Goal: Task Accomplishment & Management: Complete application form

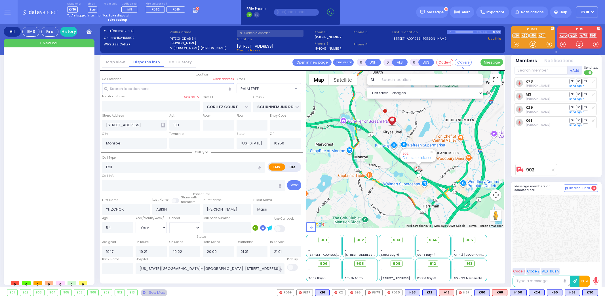
select select "PALM TREE"
select select "Year"
select select "[DEMOGRAPHIC_DATA]"
click at [114, 14] on strong "Take dispatch" at bounding box center [120, 15] width 22 height 4
select select "4"
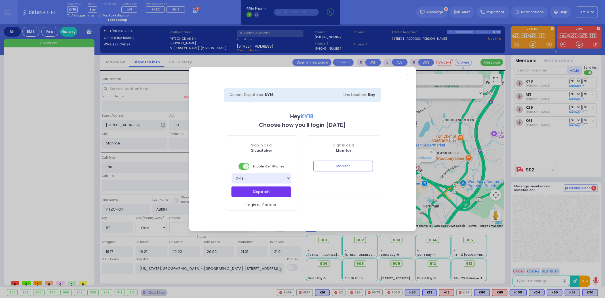
click at [251, 193] on button "Dispatch" at bounding box center [261, 191] width 60 height 11
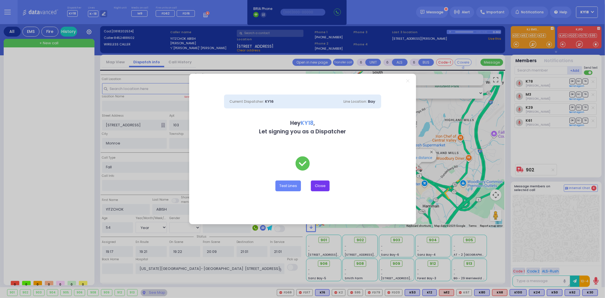
click at [326, 183] on button "Close" at bounding box center [320, 185] width 19 height 11
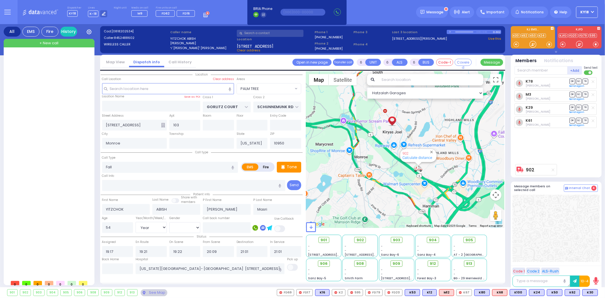
click at [582, 163] on div "K78 Chaim Brach DR SO TR Sending text M3" at bounding box center [556, 126] width 83 height 98
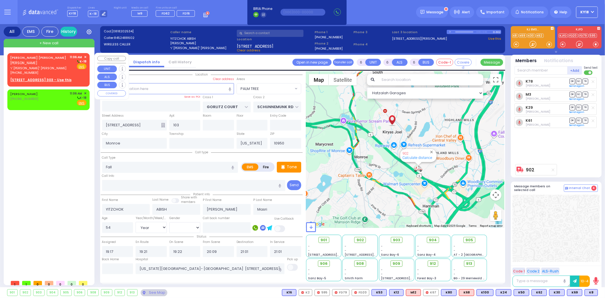
click at [64, 67] on div "DUVID YIDA AARON דוד יודא אראן ר' אלעזר - ר' יוסף חיים מאשקאוויטש (845) 492-383…" at bounding box center [48, 65] width 76 height 20
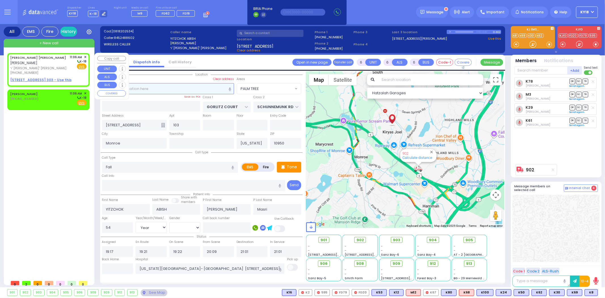
type input "2"
type input "1"
select select
radio input "true"
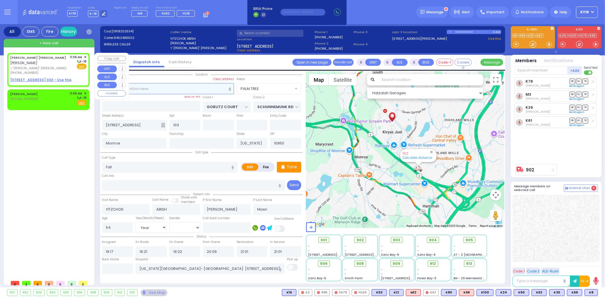
type input "DUVID YIDA"
type input "AARON"
select select
type input "11:06"
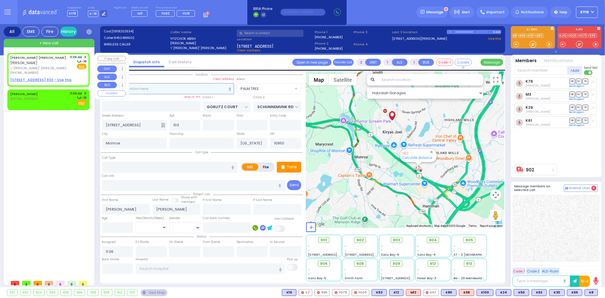
select select "Hatzalah Garages"
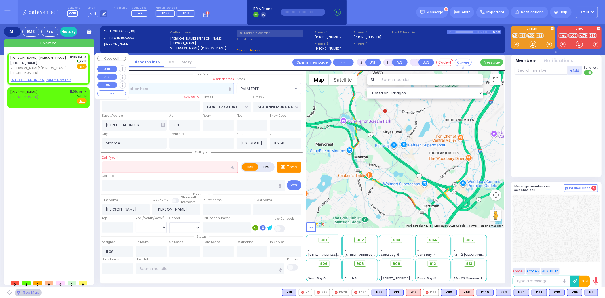
select select
radio input "true"
select select
select select "Hatzalah Garages"
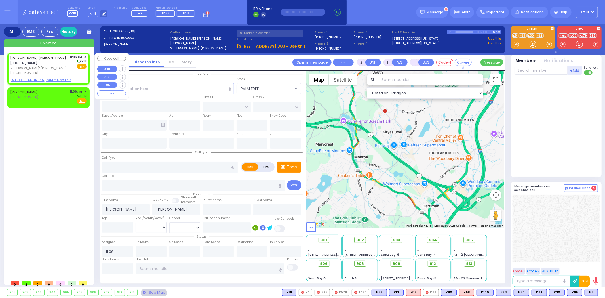
click at [60, 77] on u "12 AUSTRA PKWY 303 - Use this" at bounding box center [40, 79] width 61 height 5
select select
radio input "true"
select select
select select "Hatzalah Garages"
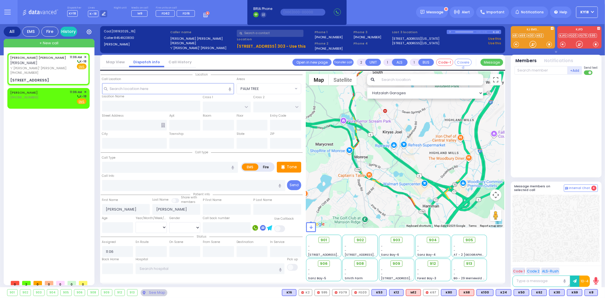
select select
radio input "true"
select select
select select "Hatzalah Garages"
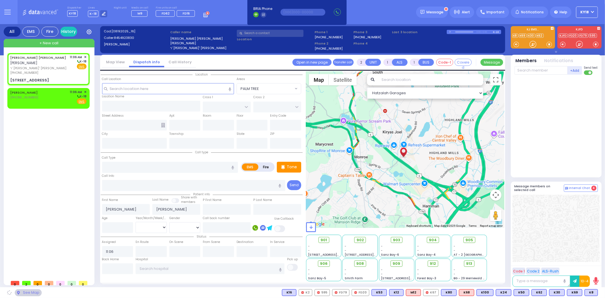
type input "CHUST RD"
type input "[GEOGRAPHIC_DATA]"
type input "12 AUSTRA PKWY"
type input "303"
type input "Kiryas Joel"
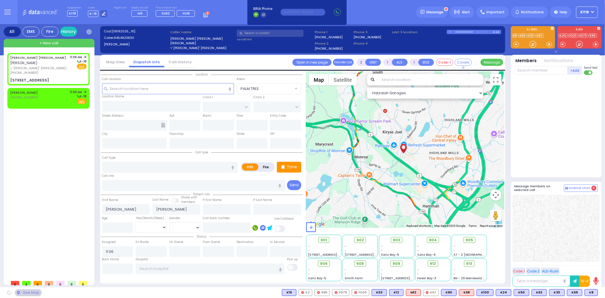
type input "[US_STATE]"
type input "10950"
select select "VYOEL MOSHE"
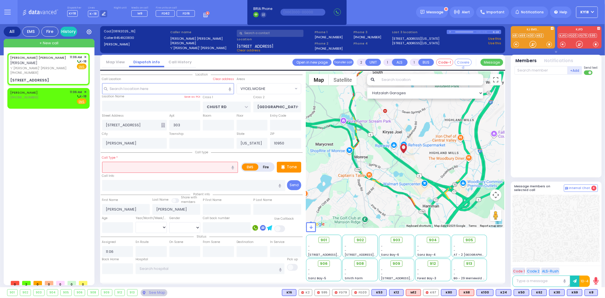
click at [122, 168] on input "text" at bounding box center [170, 167] width 136 height 11
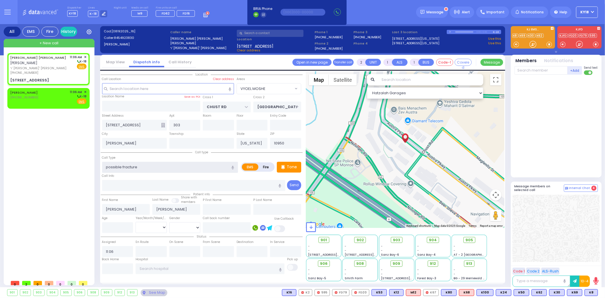
type input "possible fracture"
select select
radio input "true"
select select
select select "Hatzalah Garages"
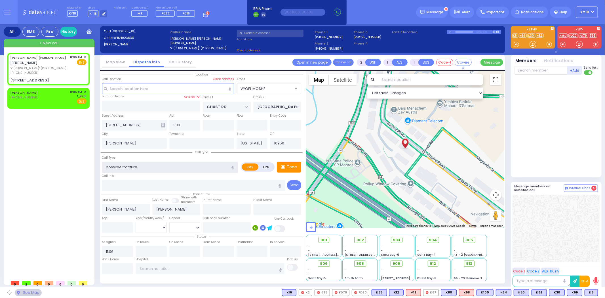
select select "VYOEL MOSHE"
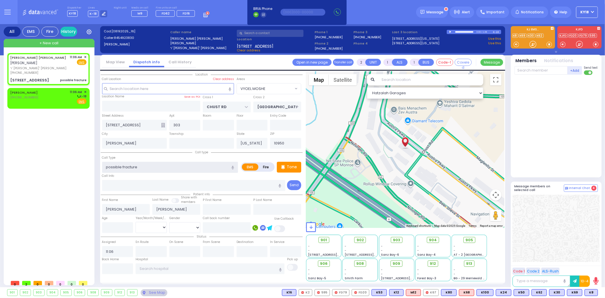
select select
radio input "true"
select select
select select "Hatzalah Garages"
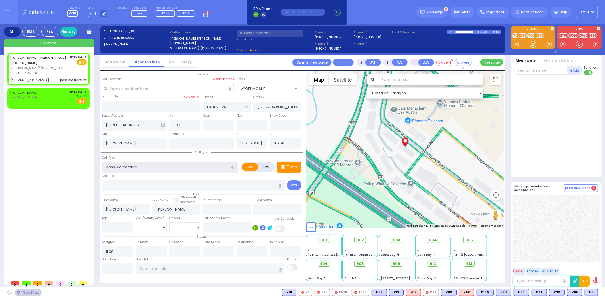
select select "VYOEL MOSHE"
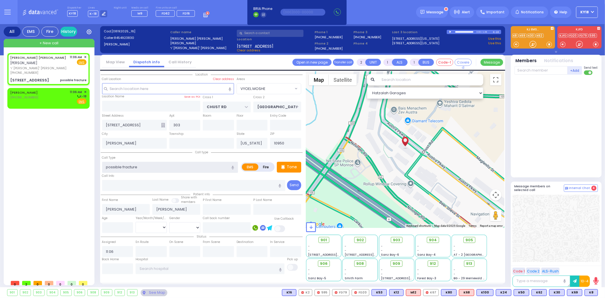
type input "possible fracture"
click at [121, 227] on input "number" at bounding box center [117, 227] width 31 height 11
select select
radio input "true"
select select
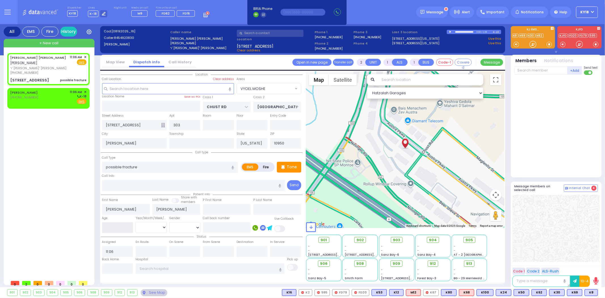
select select "Hatzalah Garages"
select select "VYOEL MOSHE"
type input "15"
click at [149, 224] on select "Year Month Week Day" at bounding box center [151, 227] width 31 height 11
select select
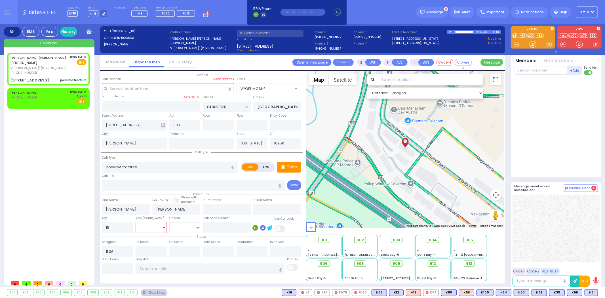
radio input "true"
select select
select select "Hatzalah Garages"
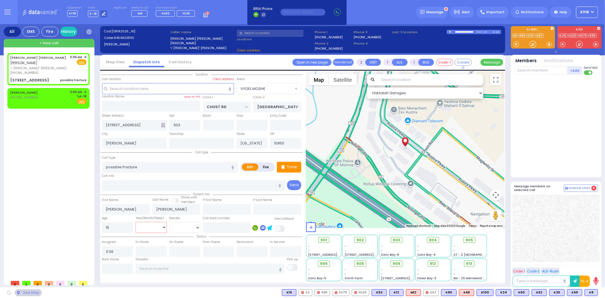
select select "Month"
click at [136, 222] on select "Year Month Week Day" at bounding box center [151, 227] width 31 height 11
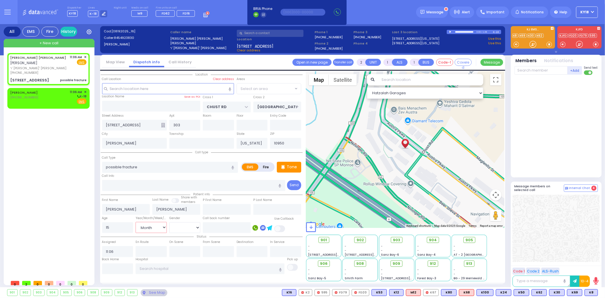
select select "VYOEL MOSHE"
click at [180, 225] on select "Male Female" at bounding box center [184, 227] width 31 height 11
select select
radio input "true"
select select "Month"
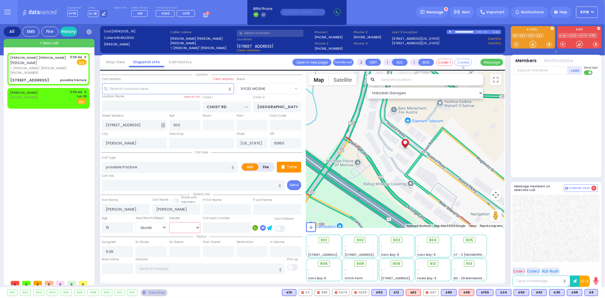
select select "Hatzalah Garages"
select select "VYOEL MOSHE"
click at [65, 68] on div "DUVID YIDA AARON דוד יודא אראן ר' אלעזר - ר' יוסף חיים מאשקאוויטש (845) 492-383…" at bounding box center [48, 65] width 76 height 20
select select
radio input "true"
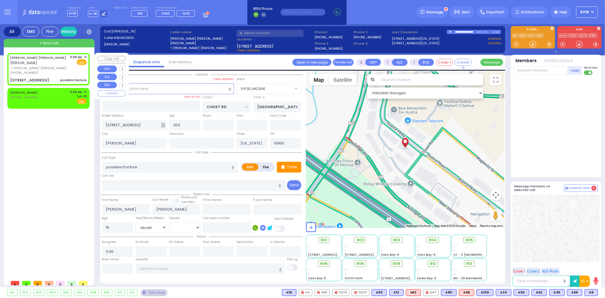
select select "Month"
select select "VYOEL MOSHE"
select select "Hatzalah Garages"
click at [65, 68] on div "DUVID YIDA AARON דוד יודא אראן ר' אלעזר - ר' יוסף חיים מאשקאוויטש (845) 492-383…" at bounding box center [48, 65] width 76 height 20
select select
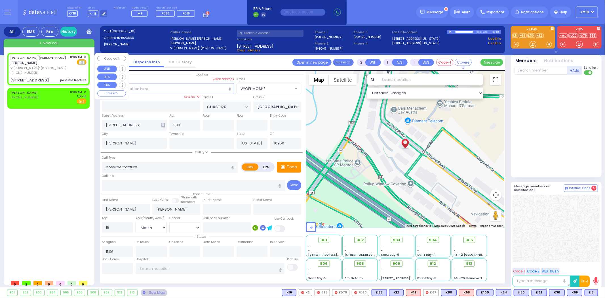
radio input "true"
select select "Month"
select select "VYOEL MOSHE"
select select "Hatzalah Garages"
click at [60, 95] on div "UNGER FEIVEL (212) 444-8136 11:06 AM ✕ K-18" at bounding box center [48, 97] width 76 height 15
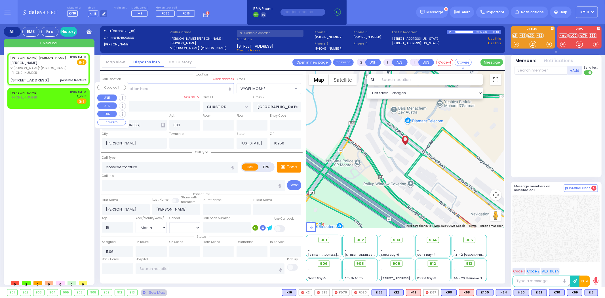
select select
radio input "true"
select select
select select "Hatzalah Garages"
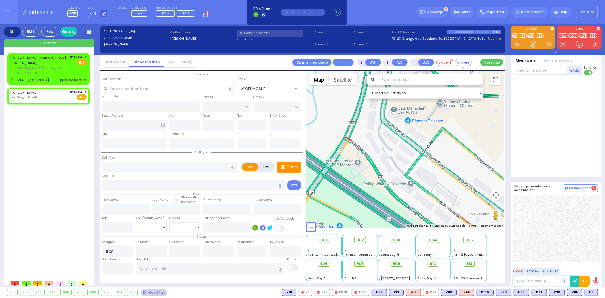
select select
radio input "true"
select select
select select "Hatzalah Garages"
click at [42, 90] on div "UNGER FEIVEL (212) 444-8136 11:06 AM ✕ Fire EMS" at bounding box center [48, 95] width 76 height 10
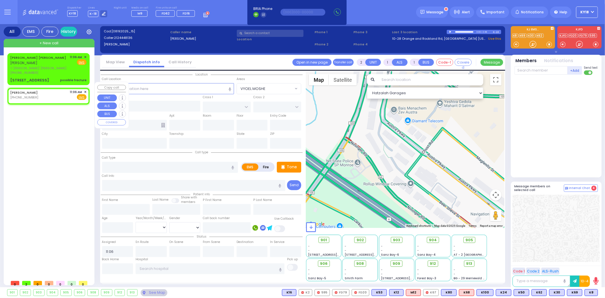
select select
radio input "true"
select select
select select "Hatzalah Garages"
click at [137, 89] on input "text" at bounding box center [168, 88] width 132 height 11
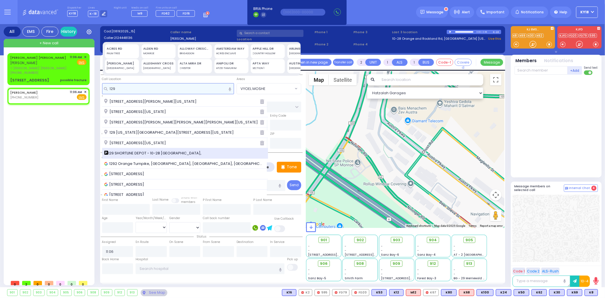
type input "129"
click at [125, 151] on span "129 SHORTLINE DEPOT - 10-28 Orange and Rockland Rd," at bounding box center [153, 153] width 99 height 6
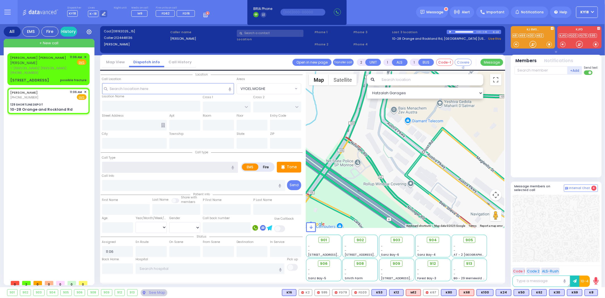
click at [121, 166] on input "text" at bounding box center [170, 167] width 136 height 11
select select
radio input "true"
select select
select select "Hatzalah Garages"
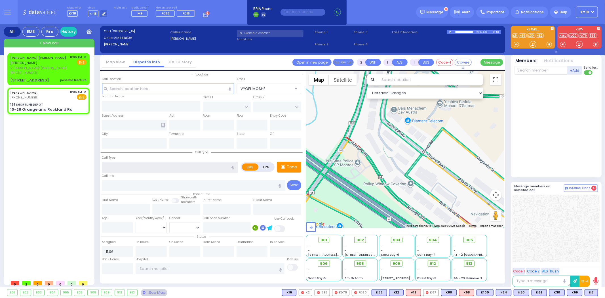
type input "129 SHORTLINE DEPOT"
type input "10-28 Orange and Rockland Rd"
type input "Monroe"
type input "[US_STATE]"
type input "10950"
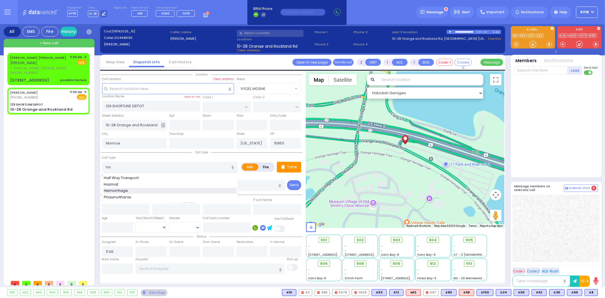
click at [120, 188] on span "Hemorrhage" at bounding box center [117, 191] width 26 height 6
type input "Hemorrhage"
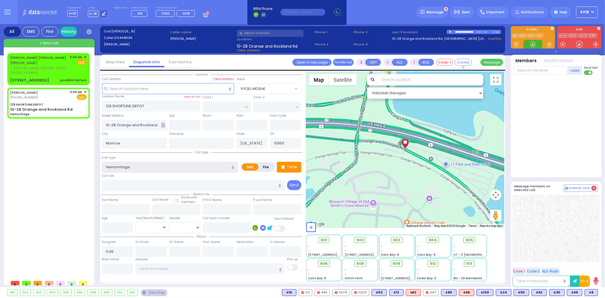
select select
radio input "true"
select select
select select "Hatzalah Garages"
click at [149, 265] on input "text" at bounding box center [210, 268] width 149 height 11
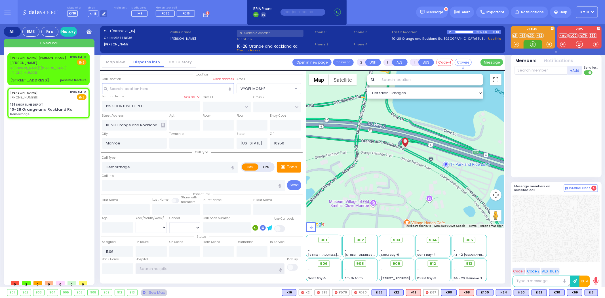
select select
radio input "true"
select select
select select "Hatzalah Garages"
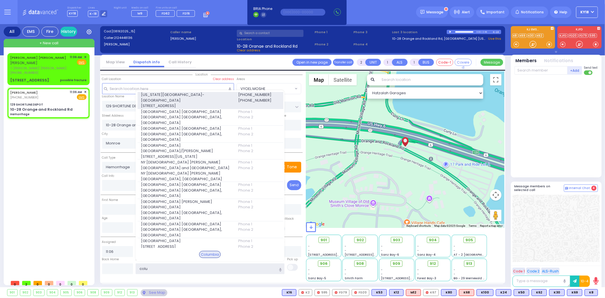
type input "colu"
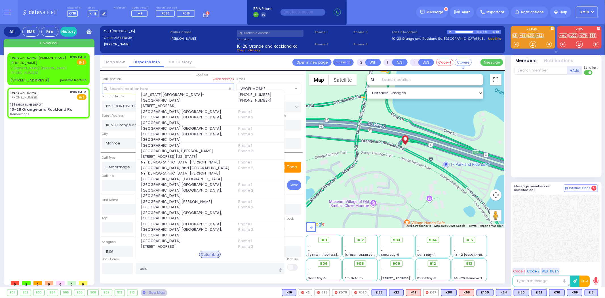
click at [166, 107] on span "[STREET_ADDRESS]" at bounding box center [186, 106] width 90 height 6
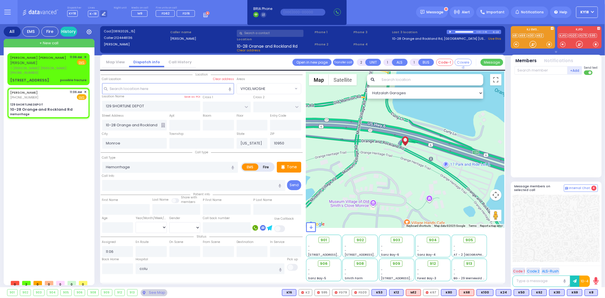
select select
radio input "true"
select select
type input "[US_STATE][GEOGRAPHIC_DATA]- [GEOGRAPHIC_DATA]"
select select "Hatzalah Garages"
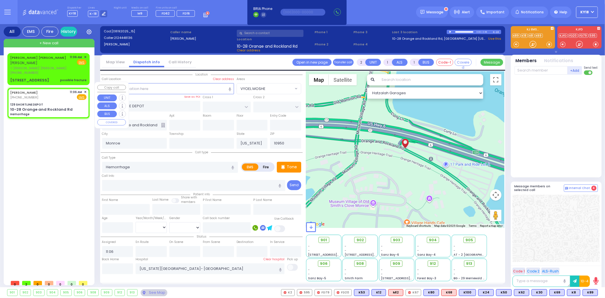
click at [58, 107] on div "10-28 Orange and Rockland Rd" at bounding box center [41, 110] width 62 height 6
select select
radio input "true"
select select
select select "Hatzalah Garages"
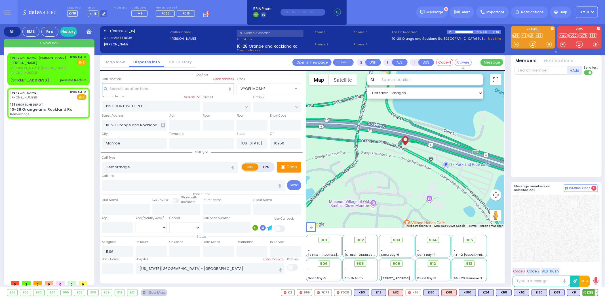
click at [589, 293] on span "K89" at bounding box center [590, 292] width 15 height 6
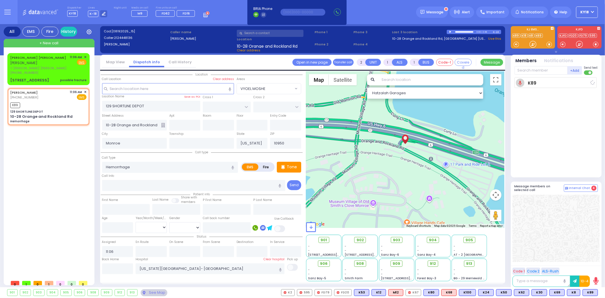
select select
radio input "true"
select select
type input "11:10"
select select "Hatzalah Garages"
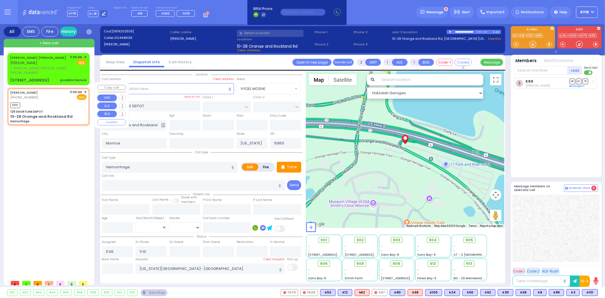
click at [53, 109] on div "129 SHORTLINE DEPOT" at bounding box center [48, 111] width 76 height 4
select select
radio input "true"
select select
select select "Hatzalah Garages"
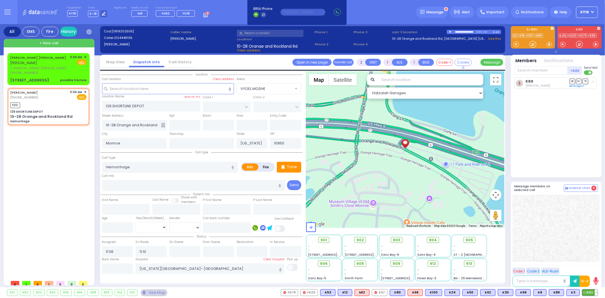
click at [588, 293] on span "K101" at bounding box center [589, 292] width 15 height 6
select select
radio input "true"
select select
select select "Hatzalah Garages"
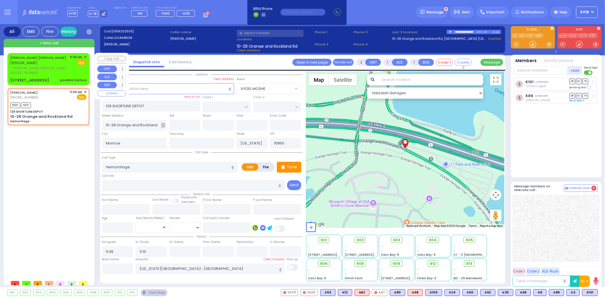
click at [69, 78] on div "possible fracture" at bounding box center [73, 80] width 26 height 4
select select
type input "possible fracture"
radio input "true"
type input "DUVID YIDA"
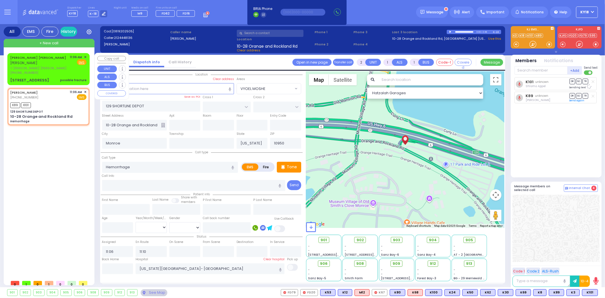
type input "AARON"
type input "15"
select select "Month"
select select "Hatzalah Garages"
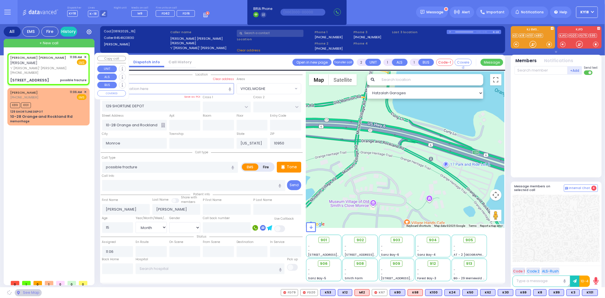
type input "CHUST RD"
type input "BAKERTOWN RD"
type input "12 AUSTRA PKWY"
type input "303"
type input "Kiryas Joel"
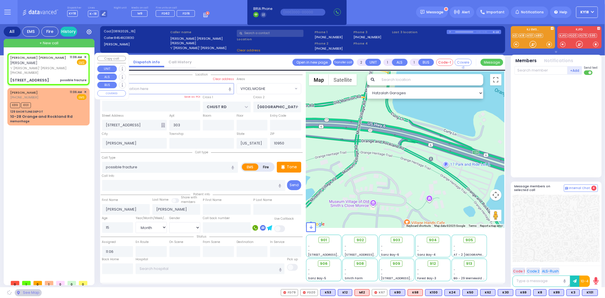
select select "VYOEL MOSHE"
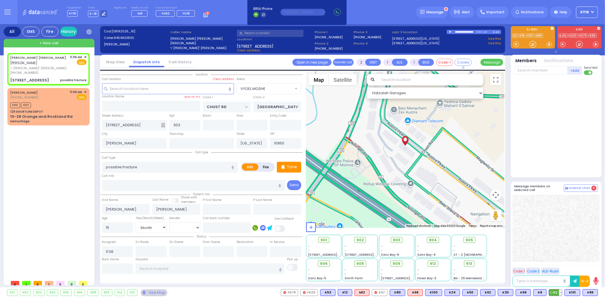
click at [555, 294] on span "K3" at bounding box center [555, 292] width 13 height 6
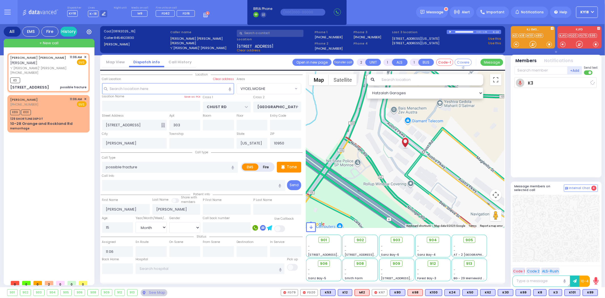
select select
radio input "true"
select select "Month"
type input "11:10"
select select "VYOEL MOSHE"
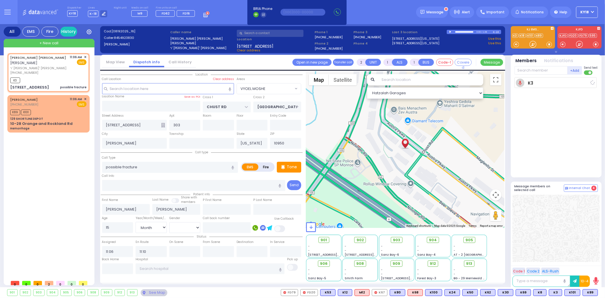
select select "Hatzalah Garages"
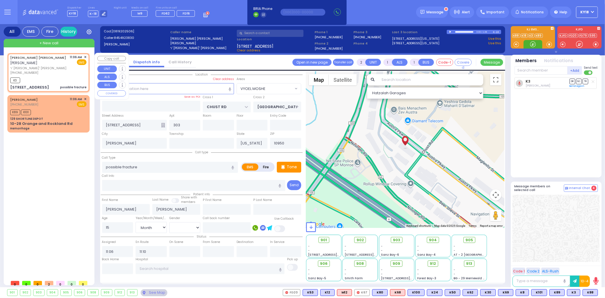
click at [77, 85] on div "possible fracture" at bounding box center [73, 87] width 26 height 4
select select
radio input "true"
select select "Month"
select select "Hatzalah Garages"
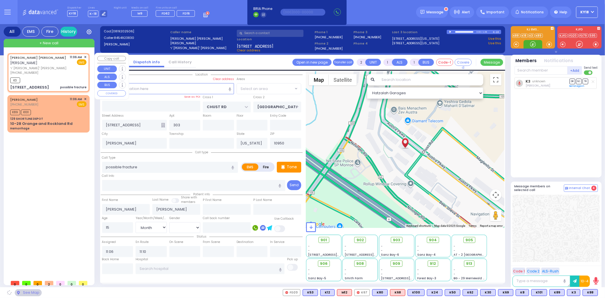
select select "VYOEL MOSHE"
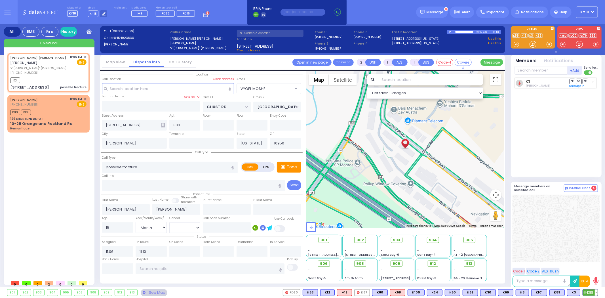
click at [588, 293] on span "K88" at bounding box center [590, 292] width 15 height 6
select select
radio input "true"
select select "Month"
select select "Hatzalah Garages"
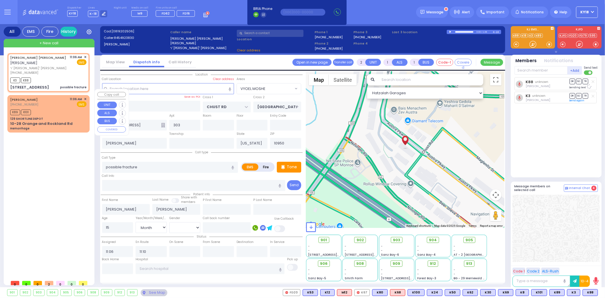
select select "VYOEL MOSHE"
click at [42, 108] on div "K89 K101" at bounding box center [48, 111] width 76 height 7
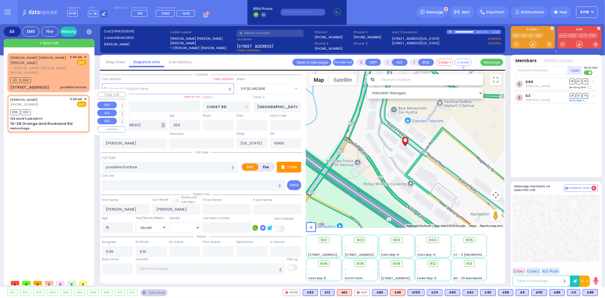
select select
type input "Hemorrhage"
radio input "true"
select select
type input "New York Presbyterian Hospital- Columbia Campus"
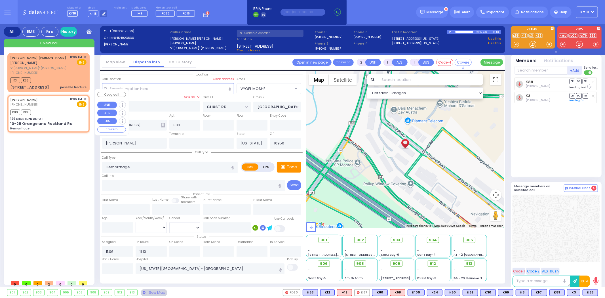
select select "Hatzalah Garages"
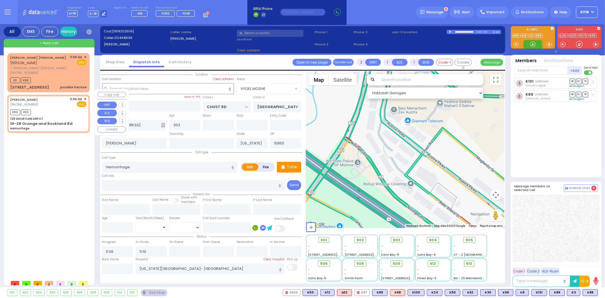
type input "129 SHORTLINE DEPOT"
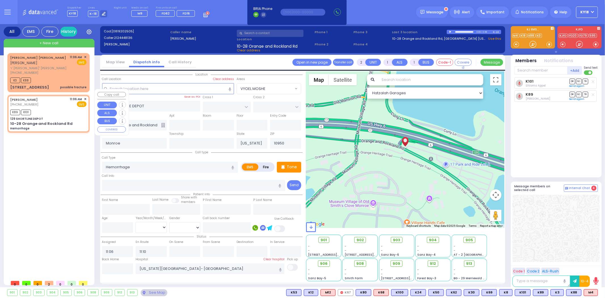
click at [40, 108] on div "K89 K101" at bounding box center [48, 111] width 76 height 7
click at [591, 292] on span "M4" at bounding box center [591, 292] width 14 height 6
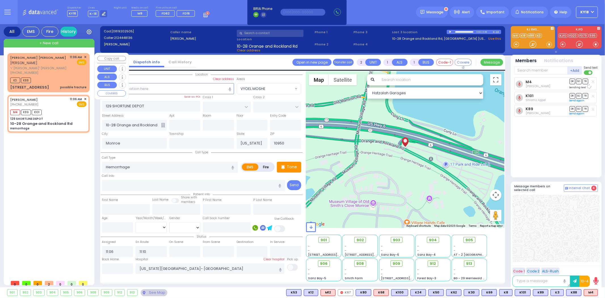
click at [52, 78] on div "DUVID YIDA AARON דוד יודא אראן ר' אלעזר - ר' יוסף חיים מאשקאוויטש (845) 492-383…" at bounding box center [49, 72] width 80 height 37
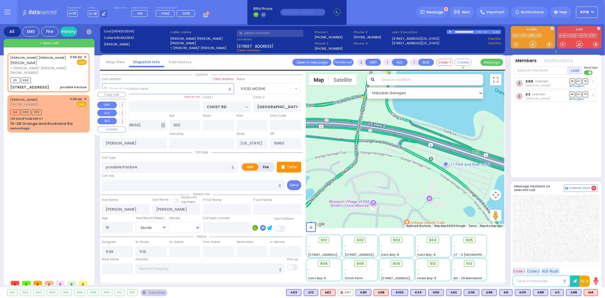
click at [55, 108] on div "M4 K89 K101" at bounding box center [48, 111] width 76 height 7
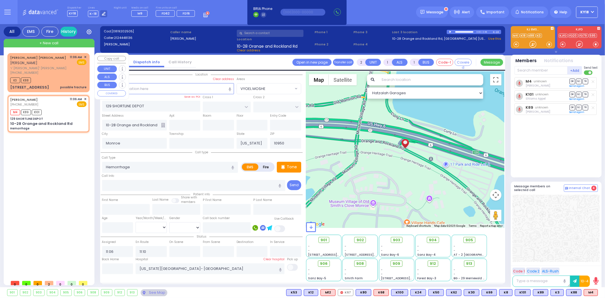
click at [55, 85] on div "12 AUSTRA PKWY 303 possible fracture" at bounding box center [48, 88] width 76 height 6
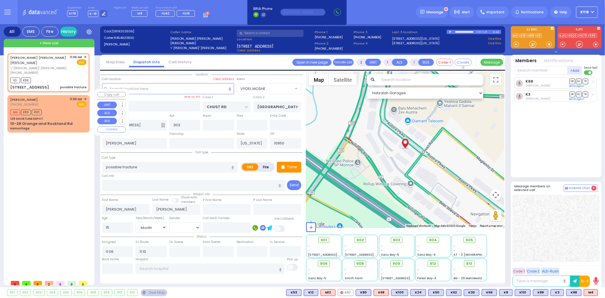
click at [50, 108] on div "M4 K89 K101" at bounding box center [48, 111] width 76 height 7
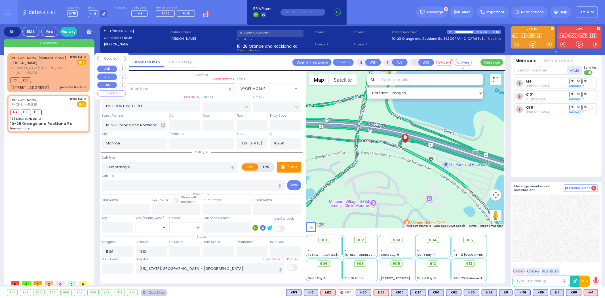
click at [52, 85] on div "12 AUSTRA PKWY 303 possible fracture" at bounding box center [48, 88] width 76 height 6
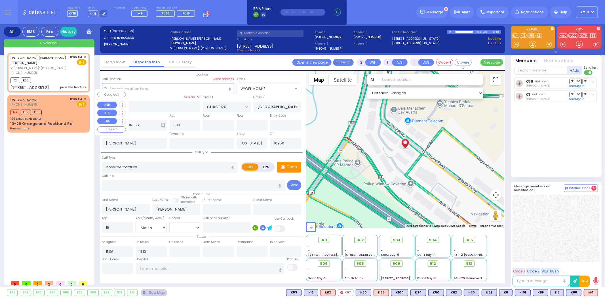
click at [53, 108] on div "M4 K89 K101" at bounding box center [48, 111] width 76 height 7
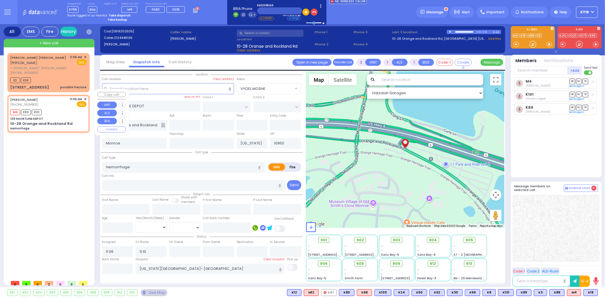
click at [53, 117] on div "129 SHORTLINE DEPOT" at bounding box center [48, 119] width 76 height 4
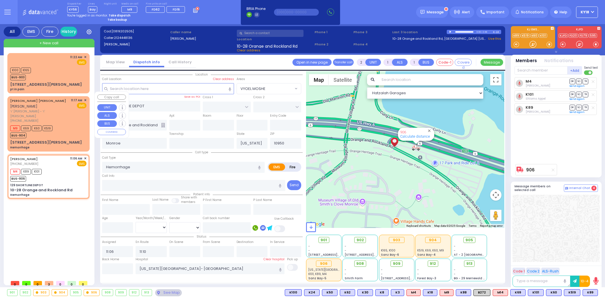
select select
radio input "true"
select select
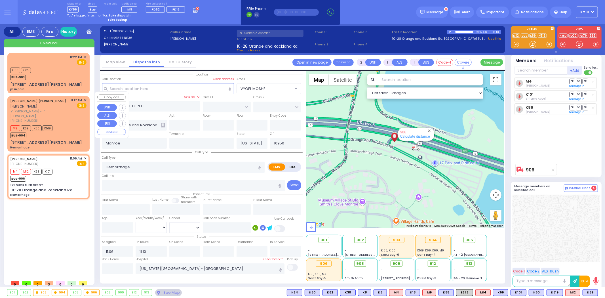
select select "Hatzalah Garages"
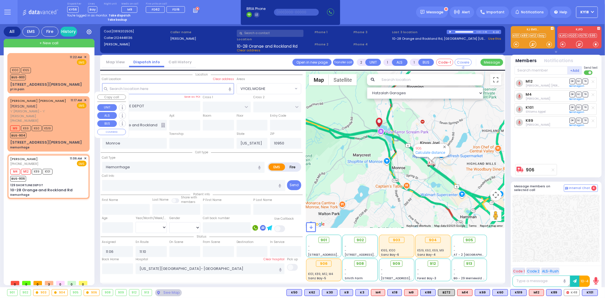
type input "6"
select select
radio input "true"
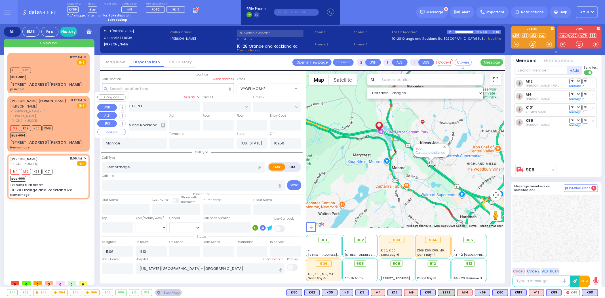
type input "Unknown"
select select "Year"
select select "Hatzalah Garages"
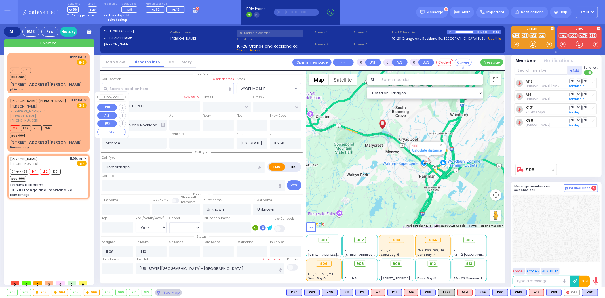
select select
radio input "true"
select select "Year"
type input "11:43"
select select "Hatzalah Garages"
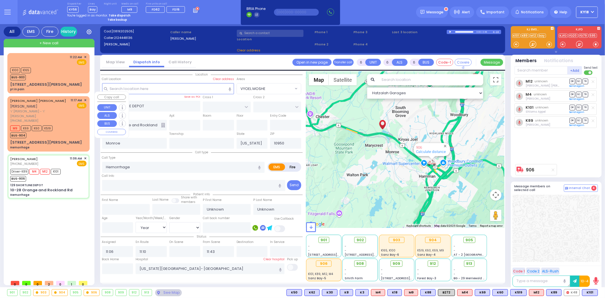
select select
radio input "true"
select select "Year"
select select "Hatzalah Garages"
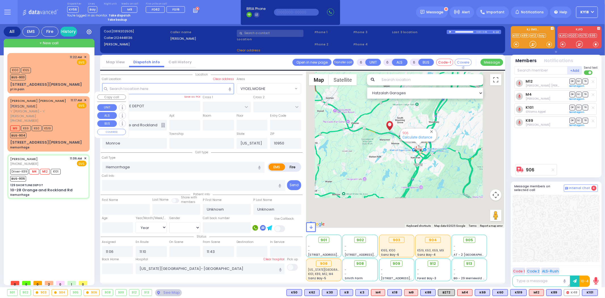
select select
radio input "true"
select select "Year"
select select "Hatzalah Garages"
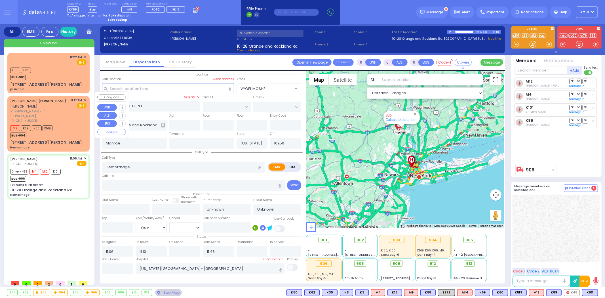
select select
radio input "true"
select select "Year"
select select "Hatzalah Garages"
select select
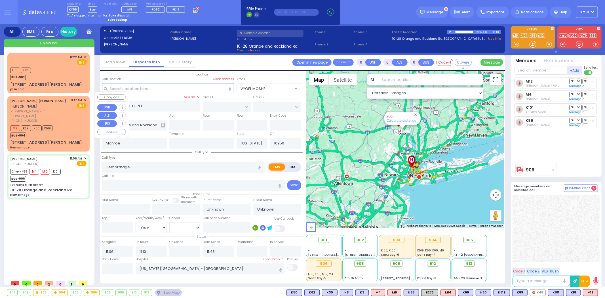
radio input "true"
select select "Year"
type input "11:28"
select select "Hatzalah Garages"
select select
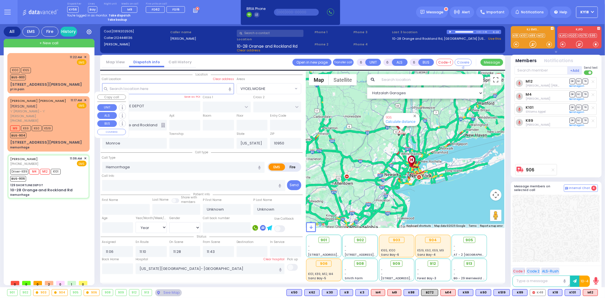
radio input "true"
type input "Rivka"
type input "Friedman"
select select "Year"
select select "Hatzalah Garages"
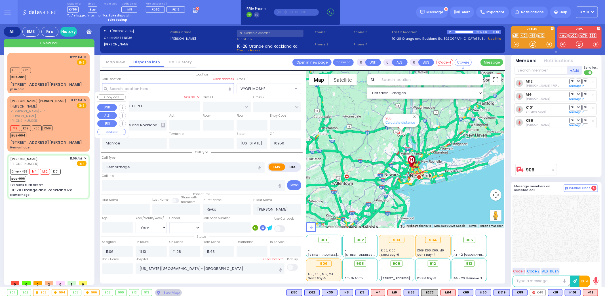
select select
radio input "true"
select select "Year"
select select "Hatzalah Garages"
select select
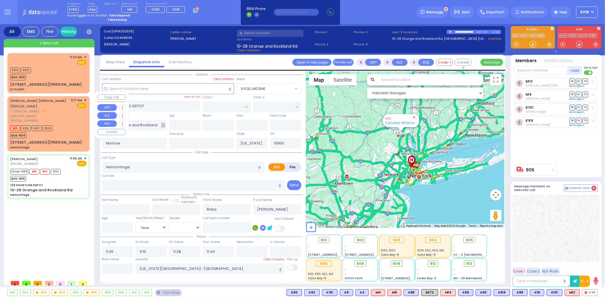
radio input "true"
select select "Year"
select select "Hatzalah Garages"
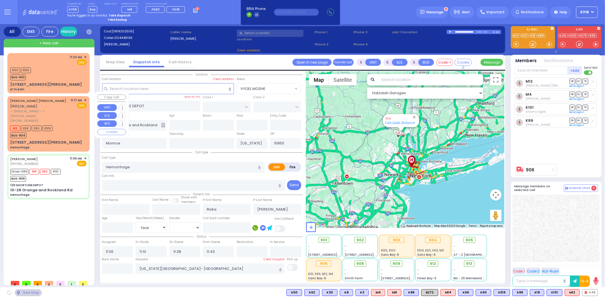
select select
radio input "true"
select select "Year"
select select "Hatzalah Garages"
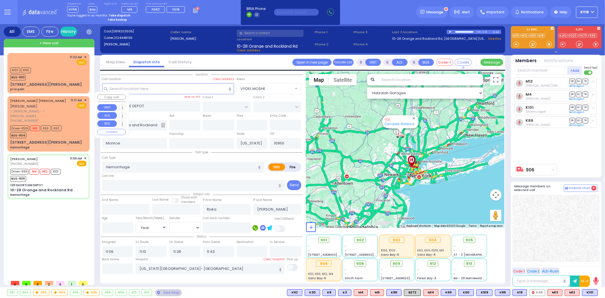
select select
radio input "true"
select select "Year"
select select "Hatzalah Garages"
select select
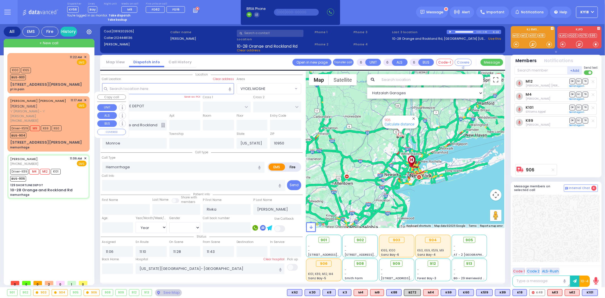
radio input "true"
select select "Year"
select select "Hatzalah Garages"
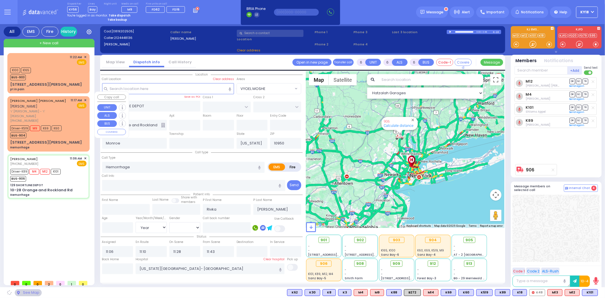
select select
radio input "true"
type input "21"
select select "Year"
select select "[DEMOGRAPHIC_DATA]"
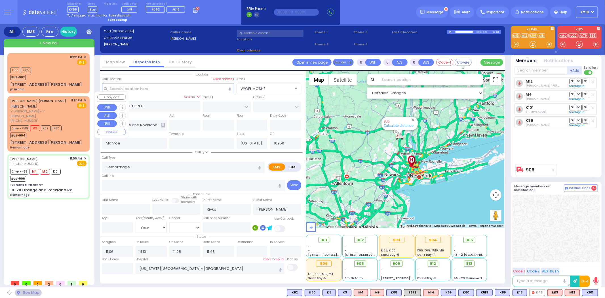
select select "Hatzalah Garages"
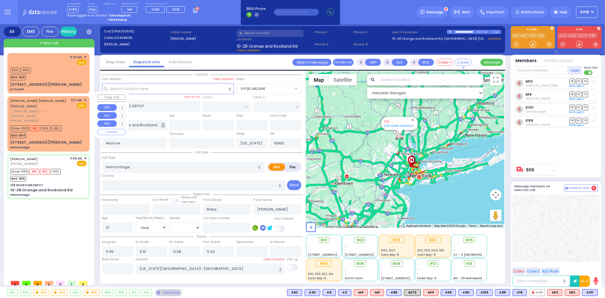
select select
radio input "true"
select select "Year"
select select "[DEMOGRAPHIC_DATA]"
select select "Hatzalah Garages"
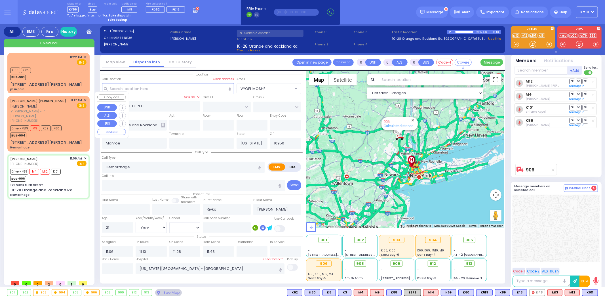
select select
radio input "true"
select select "Year"
select select "[DEMOGRAPHIC_DATA]"
select select "Hatzalah Garages"
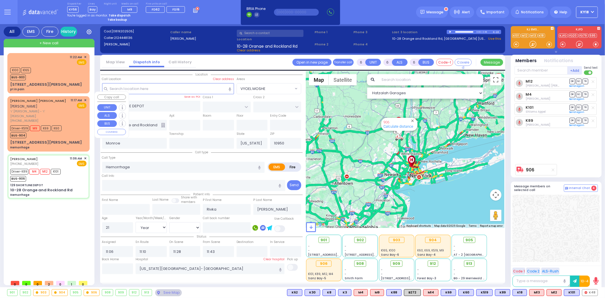
select select
radio input "true"
select select "Year"
select select "[DEMOGRAPHIC_DATA]"
select select "Hatzalah Garages"
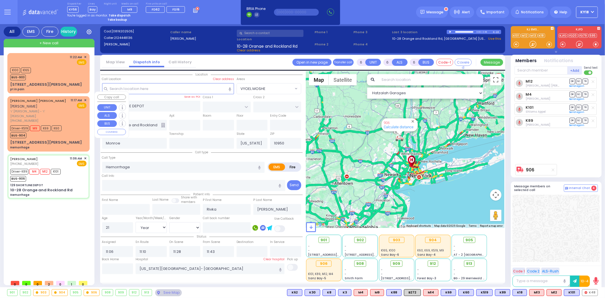
select select
radio input "true"
select select "Year"
select select "[DEMOGRAPHIC_DATA]"
select select "Hatzalah Garages"
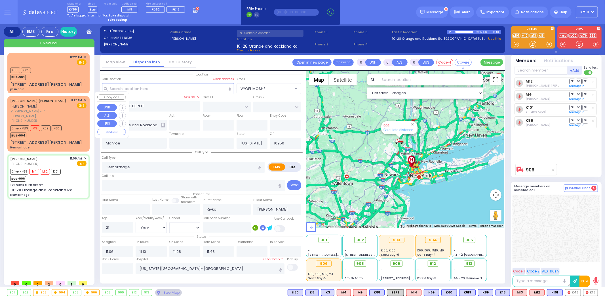
select select
radio input "true"
select select "Year"
select select "[DEMOGRAPHIC_DATA]"
select select "Hatzalah Garages"
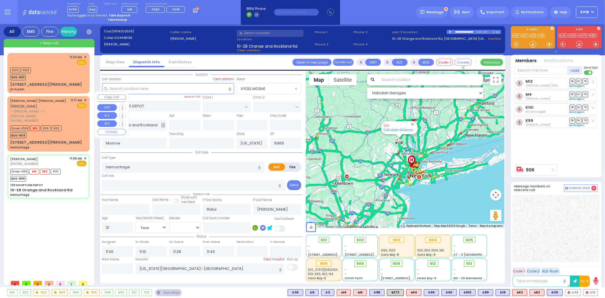
select select
radio input "true"
select select "Year"
select select "[DEMOGRAPHIC_DATA]"
select select "Hatzalah Garages"
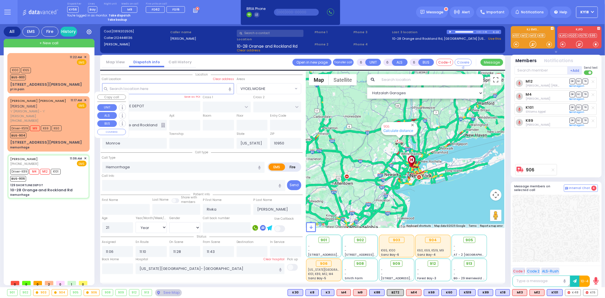
select select
radio input "true"
select select "Year"
select select "[DEMOGRAPHIC_DATA]"
select select "Hatzalah Garages"
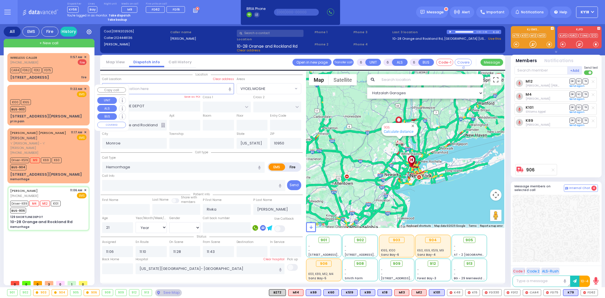
select select
select select "Year"
select select "[DEMOGRAPHIC_DATA]"
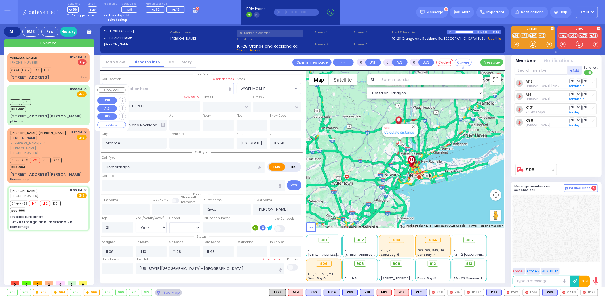
click at [60, 100] on div "K100 K165 BUS-903" at bounding box center [48, 105] width 76 height 14
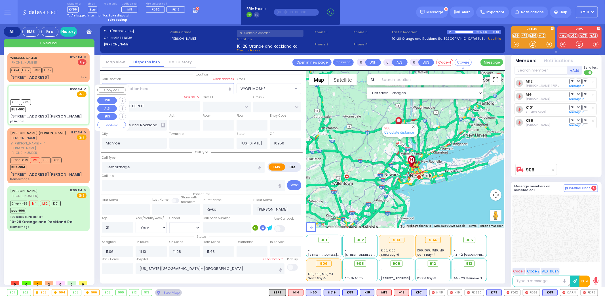
select select
type input "pt in pain"
radio input "true"
type input "Mary"
type input "Keeshen"
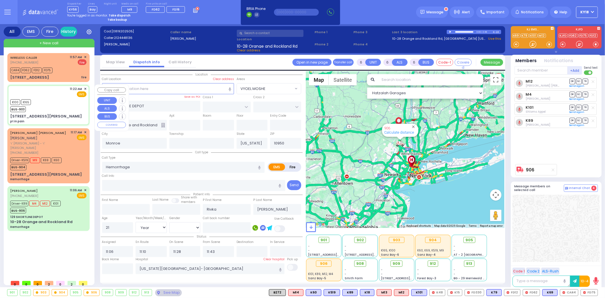
select select "Year"
select select "[DEMOGRAPHIC_DATA]"
type input "11:22"
type input "11:23"
type input "11:32"
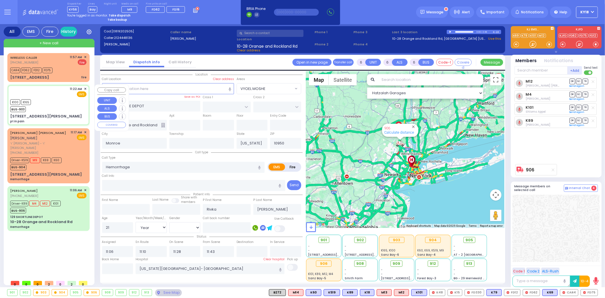
type input "11:54"
select select "Hatzalah Garages"
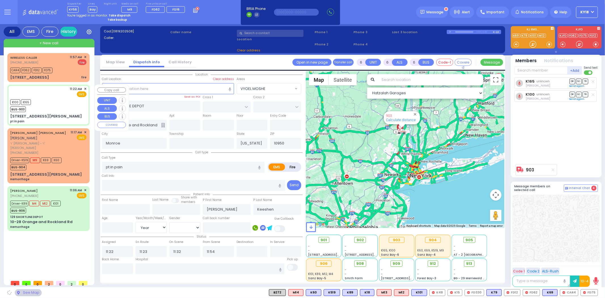
type input "JAMES RD"
type input "[STREET_ADDRESS][PERSON_NAME]"
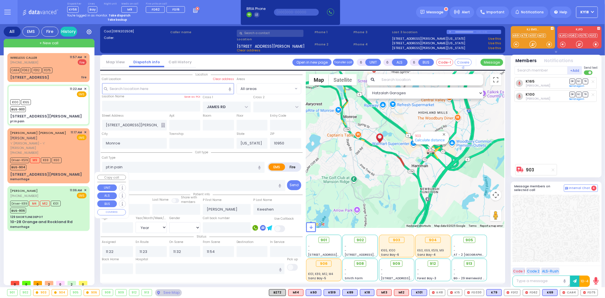
click at [67, 199] on div "Driver-K89 M4 M12 K101 BUS-906" at bounding box center [48, 206] width 76 height 14
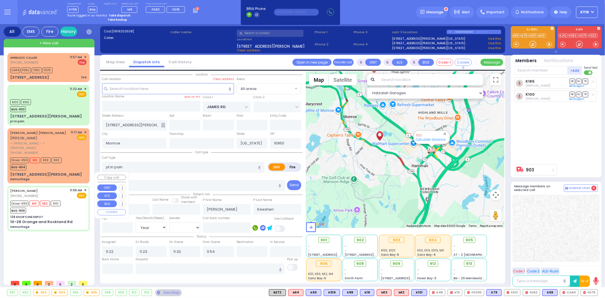
select select
type input "Hemorrhage"
radio input "true"
type input "Rivka"
type input "Friedman"
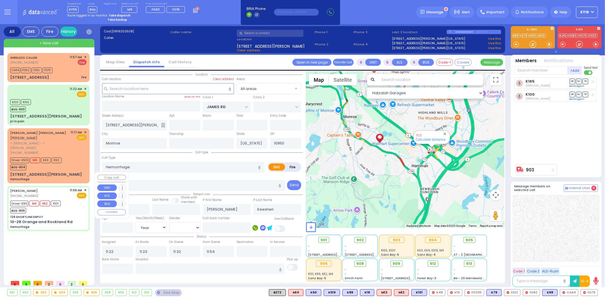
type input "21"
select select "Year"
select select "[DEMOGRAPHIC_DATA]"
type input "11:06"
type input "11:10"
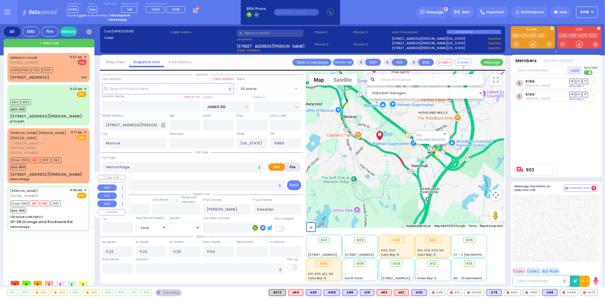
type input "11:28"
type input "11:43"
type input "New York Presbyterian Hospital- Columbia Campus"
select select "Hatzalah Garages"
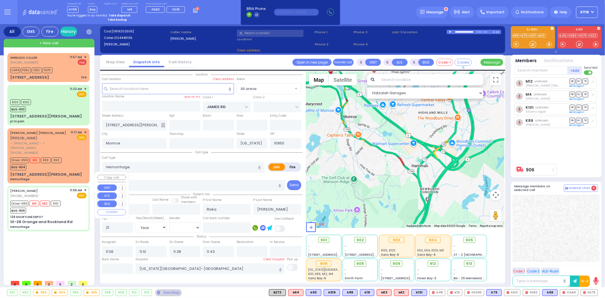
type input "129 SHORTLINE DEPOT"
type input "10-28 Orange and Rockland Rd"
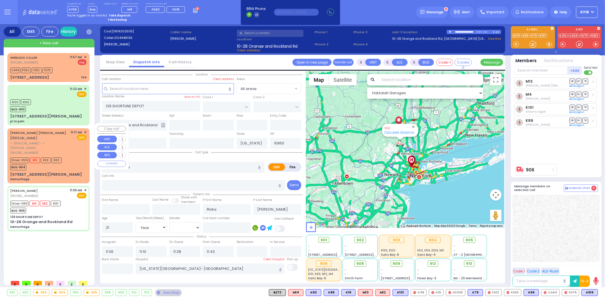
click at [62, 158] on div "Driver-K519 M9 K69 K60 BUS-904" at bounding box center [36, 163] width 53 height 14
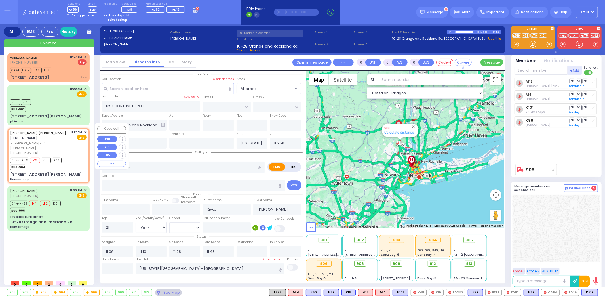
select select
radio input "true"
type input "SIMCHA MOSHE"
type input "WALDMAN"
type input "Blima"
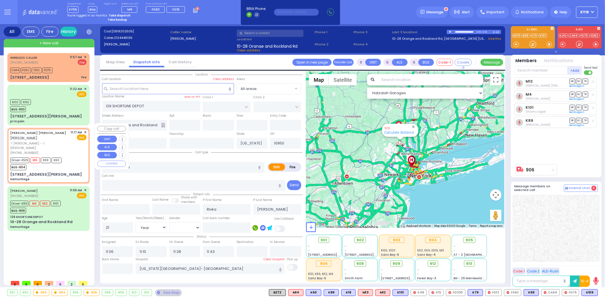
type input "Waldman"
type input "44"
select select "Year"
select select "[DEMOGRAPHIC_DATA]"
type input "11:17"
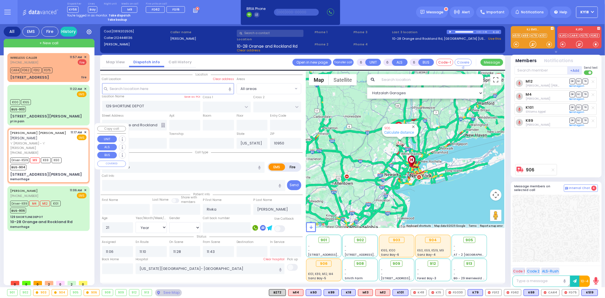
type input "11:18"
type input "11:19"
type input "12:01"
select select "Hatzalah Garages"
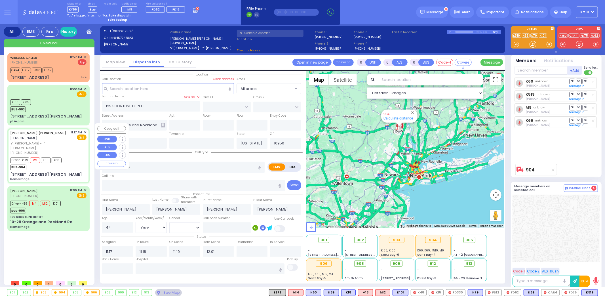
select select
radio input "true"
select select "Year"
select select "[DEMOGRAPHIC_DATA]"
type input "CARTER LN"
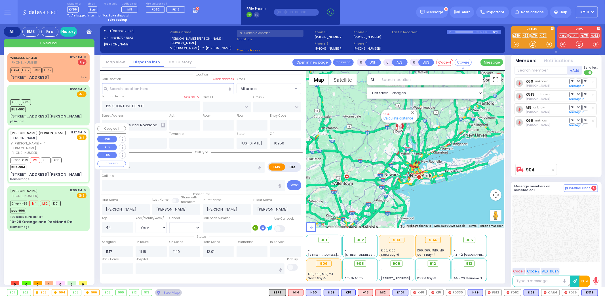
type input "[PERSON_NAME] DR"
type input "8 CARTER LN"
type input "301"
select select "SECTION 2"
select select "Hatzalah Garages"
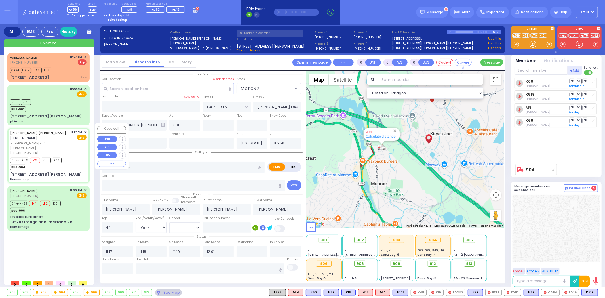
select select
radio input "true"
select select "Year"
select select "[DEMOGRAPHIC_DATA]"
select select "Hatzalah Garages"
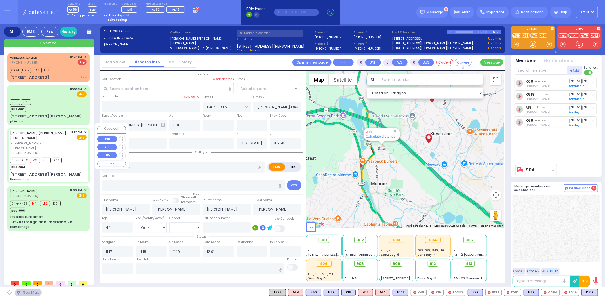
select select "SECTION 2"
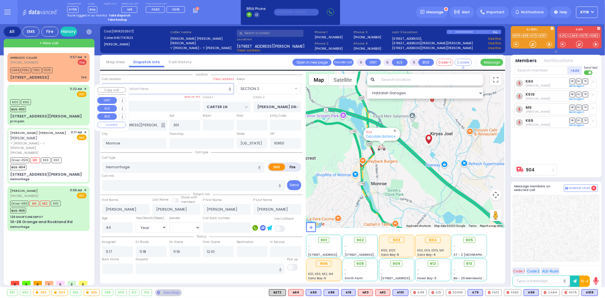
click at [52, 109] on div "K100 K165 BUS-903" at bounding box center [48, 105] width 76 height 14
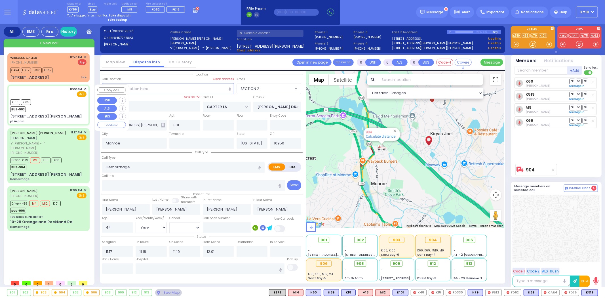
select select
type input "pt in pain"
radio input "true"
type input "[PERSON_NAME]"
type input "Keeshen"
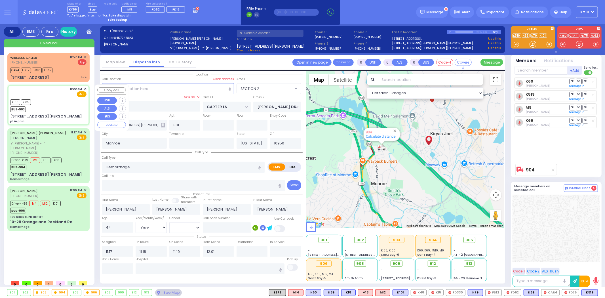
type input "90"
select select "Year"
select select "[DEMOGRAPHIC_DATA]"
type input "11:22"
type input "11:23"
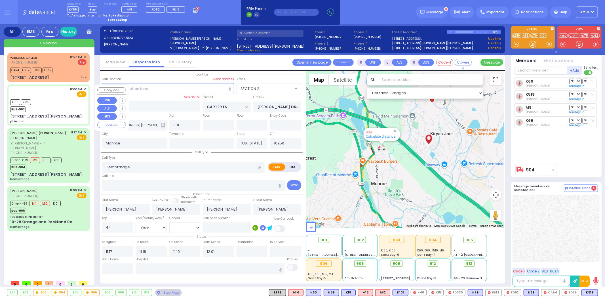
type input "11:32"
type input "11:54"
type input "JAMES RD"
type input "[STREET_ADDRESS][PERSON_NAME]"
select select "Hatzalah Garages"
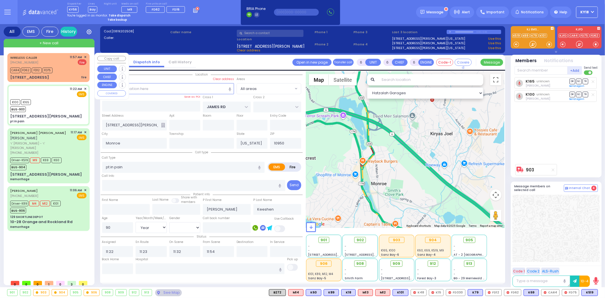
click at [55, 77] on div "17 Berdichev Road fire" at bounding box center [48, 78] width 76 height 6
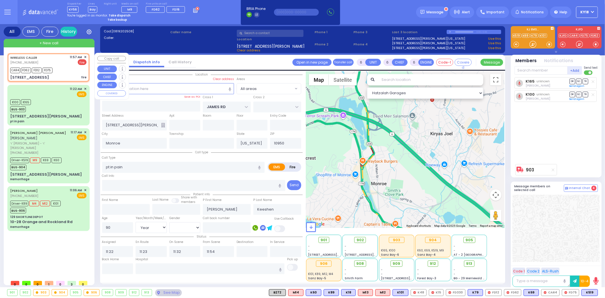
type input "2"
type input "1"
select select
type input "fire"
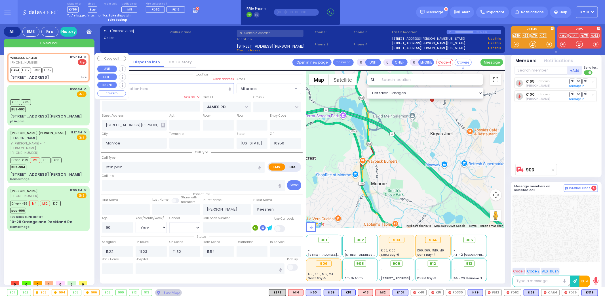
radio input "false"
radio input "true"
select select
type input "11:57"
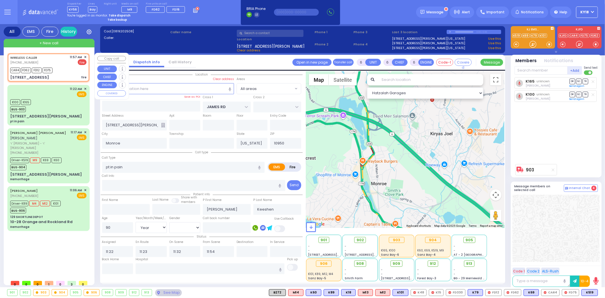
type input "11:58"
select select "Hatzalah Garages"
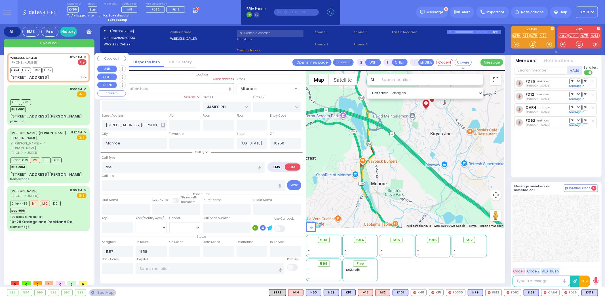
type input "17 Berdichev Road"
type input "Kiryas Joel"
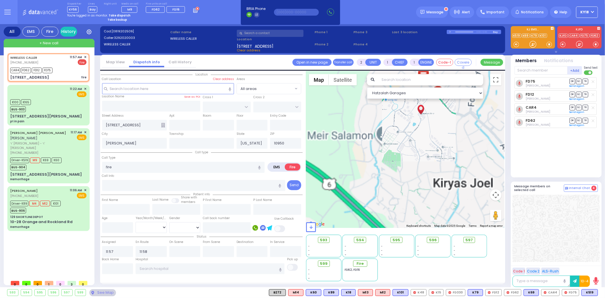
click at [196, 10] on rect at bounding box center [196, 10] width 1 height 1
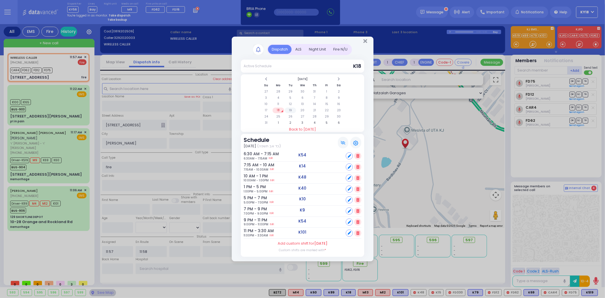
click at [290, 111] on td "19" at bounding box center [291, 111] width 12 height 6
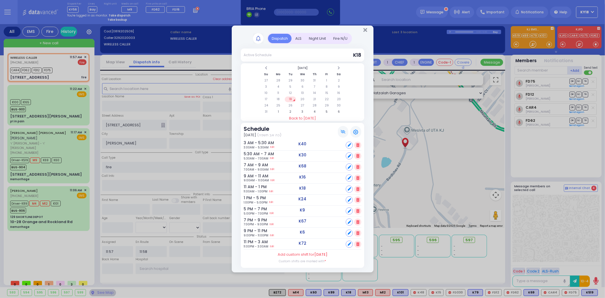
click at [350, 199] on icon at bounding box center [349, 199] width 3 height 3
select select
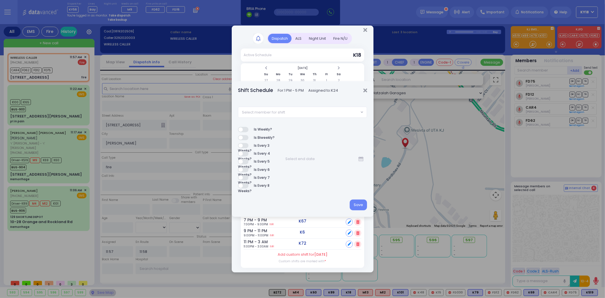
click at [311, 113] on span "Select member for shift" at bounding box center [298, 112] width 121 height 10
type input "40"
select select "ed194f2c-9fee-46f7-a11c-c55e70aa5382"
click at [357, 200] on button "Save" at bounding box center [358, 204] width 17 height 11
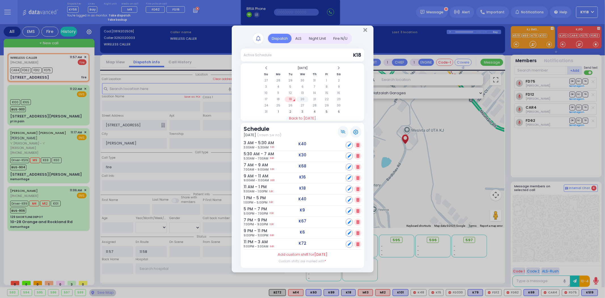
click at [302, 98] on td "20" at bounding box center [303, 99] width 12 height 6
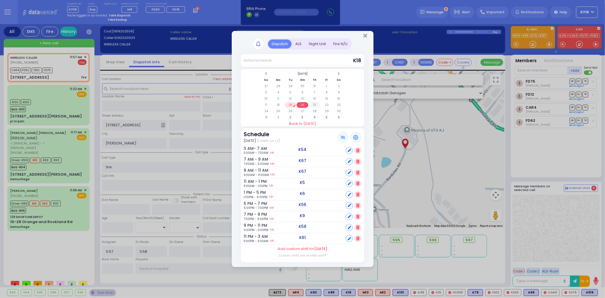
click at [314, 106] on td "21" at bounding box center [315, 105] width 12 height 6
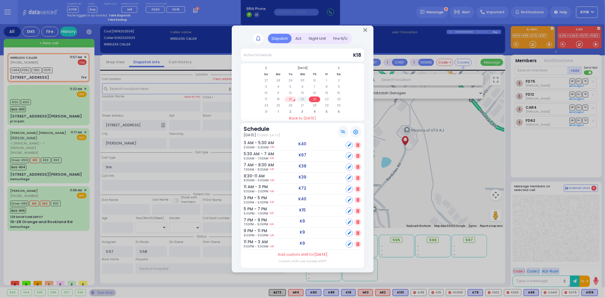
click at [302, 99] on td "20" at bounding box center [303, 99] width 12 height 6
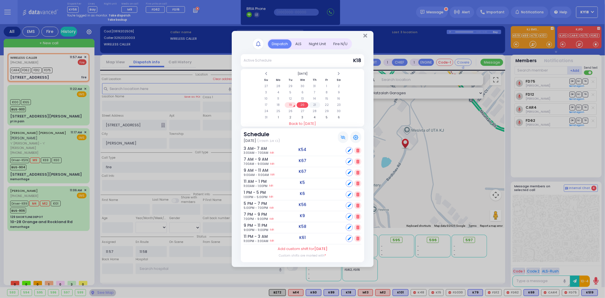
click at [311, 104] on td "21" at bounding box center [315, 105] width 12 height 6
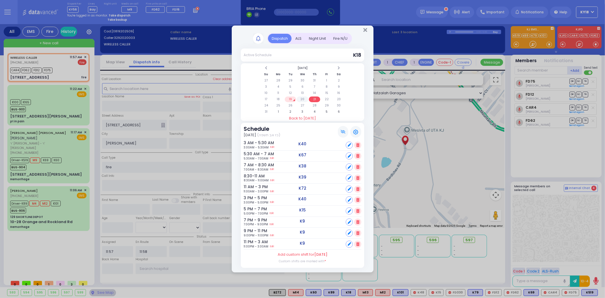
click at [302, 100] on td "20" at bounding box center [303, 99] width 12 height 6
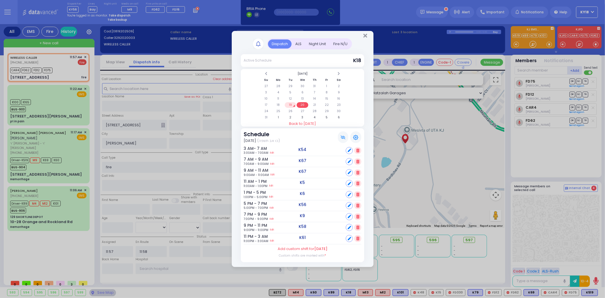
click at [290, 104] on td "19" at bounding box center [291, 105] width 12 height 6
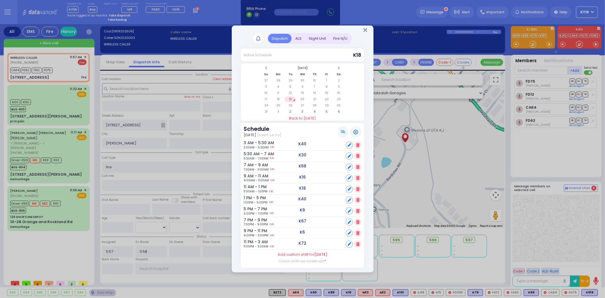
click at [284, 41] on div "Dispatch" at bounding box center [280, 38] width 24 height 9
click at [298, 39] on div "ALS" at bounding box center [299, 38] width 14 height 9
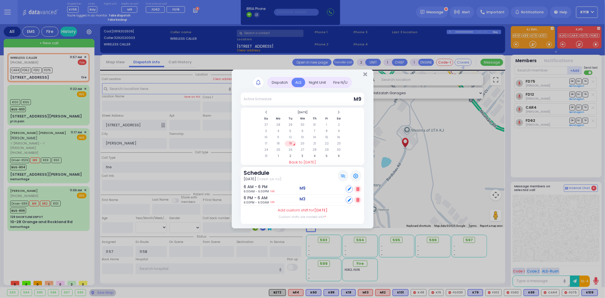
click at [281, 82] on div "Dispatch" at bounding box center [280, 82] width 24 height 9
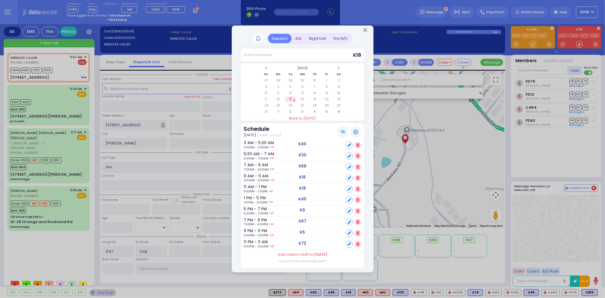
click at [288, 99] on td "19" at bounding box center [291, 99] width 12 height 6
click at [305, 100] on td "20" at bounding box center [303, 99] width 12 height 6
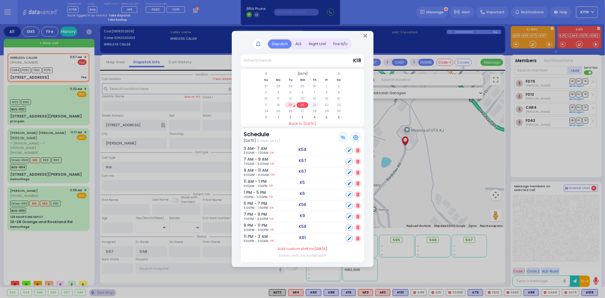
click at [316, 103] on td "21" at bounding box center [315, 105] width 12 height 6
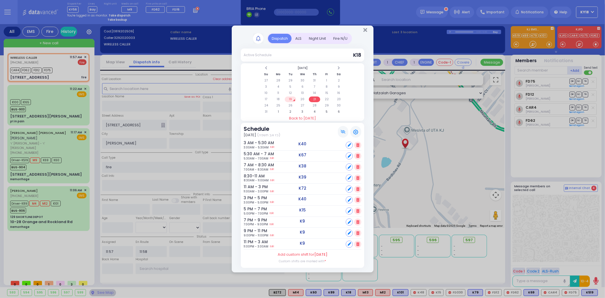
click at [294, 100] on td "19" at bounding box center [291, 99] width 12 height 6
click at [288, 99] on td "19" at bounding box center [291, 99] width 12 height 6
click at [288, 98] on td "19" at bounding box center [291, 99] width 12 height 6
click at [288, 100] on td "19" at bounding box center [291, 99] width 12 height 6
click at [299, 99] on td "20" at bounding box center [303, 99] width 12 height 6
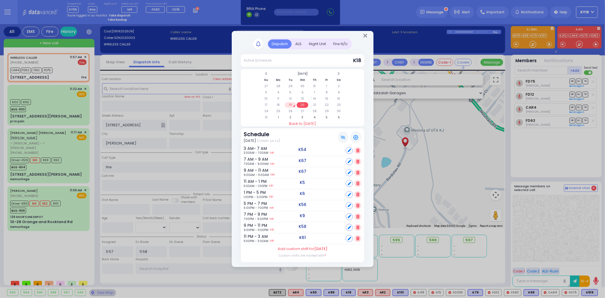
click at [288, 103] on td "19" at bounding box center [291, 105] width 12 height 6
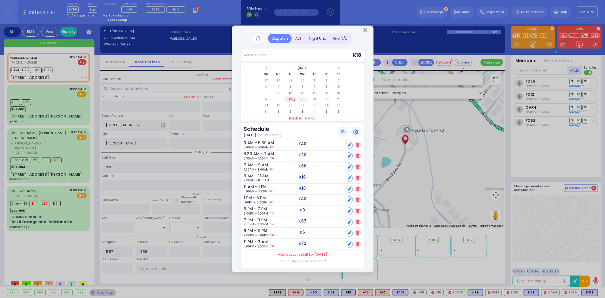
click at [304, 96] on td "20" at bounding box center [303, 99] width 12 height 6
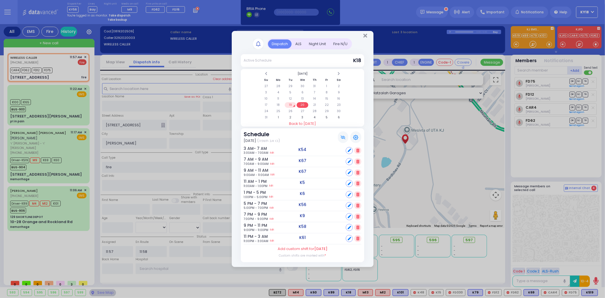
click at [291, 103] on td "19" at bounding box center [291, 105] width 12 height 6
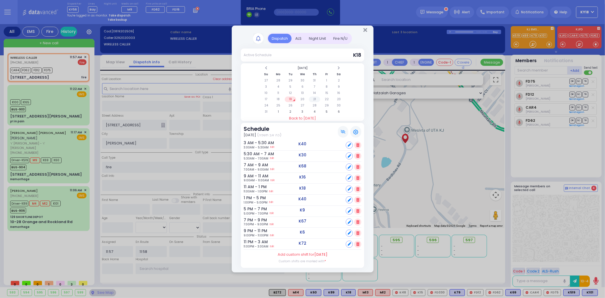
click at [314, 98] on td "21" at bounding box center [315, 99] width 12 height 6
click at [350, 199] on icon at bounding box center [349, 199] width 3 height 3
select select
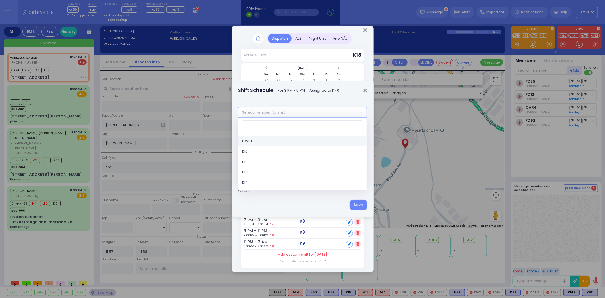
click at [305, 111] on span "Select member for shift" at bounding box center [298, 112] width 121 height 10
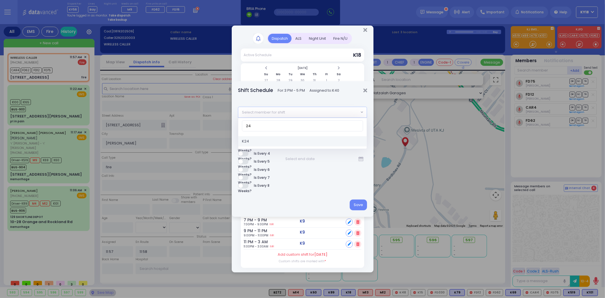
type input "24"
select select "36e50f7a-e34f-42dc-b445-0b507c664bc9"
click at [359, 202] on button "Save" at bounding box center [358, 204] width 17 height 11
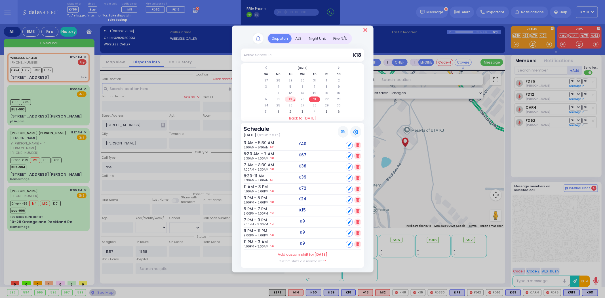
click at [365, 29] on icon "Close" at bounding box center [365, 30] width 4 height 6
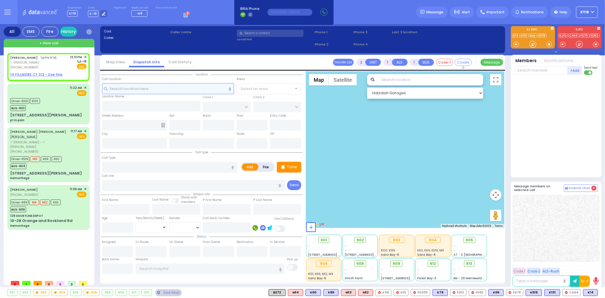
select select
radio input "true"
type input "MRS."
type input "WEISER"
select select
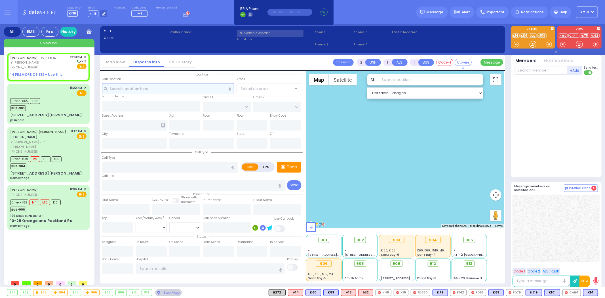
type input "12:31"
select select "Hatzalah Garages"
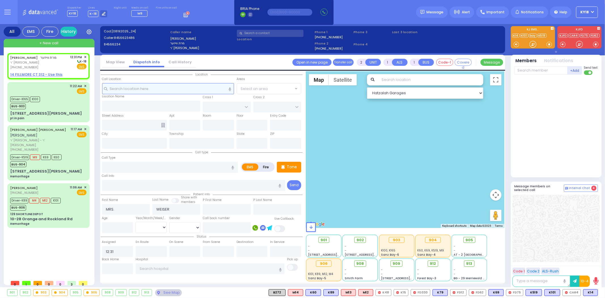
select select
radio input "true"
select select
select select "Hatzalah Garages"
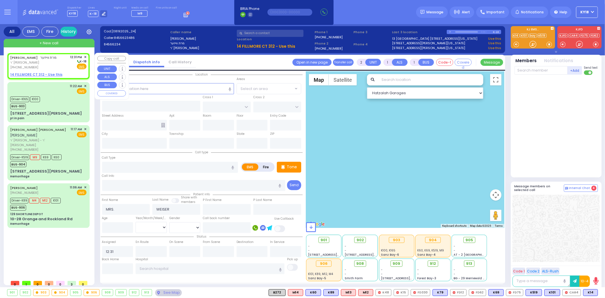
click at [41, 58] on span "מרת ווייזער" at bounding box center [49, 57] width 16 height 5
select select
radio input "true"
select select
select select "Hatzalah Garages"
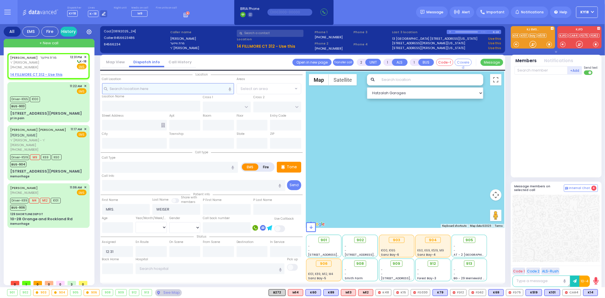
click at [159, 92] on input "text" at bounding box center [168, 88] width 132 height 11
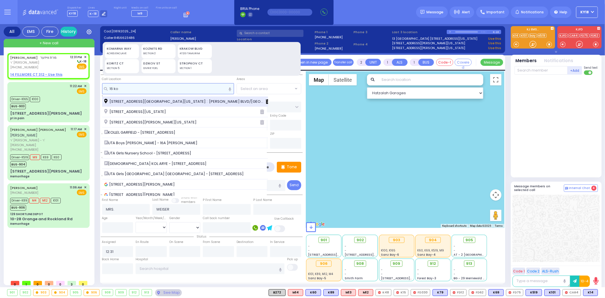
type input "16 ko"
click at [170, 99] on span "[STREET_ADDRESS][GEOGRAPHIC_DATA][US_STATE]: : [PERSON_NAME] BLVD/[GEOGRAPHIC_D…" at bounding box center [185, 102] width 162 height 6
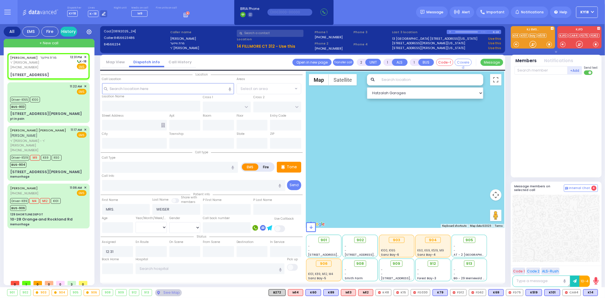
select select
radio input "true"
select select
select select "Hatzalah Garages"
type input "[PERSON_NAME] BLVD"
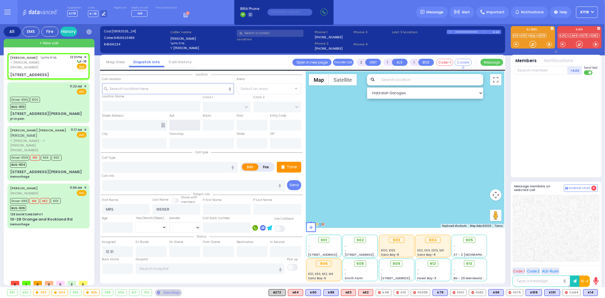
type input "SCHUNNEMUNK RD"
type input "[STREET_ADDRESS]"
type input "Monroe"
type input "[US_STATE]"
type input "10950 Cross Streets: : [PERSON_NAME] BLVD/[GEOGRAPHIC_DATA]"
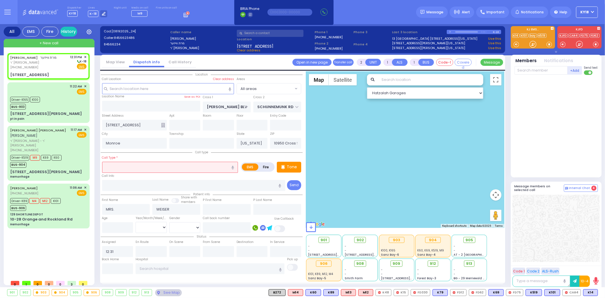
click at [161, 166] on input "text" at bounding box center [170, 167] width 136 height 11
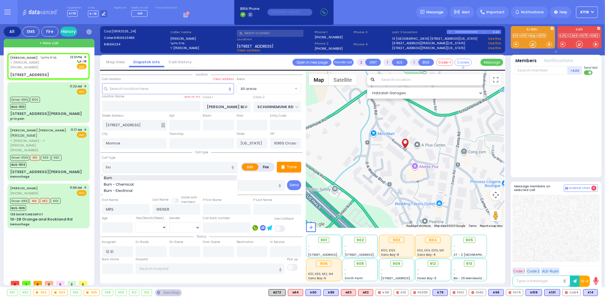
click at [166, 176] on div "Burn" at bounding box center [170, 178] width 133 height 6
type input "Burn"
type input "3"
type input "0"
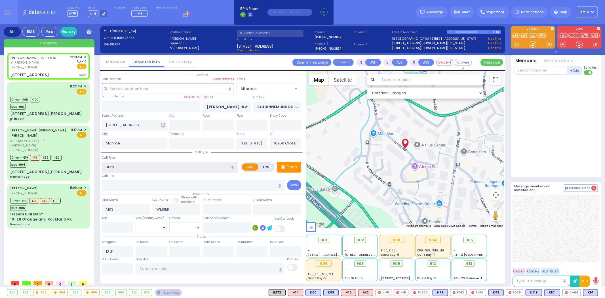
select select
radio input "true"
select select
select select "Hatzalah Garages"
select select
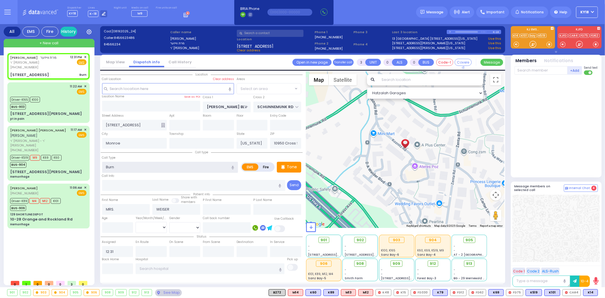
radio input "true"
select select
select select "Hatzalah Garages"
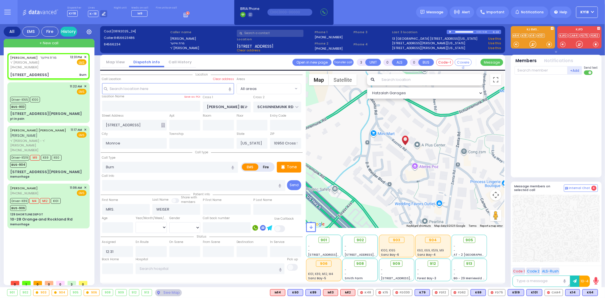
click at [370, 165] on div at bounding box center [405, 149] width 198 height 157
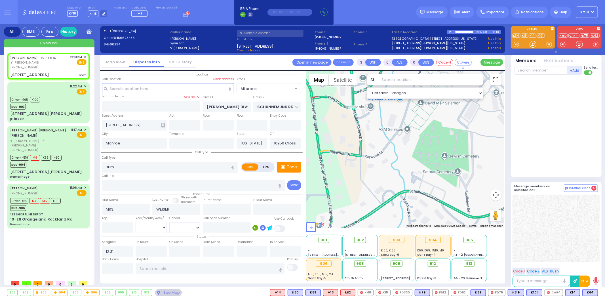
select select
radio input "true"
select select
select select "Hatzalah Garages"
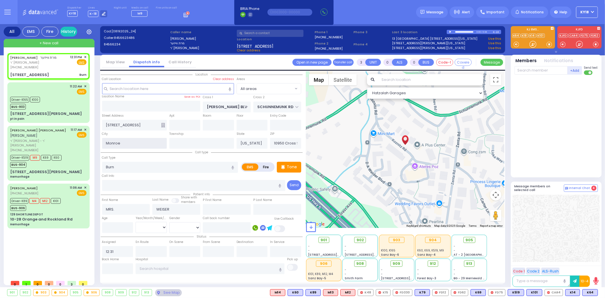
click at [129, 133] on div "City Monroe" at bounding box center [134, 140] width 67 height 18
click at [50, 69] on div "MRS. WEISER מרת ווייזער ר' אברהם ווידער (845) 662-3486 12:31 PM ✕ Fire EMS" at bounding box center [48, 62] width 76 height 15
select select
radio input "true"
select select
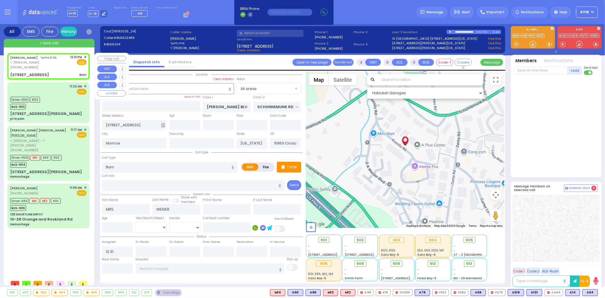
select select "Hatzalah Garages"
click at [589, 291] on span "K64" at bounding box center [590, 292] width 15 height 6
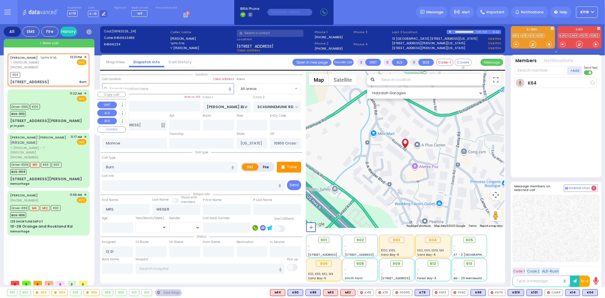
select select
radio input "true"
select select
type input "12:32"
select select "Hatzalah Garages"
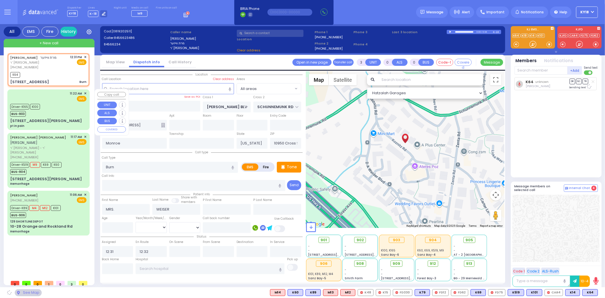
click at [45, 107] on div "Driver-K165 K100 BUS-903" at bounding box center [48, 109] width 76 height 14
type input "6"
type input "pt in pain"
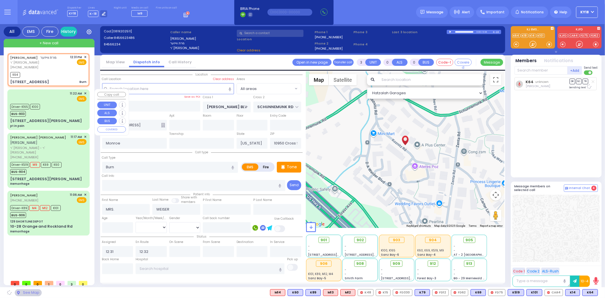
radio input "true"
type input "Mary"
type input "Keeshen"
type input "90"
select select "Year"
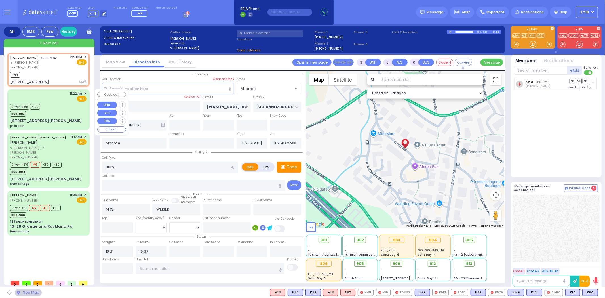
select select "[DEMOGRAPHIC_DATA]"
type input "11:22"
type input "11:23"
type input "11:32"
type input "11:54"
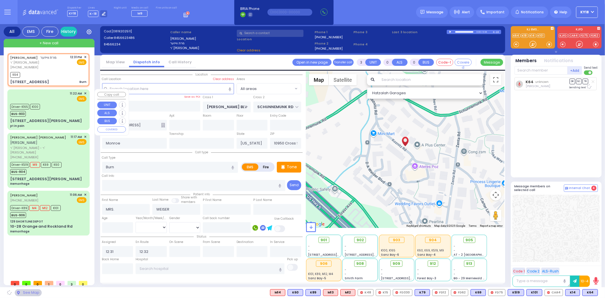
type input "12:27"
select select
select select "Hatzalah Garages"
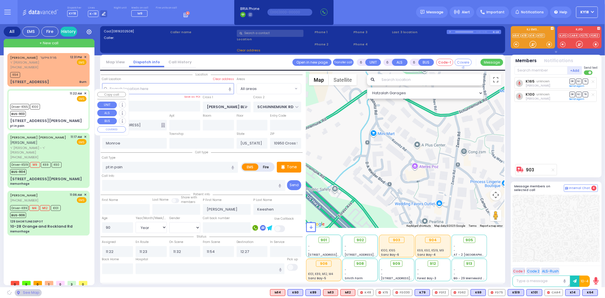
type input "JAMES RD"
type input "5 Marc Terrace"
type input "10950"
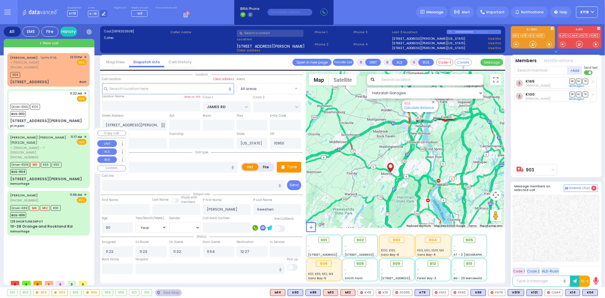
select select
radio input "true"
select select "Year"
select select "[DEMOGRAPHIC_DATA]"
select select "Hatzalah Garages"
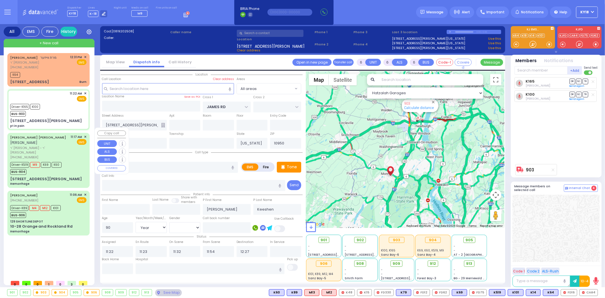
select select
radio input "true"
select select "Year"
select select "[DEMOGRAPHIC_DATA]"
type input "12:35"
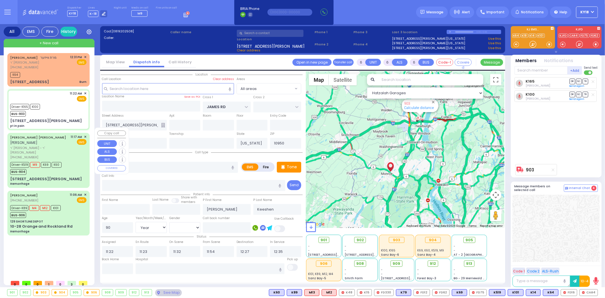
select select "Hatzalah Garages"
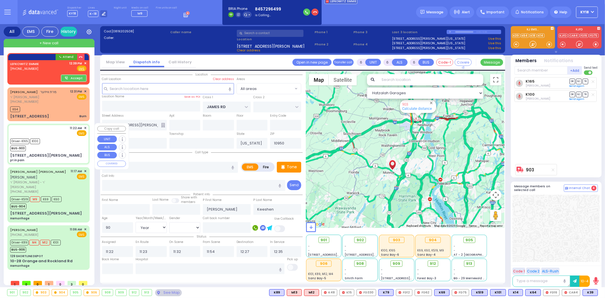
select select
radio input "true"
select select "Year"
select select "[DEMOGRAPHIC_DATA]"
select select "Hatzalah Garages"
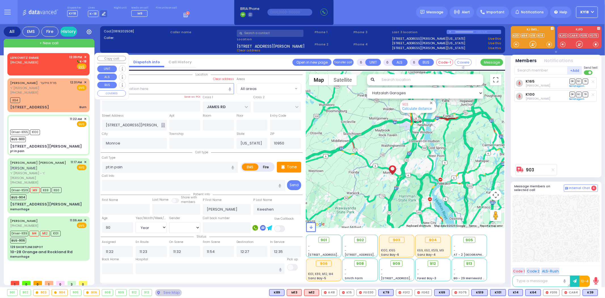
click at [42, 64] on div "LEFKOWITZ SMMIE (845) 729-6499 12:39 PM ✕ K-18" at bounding box center [48, 62] width 76 height 15
type input "2"
type input "1"
select select
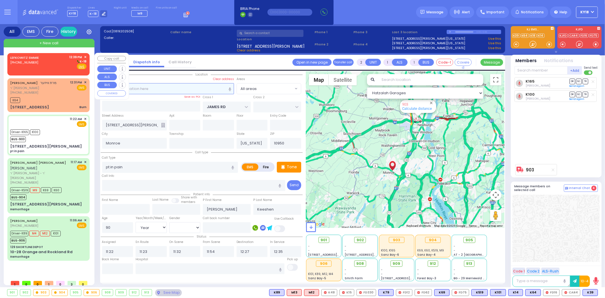
radio input "true"
select select
type input "12:39"
select select "Hatzalah Garages"
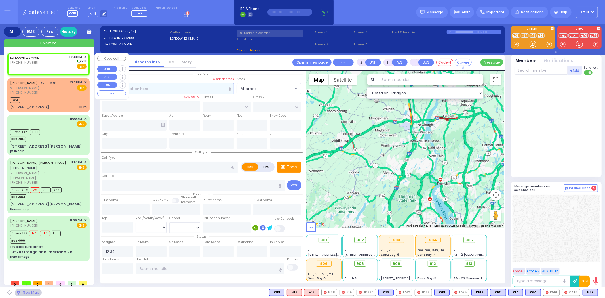
select select
radio input "true"
select select
select select "Hatzalah Garages"
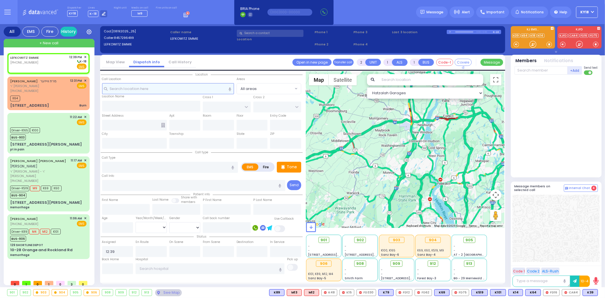
click at [186, 90] on input "text" at bounding box center [168, 88] width 132 height 11
click at [29, 63] on icon at bounding box center [28, 62] width 5 height 4
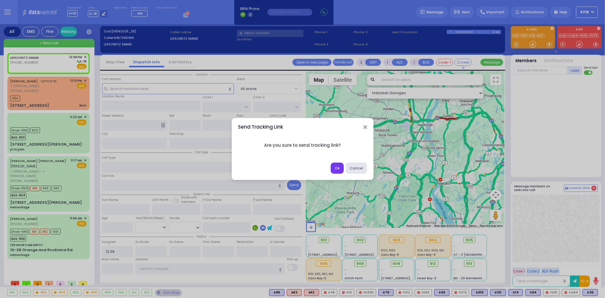
click at [341, 168] on button "Ok" at bounding box center [337, 168] width 13 height 11
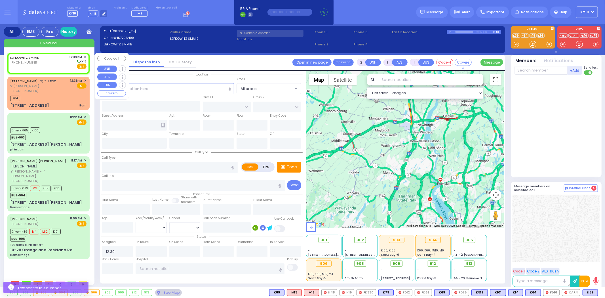
click at [41, 68] on div "LEFKOWITZ SMMIE (845) 729-6499 12:39 PM ✕ K-18" at bounding box center [48, 62] width 76 height 15
select select
radio input "true"
select select
select select "Hatzalah Garages"
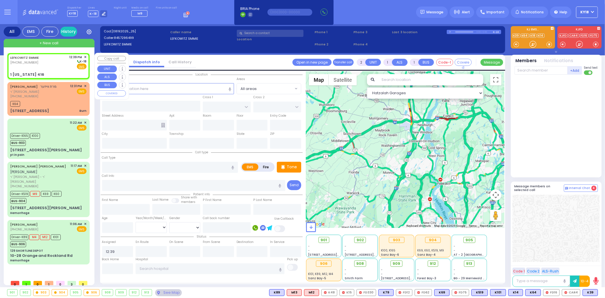
select select
radio input "true"
select select
select select "Hatzalah Garages"
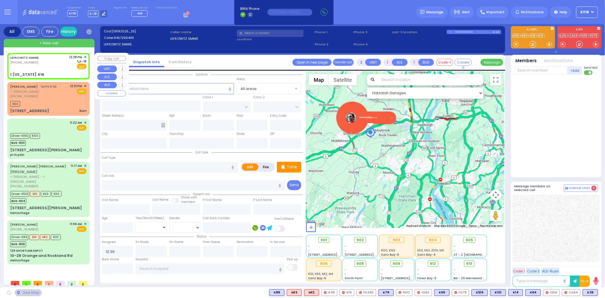
type input "1 [US_STATE] 416"
type input "[US_STATE]"
type input "10916"
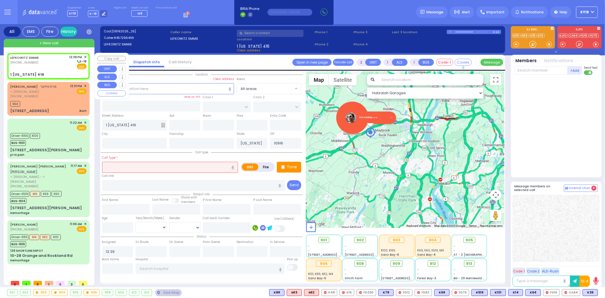
click at [69, 66] on div "LEFKOWITZ SMMIE (845) 729-6499 12:39 PM ✕ K-18" at bounding box center [48, 62] width 76 height 15
select select
radio input "true"
select select
select select "Hatzalah Garages"
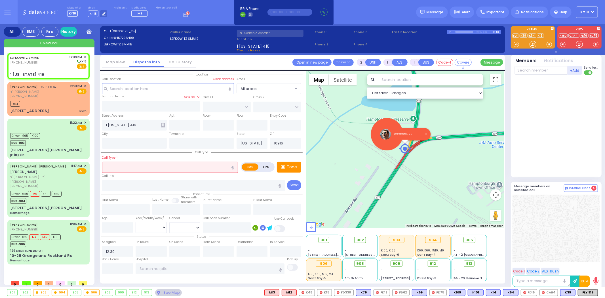
drag, startPoint x: 426, startPoint y: 158, endPoint x: 426, endPoint y: 164, distance: 5.4
click at [426, 164] on div "Live tracking" at bounding box center [405, 149] width 198 height 157
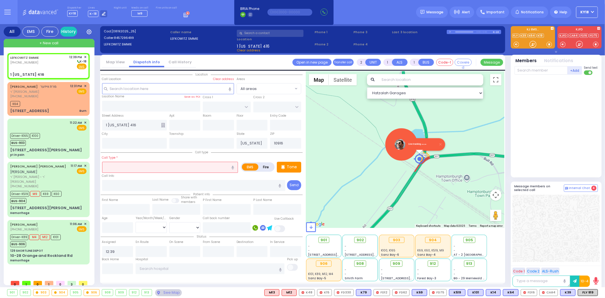
click at [420, 159] on img "" at bounding box center [419, 158] width 11 height 11
click at [419, 145] on h6 "Live tracking" at bounding box center [426, 144] width 36 height 3
select select
radio input "true"
select select
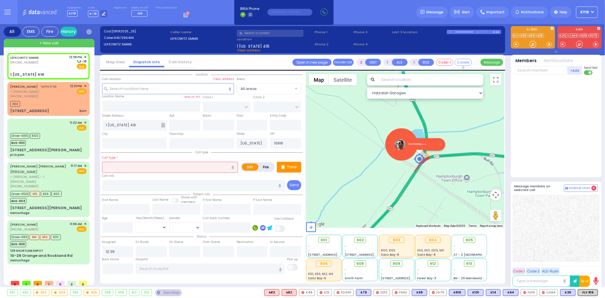
select select "Hatzalah Garages"
click at [159, 166] on input "text" at bounding box center [170, 167] width 136 height 11
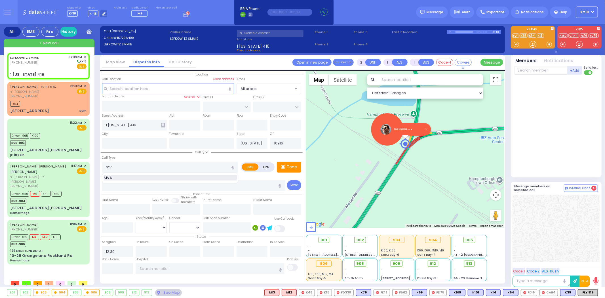
click at [171, 177] on div "MVA" at bounding box center [170, 178] width 133 height 6
type input "MVA"
type input "4"
select select
radio input "true"
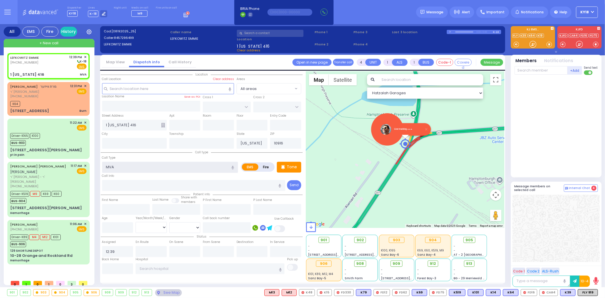
select select
select select "Hatzalah Garages"
click at [405, 81] on input "text" at bounding box center [430, 79] width 105 height 11
select select
radio input "true"
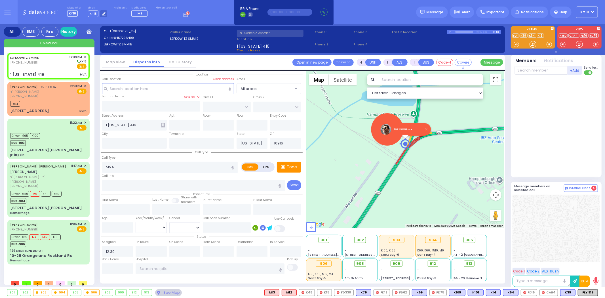
select select
select select "Hatzalah Garages"
click at [401, 92] on select "Hatzalah Garages" at bounding box center [425, 92] width 116 height 11
click at [395, 95] on select "Hatzalah Garages 13.2 mi - 24 mins - BAY - FOREST GARAGE" at bounding box center [425, 92] width 116 height 11
click at [397, 82] on input "text" at bounding box center [430, 79] width 105 height 11
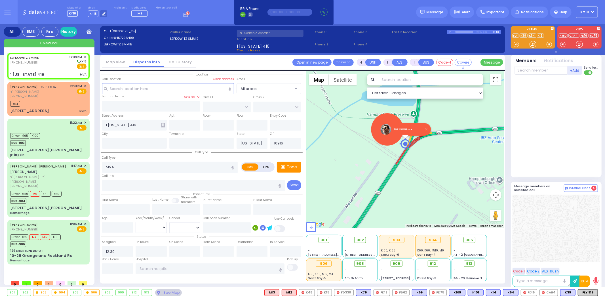
select select
radio input "true"
select select
select select "Hatzalah Garages"
click at [407, 143] on img "" at bounding box center [405, 143] width 11 height 11
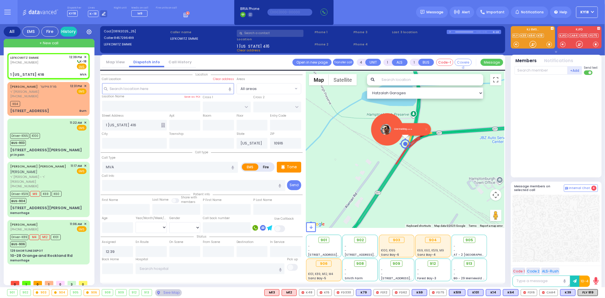
click at [404, 130] on h6 "Live tracking" at bounding box center [412, 129] width 36 height 3
click at [406, 129] on h6 "Live tracking" at bounding box center [412, 129] width 36 height 3
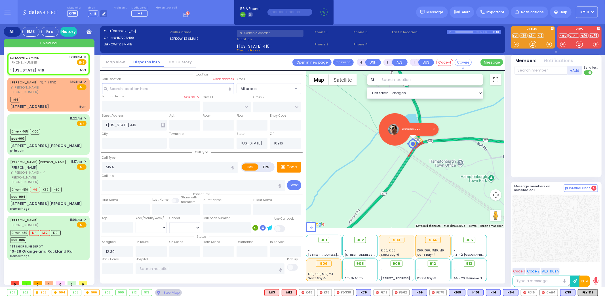
select select
radio input "true"
select select
select select "Hatzalah Garages"
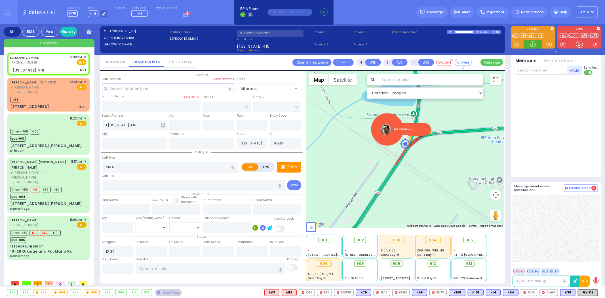
select select
radio input "true"
select select
select select "Hatzalah Garages"
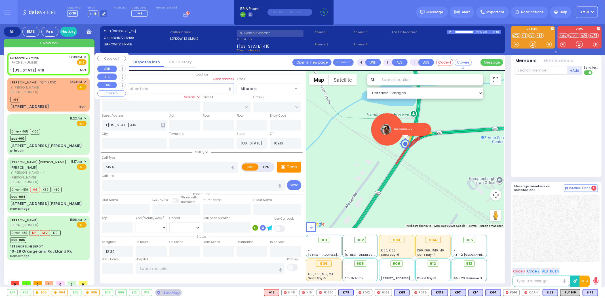
click at [52, 66] on div "LEFKOWITZ SMMIE (845) 729-6499 12:39 PM ✕ Fire EMS MVA" at bounding box center [49, 64] width 80 height 20
select select
radio input "true"
select select
select select "Hatzalah Garages"
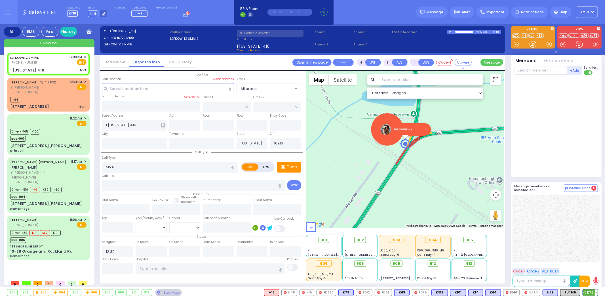
click at [588, 291] on span "K72" at bounding box center [590, 292] width 15 height 6
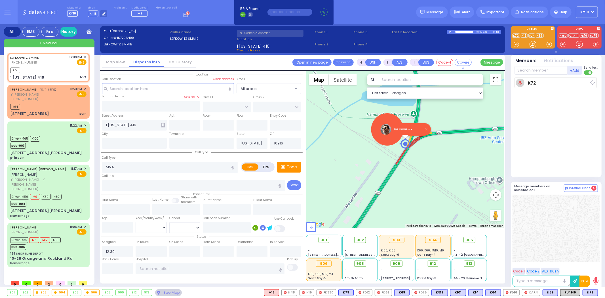
select select
radio input "true"
select select
type input "12:41"
select select "Hatzalah Garages"
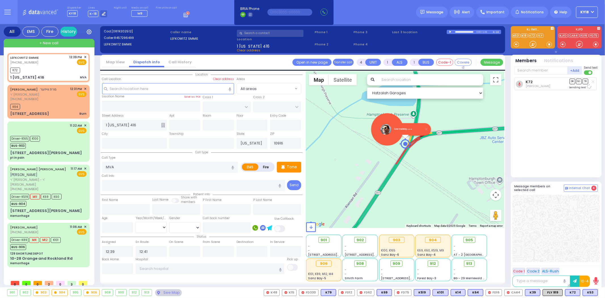
select select
radio input "true"
select select
select select "Hatzalah Garages"
click at [589, 293] on span "K53" at bounding box center [590, 292] width 15 height 6
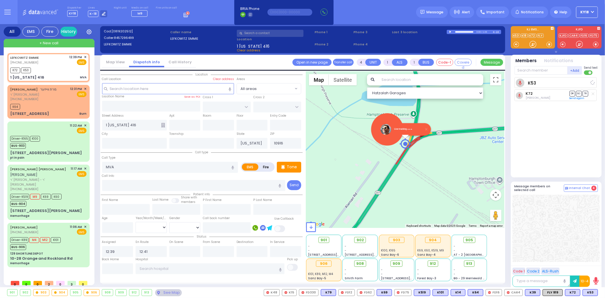
select select
radio input "true"
select select
select select "Hatzalah Garages"
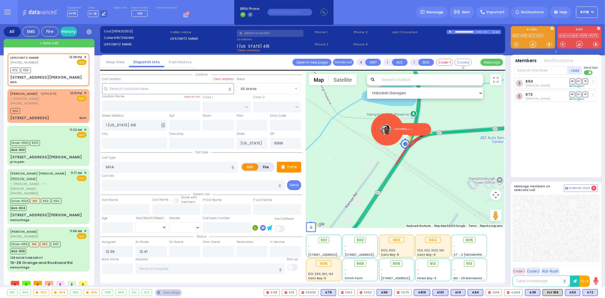
select select
radio input "true"
select select
select select "Hatzalah Garages"
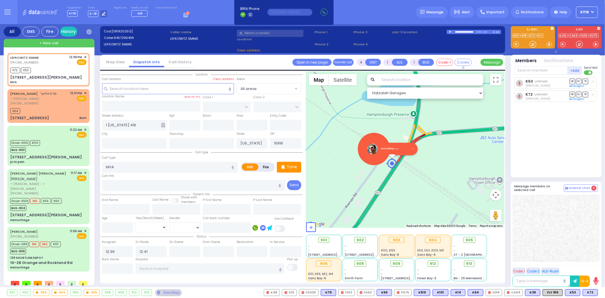
type input "73 Kiernan Road"
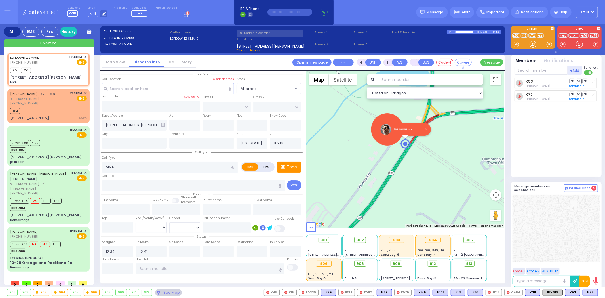
select select
radio input "true"
select select
select select "Hatzalah Garages"
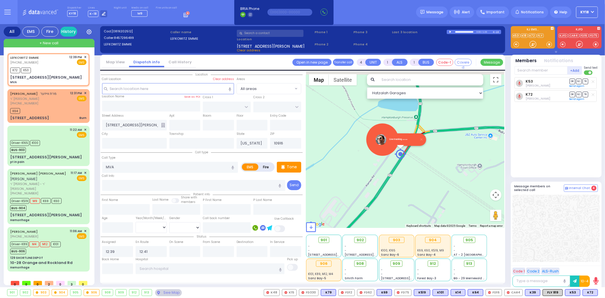
drag, startPoint x: 444, startPoint y: 146, endPoint x: 430, endPoint y: 157, distance: 17.6
click at [430, 157] on div "Live tracking" at bounding box center [405, 149] width 198 height 157
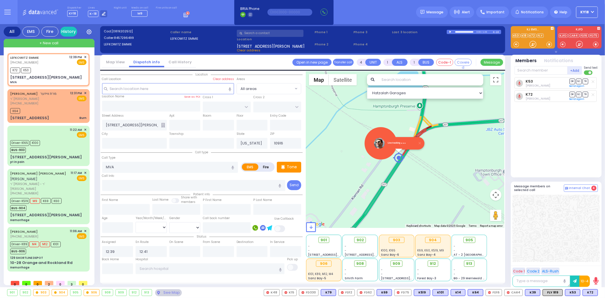
click at [532, 152] on div "K53 Hershel Lowy DR SO TR" at bounding box center [557, 124] width 85 height 95
click at [34, 68] on div "K72 K53" at bounding box center [22, 69] width 24 height 7
select select
radio input "true"
select select
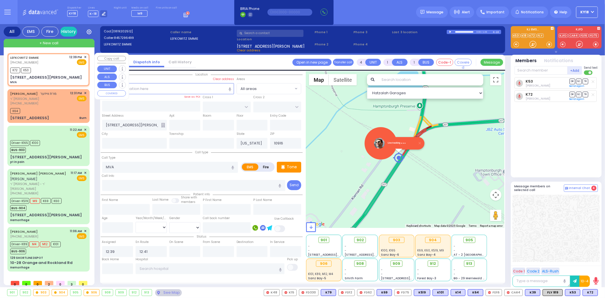
select select "Hatzalah Garages"
click at [41, 68] on div "K72 K53" at bounding box center [48, 69] width 76 height 7
select select
radio input "true"
select select
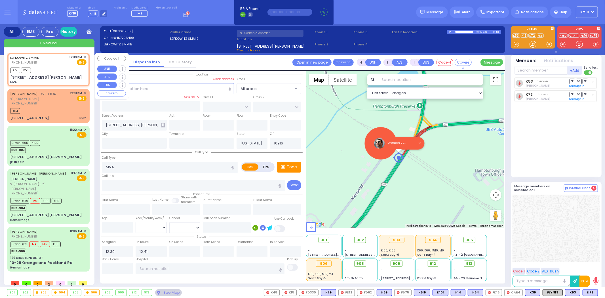
select select "Hatzalah Garages"
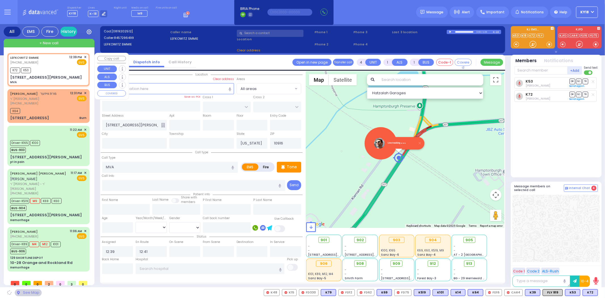
click at [41, 68] on div "K72 K53" at bounding box center [48, 69] width 76 height 7
select select
radio input "true"
select select
select select "Hatzalah Garages"
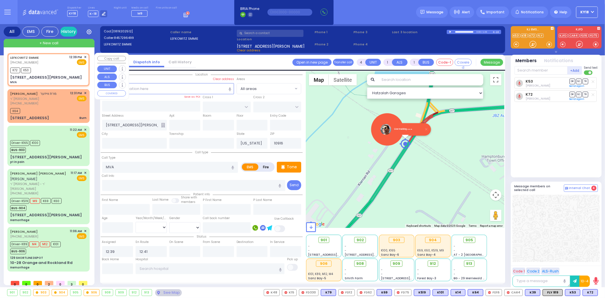
click at [41, 68] on div "K72 K53" at bounding box center [48, 69] width 76 height 7
select select
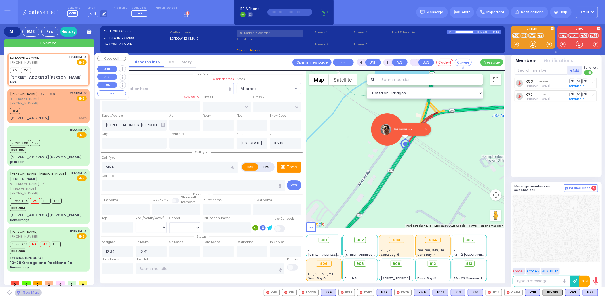
click at [41, 68] on div "K72 K53" at bounding box center [48, 69] width 76 height 7
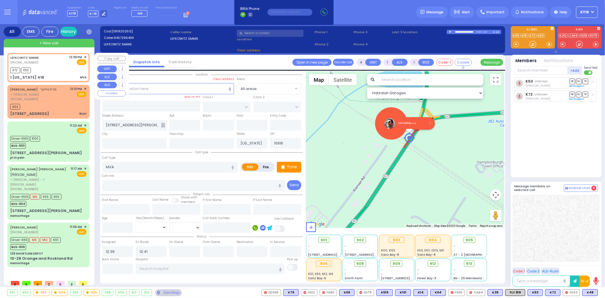
click at [45, 70] on div "K72 K53" at bounding box center [48, 69] width 76 height 7
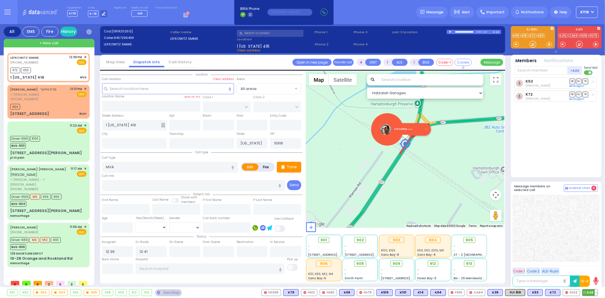
click at [587, 293] on span "K48" at bounding box center [590, 292] width 15 height 6
click at [73, 76] on div "1 New York 416 MVA" at bounding box center [48, 78] width 76 height 6
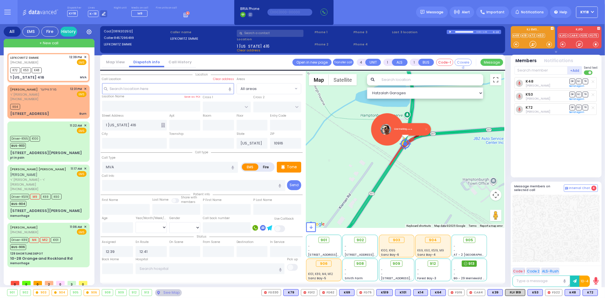
click at [467, 264] on circle at bounding box center [465, 263] width 3 height 3
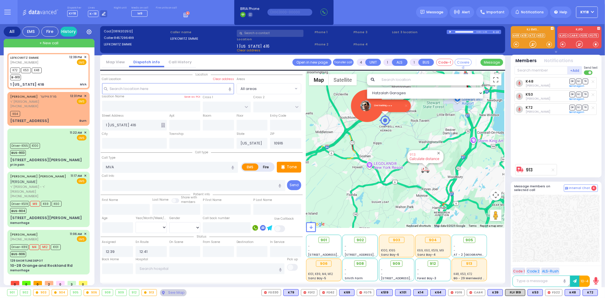
click at [422, 159] on link "Calculate distance" at bounding box center [425, 159] width 30 height 4
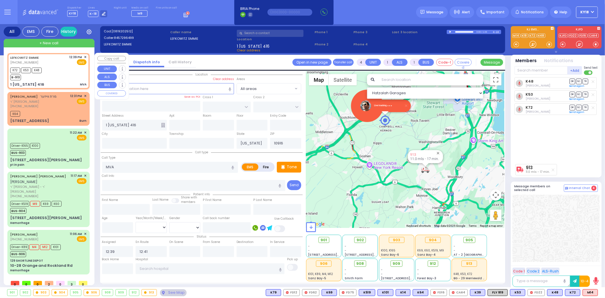
click at [64, 75] on div "K72 K53 K48 B-913" at bounding box center [48, 73] width 76 height 14
click at [591, 294] on span "M14" at bounding box center [590, 292] width 15 height 6
click at [534, 69] on input "text" at bounding box center [541, 70] width 53 height 9
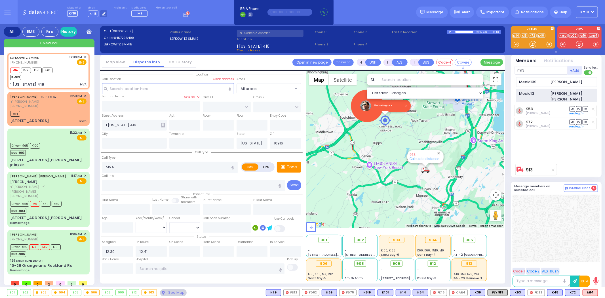
click at [537, 92] on div "Medic13" at bounding box center [533, 94] width 28 height 6
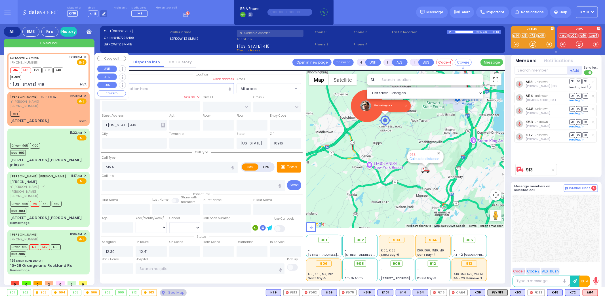
click at [55, 82] on div "1 New York 416 MVA" at bounding box center [48, 85] width 76 height 6
click at [68, 78] on div "M14 M13 K72 K53 K48 B-913" at bounding box center [48, 73] width 76 height 14
drag, startPoint x: 389, startPoint y: 123, endPoint x: 376, endPoint y: 146, distance: 26.7
click at [380, 126] on img "" at bounding box center [385, 120] width 11 height 11
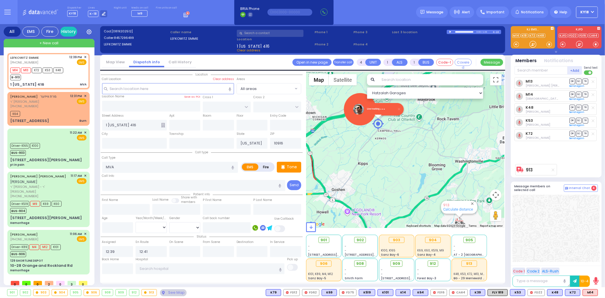
drag, startPoint x: 372, startPoint y: 131, endPoint x: 369, endPoint y: 155, distance: 23.4
click at [369, 155] on div "To navigate, press the arrow keys. Live tracking 913 Calculate distance" at bounding box center [405, 149] width 198 height 157
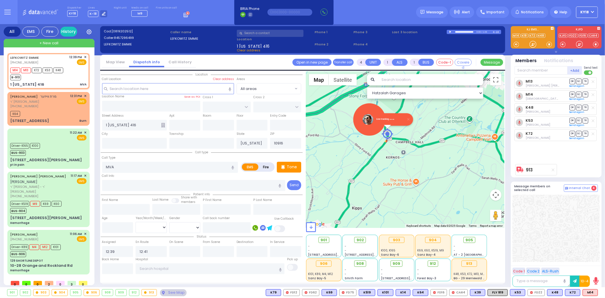
drag, startPoint x: 361, startPoint y: 126, endPoint x: 360, endPoint y: 145, distance: 19.1
click at [360, 145] on div "Live tracking 913 Calculate distance" at bounding box center [405, 149] width 198 height 157
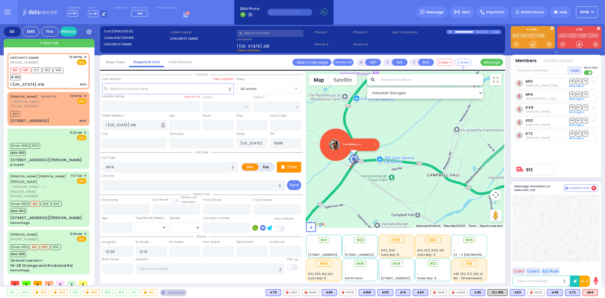
drag, startPoint x: 404, startPoint y: 157, endPoint x: 391, endPoint y: 134, distance: 27.1
click at [391, 134] on div "Live tracking 913 Calculate distance" at bounding box center [405, 149] width 198 height 157
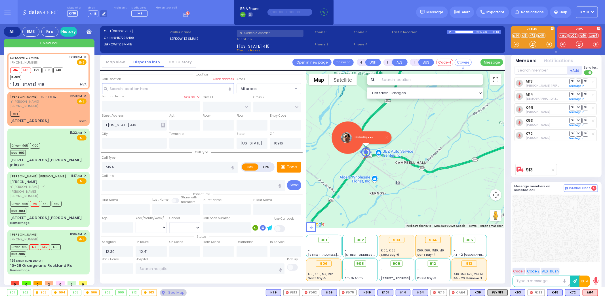
click at [367, 138] on h6 "Live tracking" at bounding box center [373, 137] width 36 height 3
click at [370, 137] on span at bounding box center [370, 137] width 1 height 1
click at [349, 138] on img at bounding box center [346, 137] width 11 height 11
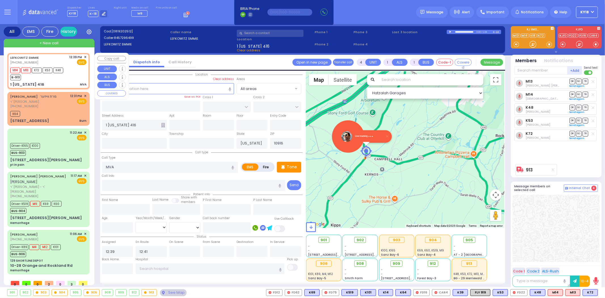
click at [43, 81] on div "[PERSON_NAME] SMMIE [PHONE_NUMBER] 12:39 PM ✕ EMS M14 M13 K72" at bounding box center [49, 71] width 80 height 34
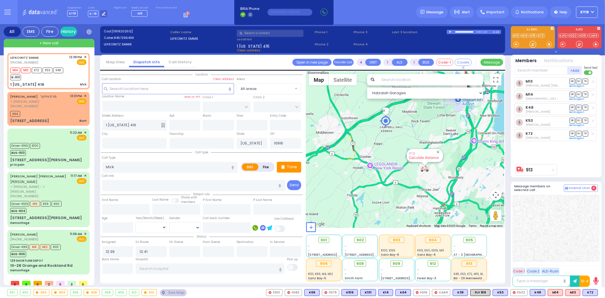
click at [425, 158] on link "Calculate distance" at bounding box center [424, 157] width 30 height 4
click at [415, 158] on span "10.7 mls - 17 min." at bounding box center [424, 157] width 29 height 4
click at [414, 153] on link "913" at bounding box center [413, 153] width 6 height 4
click at [67, 81] on div "[PERSON_NAME] SMMIE [PHONE_NUMBER] 12:39 PM ✕ EMS M14 M13 K72" at bounding box center [49, 71] width 80 height 34
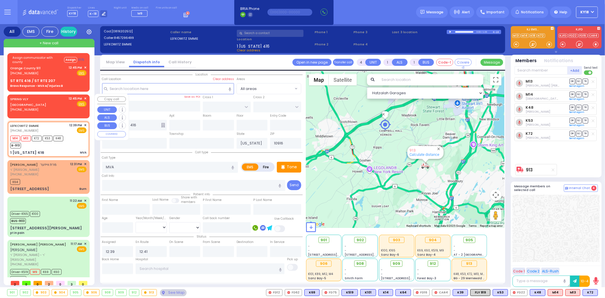
click at [84, 97] on span "✕" at bounding box center [85, 98] width 3 height 5
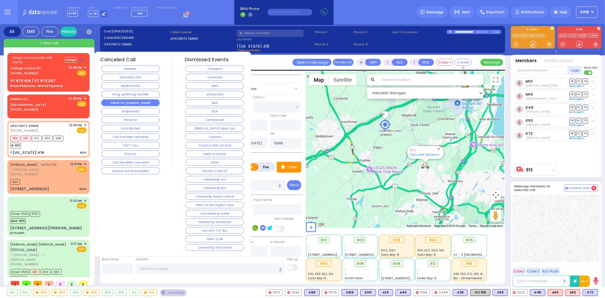
click at [120, 101] on button "Follow On [DOMAIN_NAME]" at bounding box center [130, 102] width 58 height 7
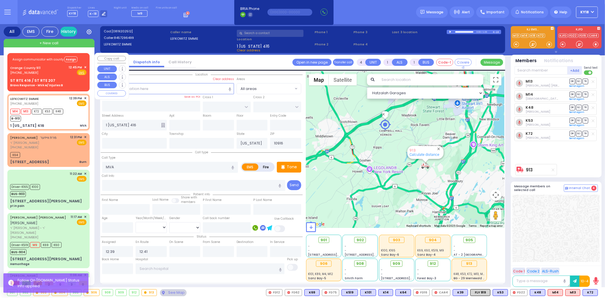
click at [84, 66] on span "✕" at bounding box center [85, 67] width 3 height 5
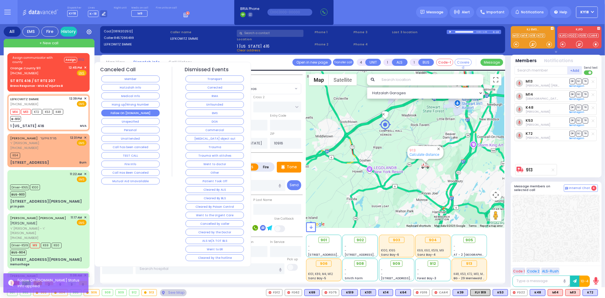
click at [133, 113] on button "Follow On [DOMAIN_NAME]" at bounding box center [130, 112] width 58 height 7
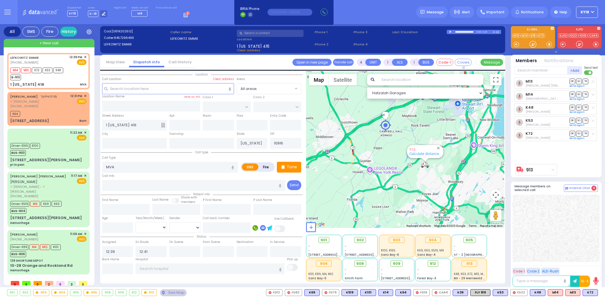
select select
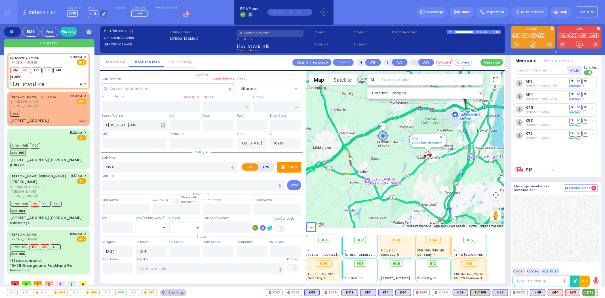
click at [597, 294] on button at bounding box center [596, 292] width 3 height 6
click at [593, 268] on icon at bounding box center [592, 267] width 6 height 6
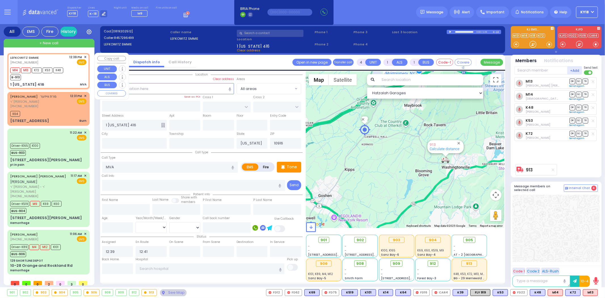
click at [72, 83] on div "1 [US_STATE] 416 MVA" at bounding box center [48, 85] width 76 height 6
select select
radio input "true"
select select
select select "Hatzalah Garages"
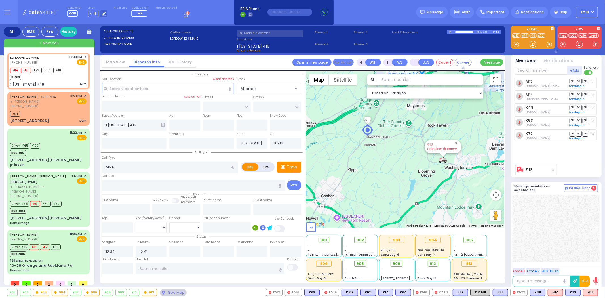
click at [434, 147] on link "Calculate distance" at bounding box center [442, 149] width 30 height 4
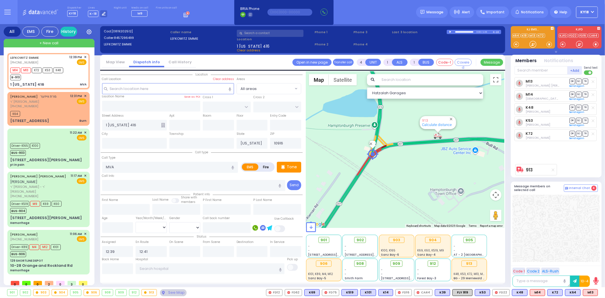
click at [374, 155] on img "" at bounding box center [372, 153] width 11 height 11
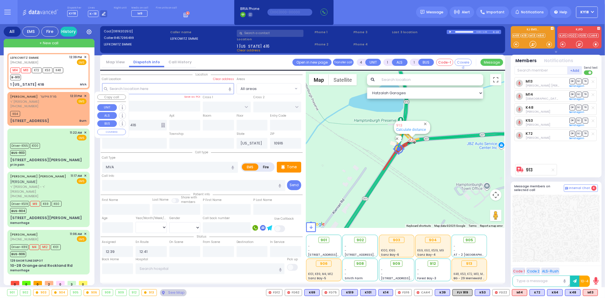
click at [82, 108] on div "[PERSON_NAME] מרת ווייזער ר' [PERSON_NAME] [PHONE_NUMBER] 12:31 PM ✕ EMS K64 [S…" at bounding box center [49, 109] width 80 height 32
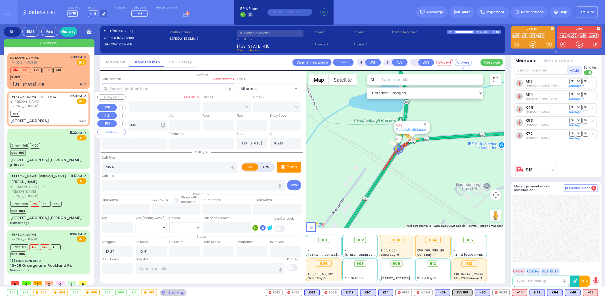
type input "6"
select select
type input "Burn"
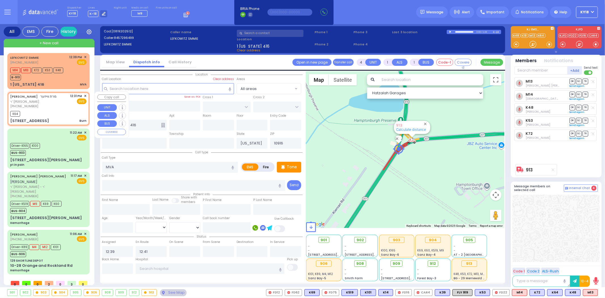
radio input "true"
type input "MRS."
type input "WEISER"
type input "[PERSON_NAME]"
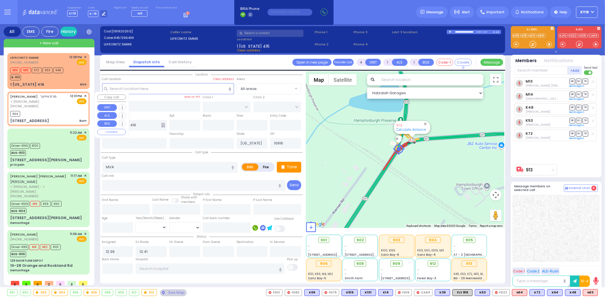
type input "12"
select select "Year"
select select "[DEMOGRAPHIC_DATA]"
type input "12:31"
type input "12:32"
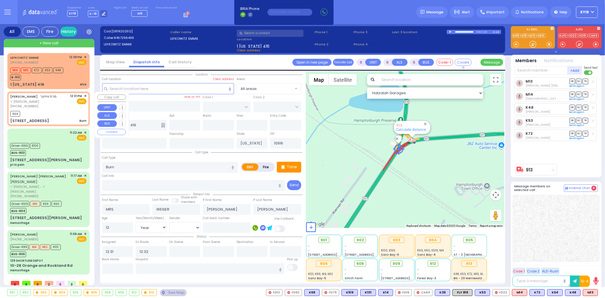
type input "[PERSON_NAME] BLVD"
type input "SCHUNNEMUNK RD"
type input "[STREET_ADDRESS]"
type input "Monroe"
type input "10950 Cross Streets: : [PERSON_NAME] BLVD/[GEOGRAPHIC_DATA]"
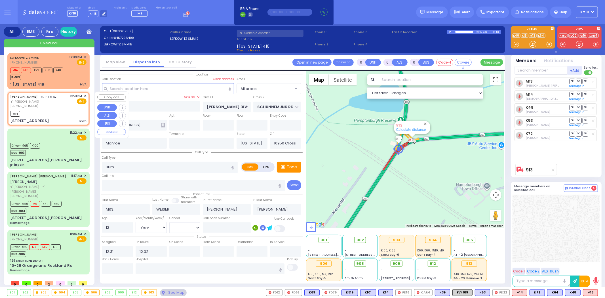
select select "Hatzalah Garages"
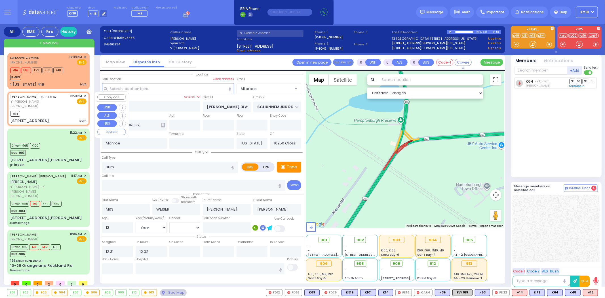
click at [84, 95] on span "✕" at bounding box center [85, 96] width 3 height 5
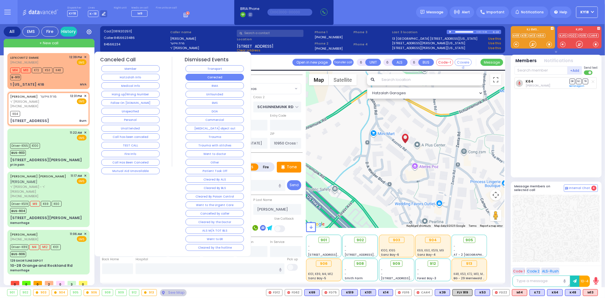
click at [204, 76] on button "Corrected" at bounding box center [215, 77] width 58 height 7
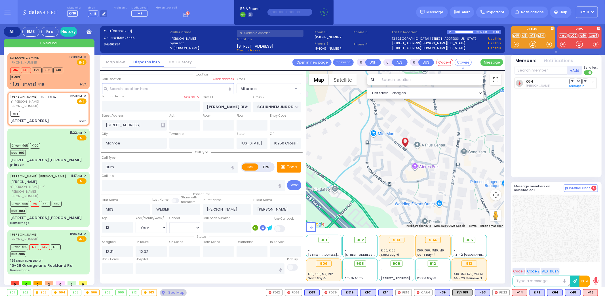
select select
radio input "true"
select select
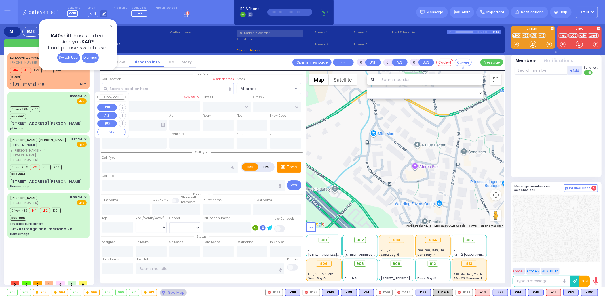
click at [57, 115] on div "Driver-K165 K100 BUS-903" at bounding box center [48, 112] width 76 height 14
select select
type input "pt in pain"
radio input "true"
type input "Mary"
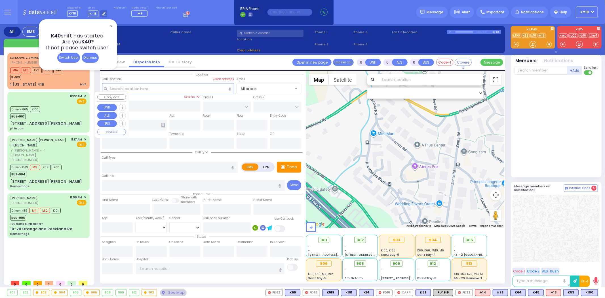
type input "Keeshen"
type input "90"
select select "Year"
select select "[DEMOGRAPHIC_DATA]"
type input "11:22"
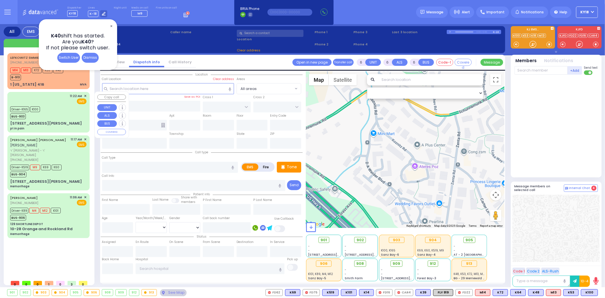
type input "11:23"
type input "11:32"
type input "11:54"
type input "12:27"
type input "12:35"
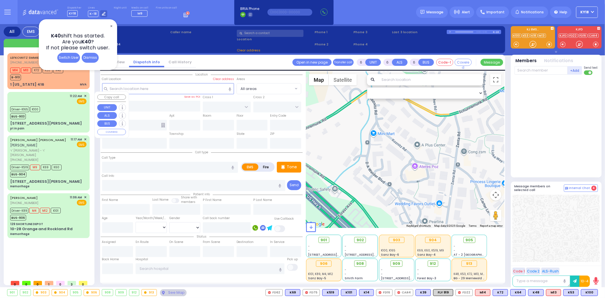
type input "Residence 271 east 143rd street Brooklyn"
select select "Hatzalah Garages"
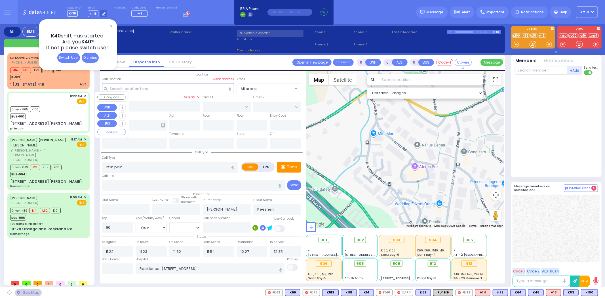
type input "JAMES RD"
type input "5 Marc Terrace"
type input "Monroe"
type input "[US_STATE]"
type input "10950"
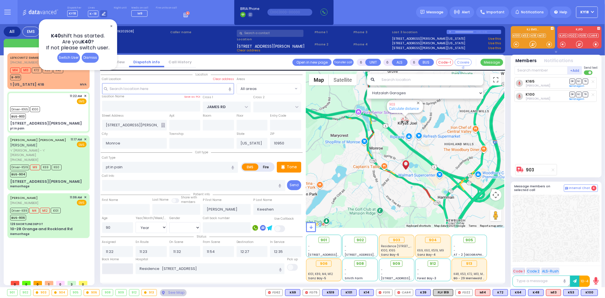
click at [127, 269] on input "text" at bounding box center [117, 268] width 31 height 11
type input "13:08"
select select
radio input "true"
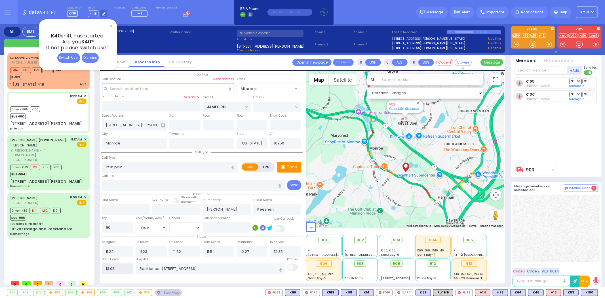
select select
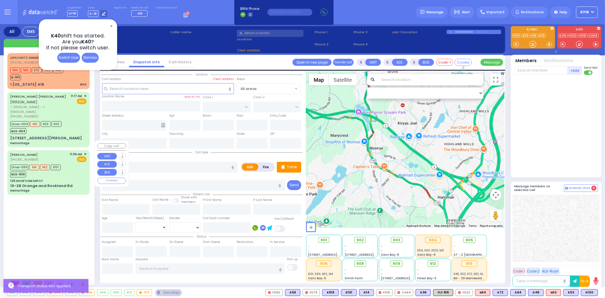
click at [73, 179] on div "129 SHORTLINE DEPOT" at bounding box center [48, 181] width 76 height 4
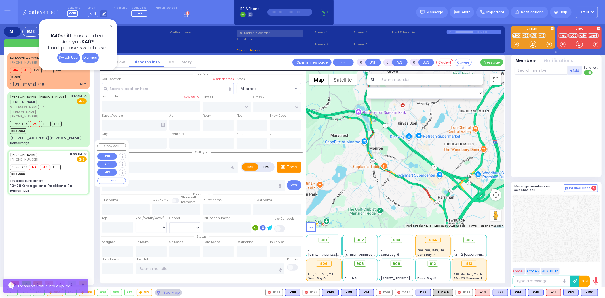
select select
type input "Hemorrhage"
radio input "true"
type input "Rivka"
type input "Friedman"
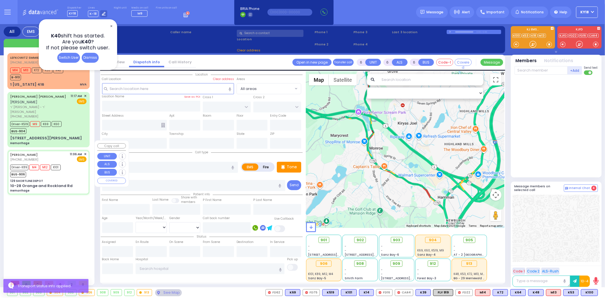
type input "21"
select select "Year"
select select "[DEMOGRAPHIC_DATA]"
type input "11:06"
type input "11:10"
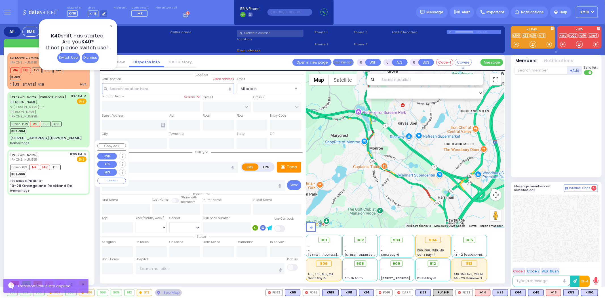
type input "11:28"
type input "11:43"
type input "New York Presbyterian Hospital- Columbia Campus"
select select "Hatzalah Garages"
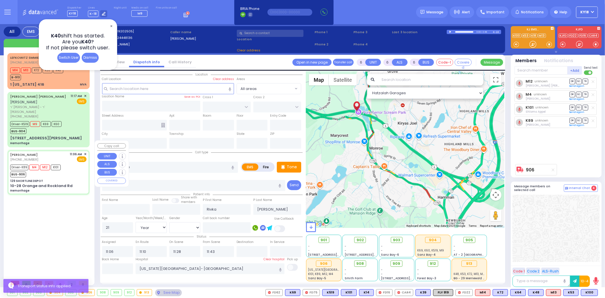
type input "129 SHORTLINE DEPOT"
type input "10-28 Orange and Rockland Rd"
type input "Monroe"
type input "[US_STATE]"
type input "10950"
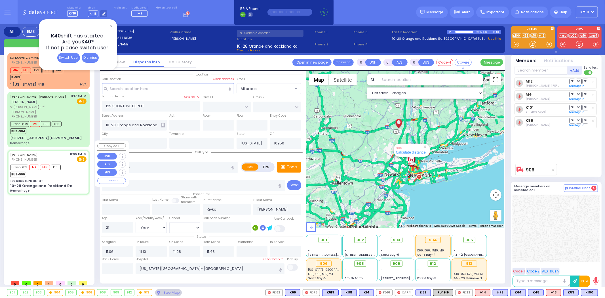
click at [75, 179] on div "129 SHORTLINE DEPOT" at bounding box center [48, 181] width 76 height 4
select select
radio input "true"
select select "Year"
select select "[DEMOGRAPHIC_DATA]"
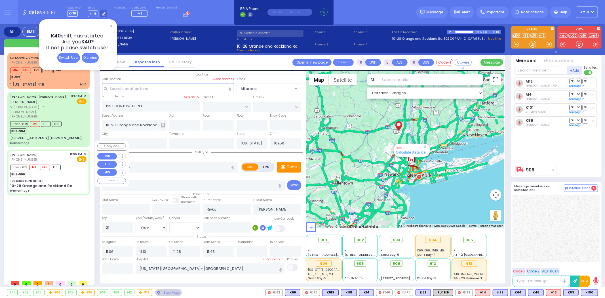
select select "Hatzalah Garages"
click at [30, 141] on div "Hemorrhage" at bounding box center [19, 143] width 19 height 4
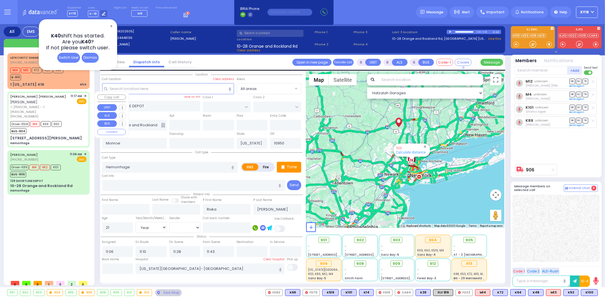
select select
radio input "true"
type input "SIMCHA MOSHE"
type input "WALDMAN"
type input "Blima"
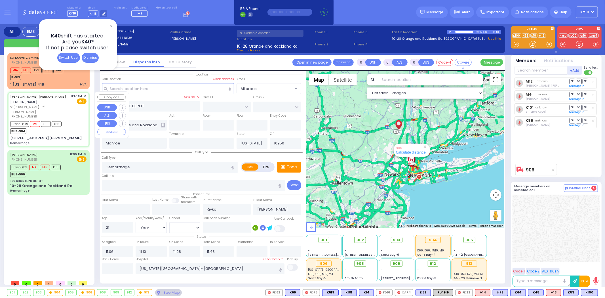
type input "Waldman"
type input "44"
select select "Year"
select select "[DEMOGRAPHIC_DATA]"
type input "11:17"
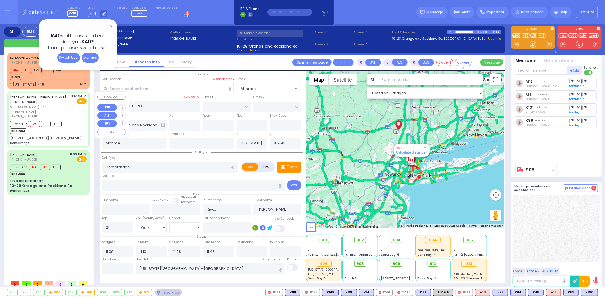
type input "11:18"
type input "11:19"
type input "12:01"
type input "Hudson Valley Hosp Cntr 1980 Crompond Rd Cortlandt Manor"
type input "CARTER LN"
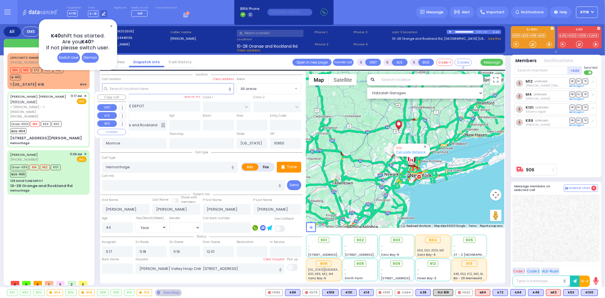
type input "VAN BUREN DR"
type input "8 CARTER LN"
type input "301"
select select "SECTION 2"
select select "Hatzalah Garages"
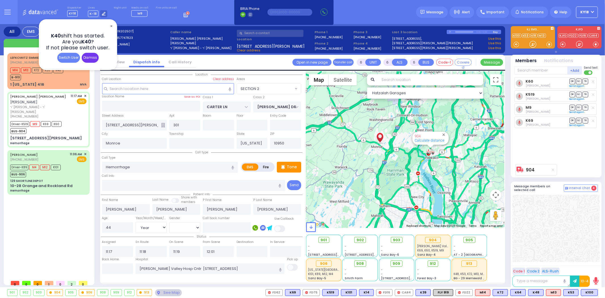
click at [90, 58] on div "Dismiss" at bounding box center [90, 58] width 17 height 10
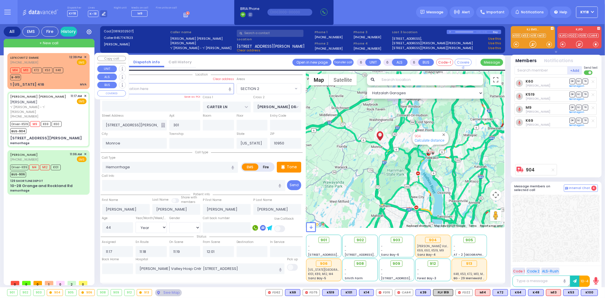
click at [70, 73] on div "M14 M13 K72 K53 K48 B-913" at bounding box center [48, 73] width 76 height 14
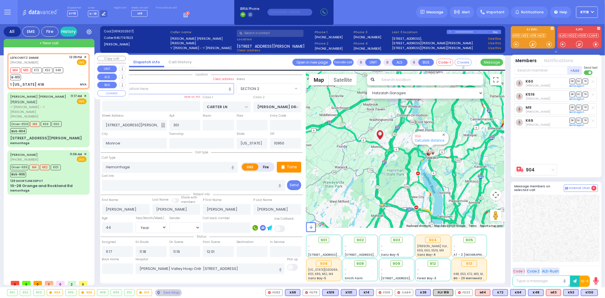
type input "4"
type input "1"
select select
type input "MVA"
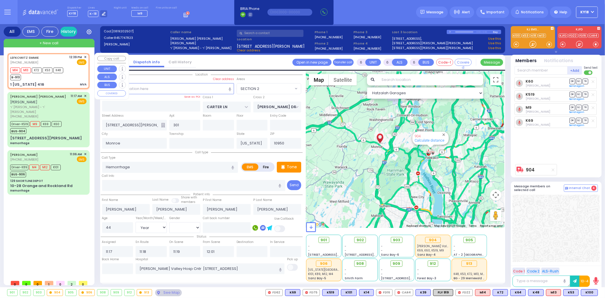
radio input "true"
select select
type input "12:39"
type input "12:41"
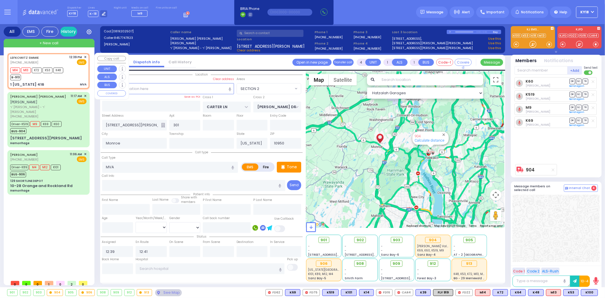
type input "1 [US_STATE] 416"
type input "10916"
select select "Hatzalah Garages"
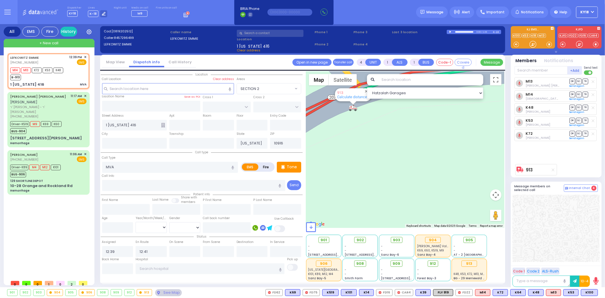
drag, startPoint x: 384, startPoint y: 129, endPoint x: 399, endPoint y: 150, distance: 25.8
click at [397, 150] on div "913 Calculate distance" at bounding box center [405, 149] width 198 height 157
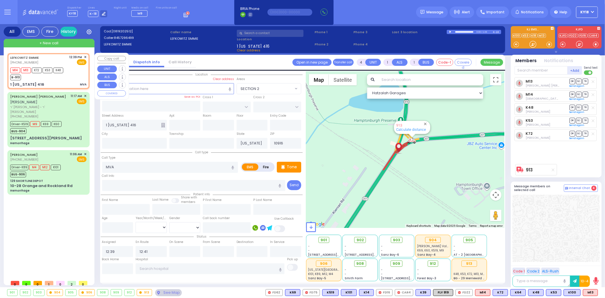
click at [81, 81] on div "[PERSON_NAME] SMMIE [PHONE_NUMBER] 12:39 PM ✕ EMS M14 M13 K72" at bounding box center [49, 71] width 80 height 34
select select
radio input "true"
select select
select select "Hatzalah Garages"
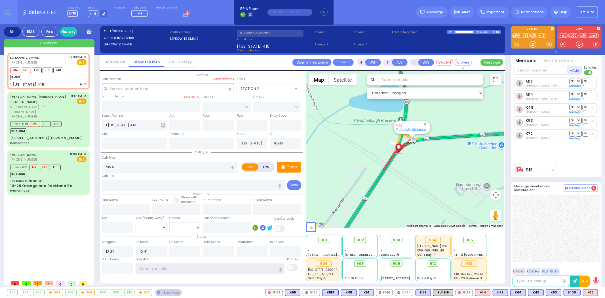
click at [189, 266] on input "text" at bounding box center [210, 268] width 149 height 11
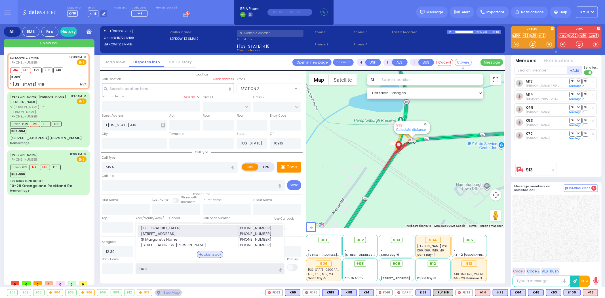
type input "hac"
click at [197, 231] on span "30 Prospect Ave" at bounding box center [186, 234] width 90 height 6
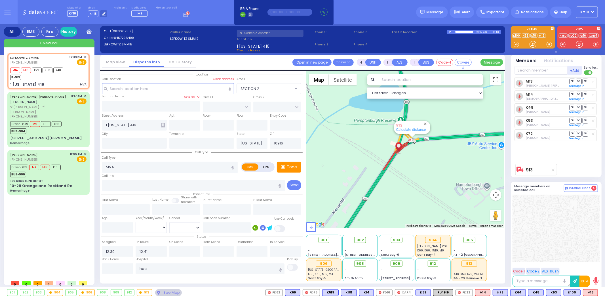
select select
radio input "true"
select select
type input "[GEOGRAPHIC_DATA]"
select select "Hatzalah Garages"
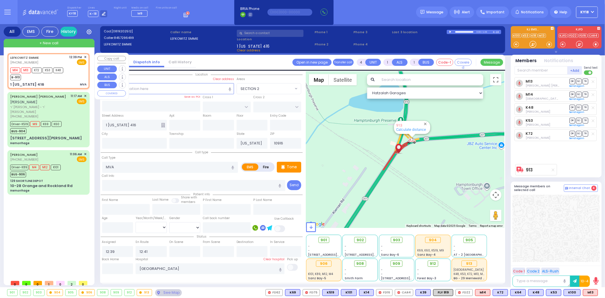
click at [76, 78] on div "M14 M13 K72 K53 K48 B-913" at bounding box center [48, 73] width 76 height 14
select select
radio input "true"
select select
select select "Hatzalah Garages"
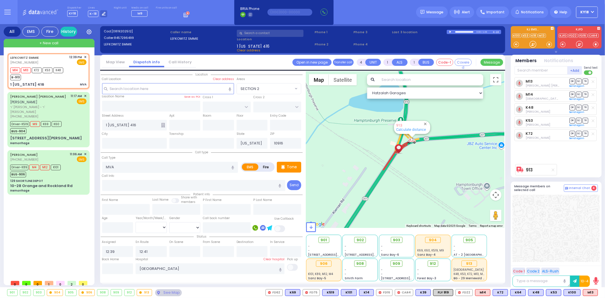
drag, startPoint x: 392, startPoint y: 180, endPoint x: 403, endPoint y: 158, distance: 24.1
click at [403, 158] on div "913 Calculate distance" at bounding box center [405, 149] width 198 height 157
click at [51, 82] on div "1 New York 416 MVA" at bounding box center [48, 85] width 76 height 6
select select
radio input "true"
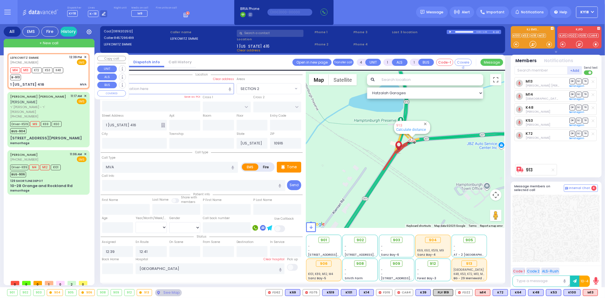
select select
select select "Hatzalah Garages"
click at [597, 293] on button at bounding box center [596, 292] width 3 height 6
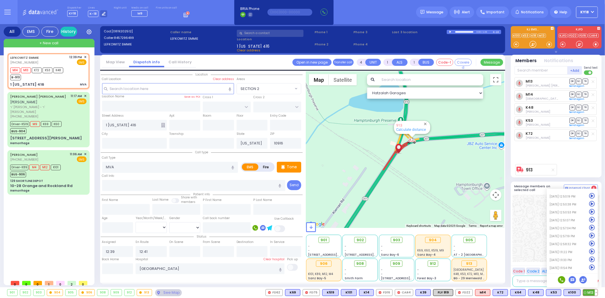
click at [594, 260] on icon at bounding box center [592, 259] width 6 height 6
click at [534, 246] on div at bounding box center [556, 228] width 87 height 67
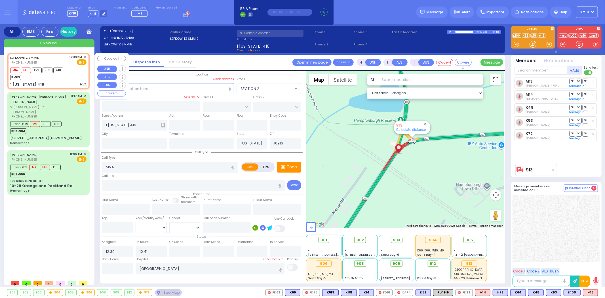
click at [56, 82] on div "1 New York 416 MVA" at bounding box center [48, 85] width 76 height 6
select select
radio input "true"
select select
select select "Hatzalah Garages"
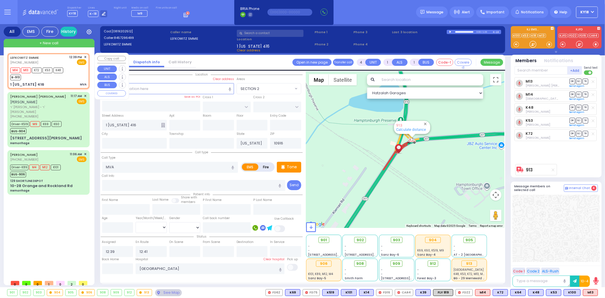
click at [52, 79] on div "B-913" at bounding box center [36, 76] width 53 height 7
select select
radio input "true"
select select
select select "Hatzalah Garages"
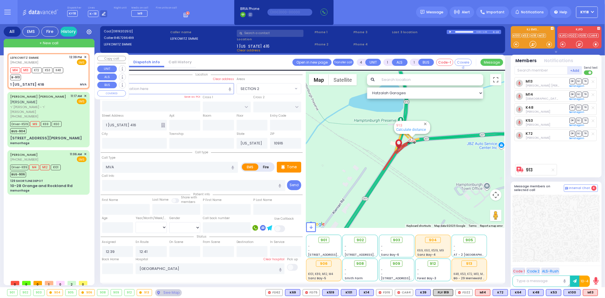
click at [73, 79] on div "M14 M13 K72 K53 K48 B-913" at bounding box center [48, 73] width 76 height 14
select select
radio input "true"
select select
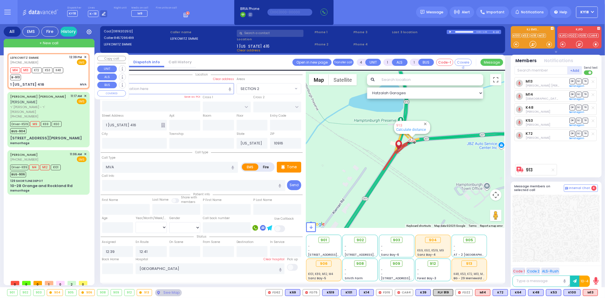
select select "Hatzalah Garages"
select select
radio input "true"
select select
select select "Hatzalah Garages"
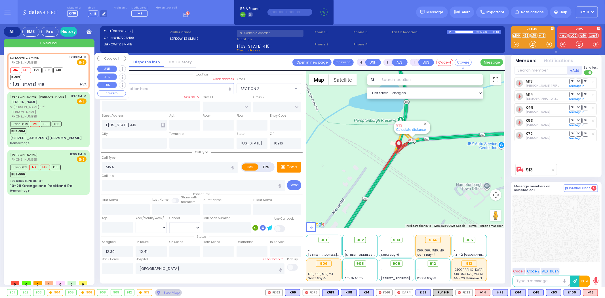
click at [71, 79] on div "M14 M13 K72 K53 K48 B-913" at bounding box center [48, 73] width 76 height 14
select select
radio input "true"
select select
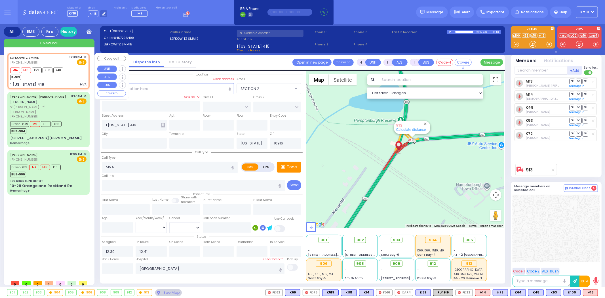
select select "Hatzalah Garages"
click at [416, 129] on link "Calculate distance" at bounding box center [411, 129] width 30 height 4
click at [63, 81] on div "[PERSON_NAME] SMMIE [PHONE_NUMBER] 12:39 PM ✕ EMS M14 M13 K72" at bounding box center [49, 71] width 80 height 34
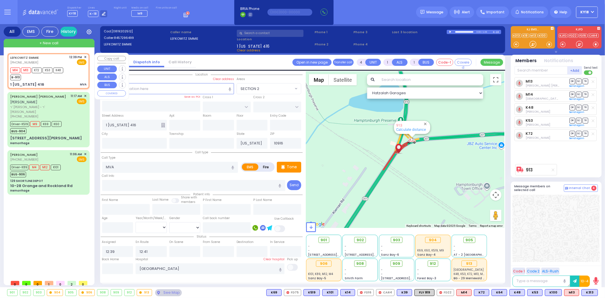
click at [37, 81] on div "[PERSON_NAME] SMMIE [PHONE_NUMBER] 12:39 PM ✕ EMS M14 M13 K72" at bounding box center [49, 71] width 80 height 34
click at [592, 293] on span "K313" at bounding box center [590, 292] width 16 height 6
click at [293, 168] on p "Tone" at bounding box center [292, 167] width 10 height 6
click at [68, 83] on div "1 New York 416 MVA" at bounding box center [48, 85] width 76 height 6
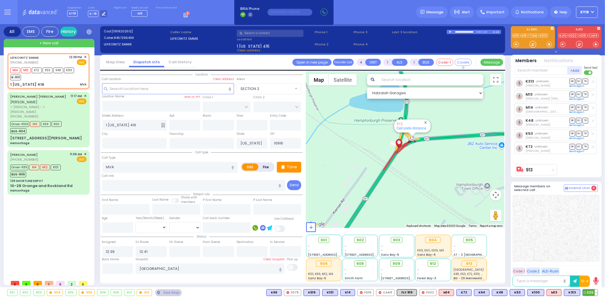
click at [591, 293] on span "K39" at bounding box center [590, 292] width 15 height 6
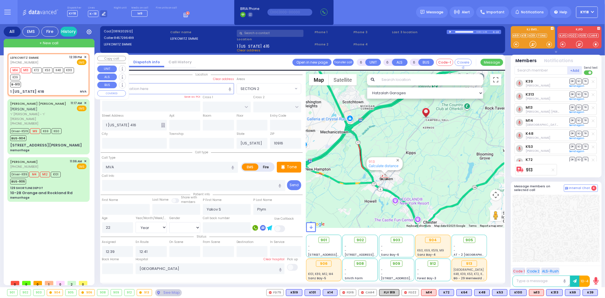
click at [70, 84] on div "B-913" at bounding box center [45, 83] width 71 height 7
click at [385, 167] on link "Calculate distance" at bounding box center [384, 166] width 30 height 4
click at [414, 179] on div "913 4.9 mls - 8 min. Calculate distance" at bounding box center [405, 149] width 198 height 157
click at [65, 84] on div "B-913" at bounding box center [45, 83] width 71 height 7
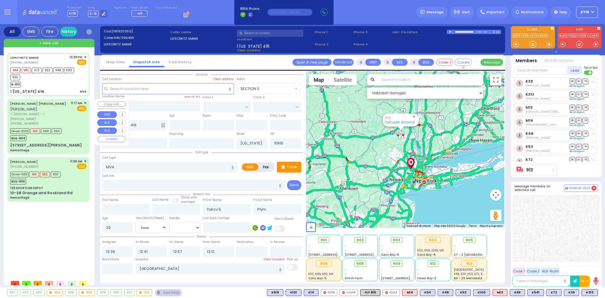
select select
select select "Year"
select select "[DEMOGRAPHIC_DATA]"
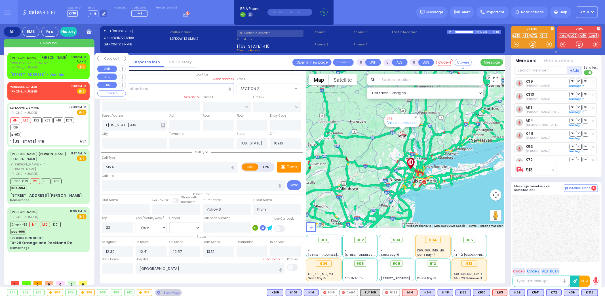
click at [63, 70] on div "[PHONE_NUMBER]" at bounding box center [39, 67] width 58 height 5
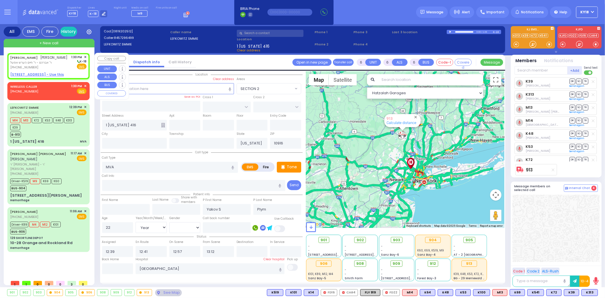
type input "2"
type input "1"
select select
radio input "true"
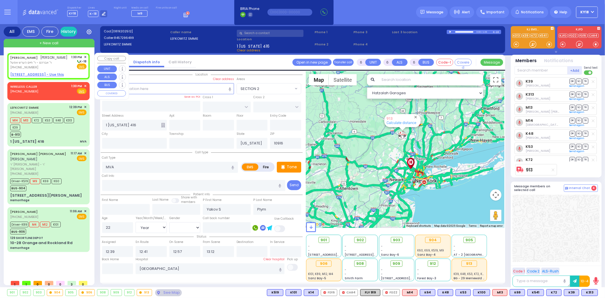
type input "[PERSON_NAME]"
type input "BICKEL"
select select
type input "13:30"
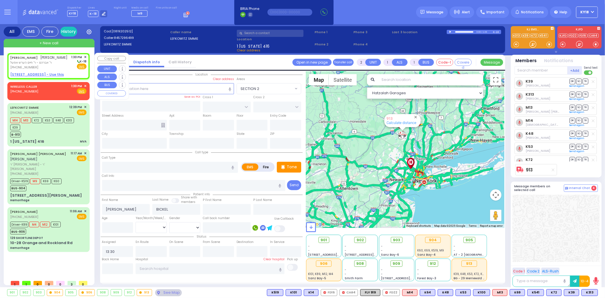
select select "Hatzalah Garages"
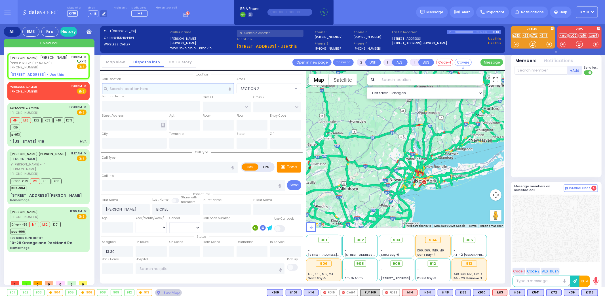
click at [167, 90] on input "text" at bounding box center [168, 88] width 132 height 11
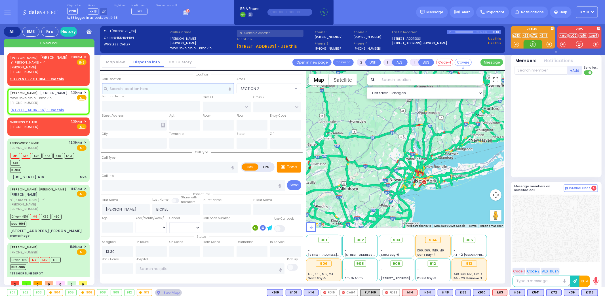
select select
radio input "true"
select select
select select "Hatzalah Garages"
click at [131, 91] on input "text" at bounding box center [168, 88] width 132 height 11
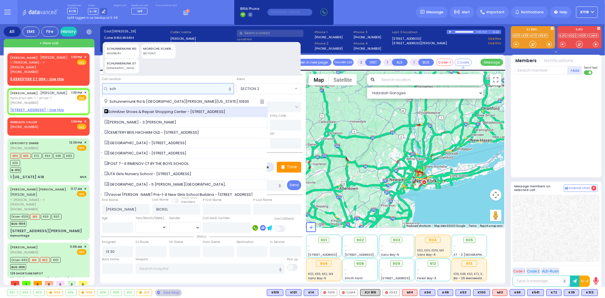
type input "sch"
click at [137, 108] on div "Schnitzer Shoes & Repair Shopping Center - [STREET_ADDRESS]" at bounding box center [185, 112] width 166 height 10
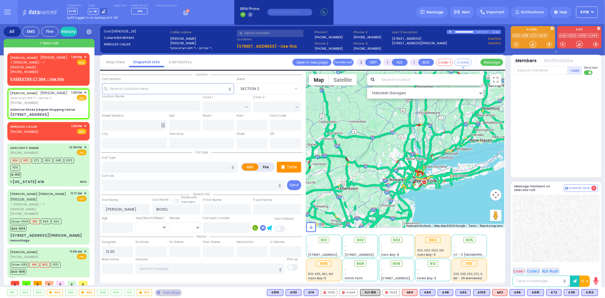
select select
radio input "true"
select select
select select "Hatzalah Garages"
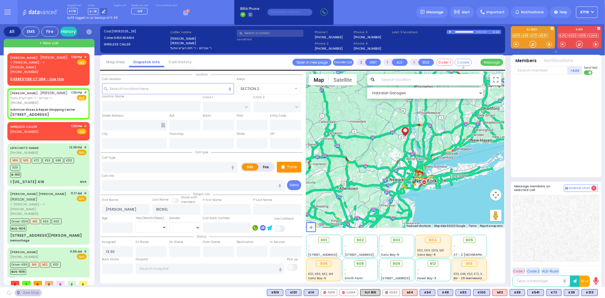
type input "Schnitzer Shoes & Repair Shopping Center"
type input "GORLITZ COURT"
type input "SCHUNNEMUNK RD"
type input "[STREET_ADDRESS]"
type input "Monroe"
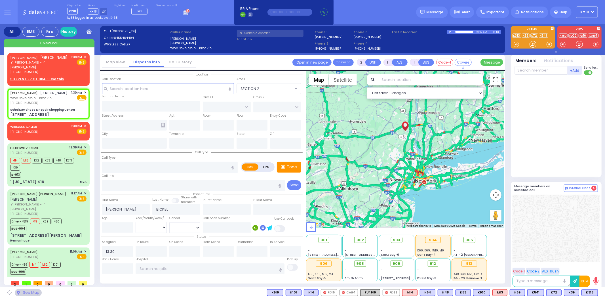
type input "[US_STATE]"
type input "10950"
select select "PALM TREE"
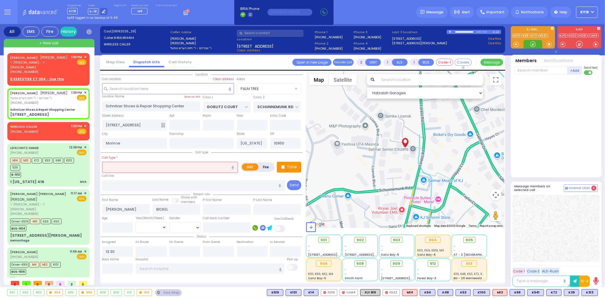
click at [114, 164] on input "text" at bounding box center [170, 167] width 136 height 11
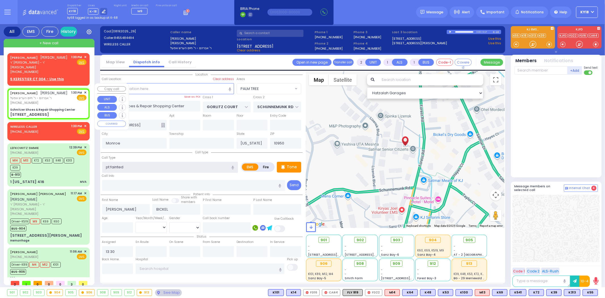
type input "pt fainted"
click at [60, 105] on div "[PHONE_NUMBER]" at bounding box center [39, 102] width 58 height 5
select select
radio input "true"
select select
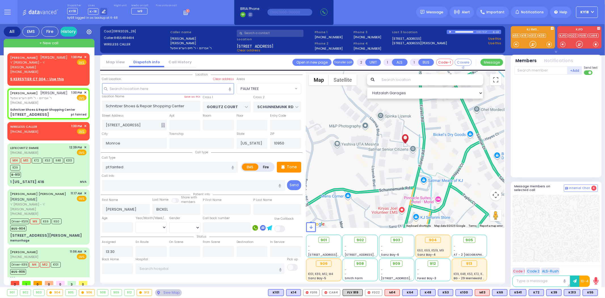
select select "Hatzalah Garages"
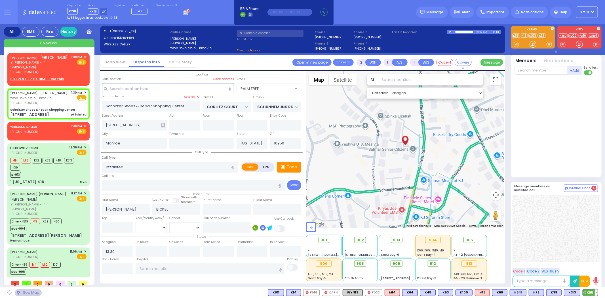
select select
radio input "true"
select select
select select "Hatzalah Garages"
click at [592, 292] on span "K55" at bounding box center [590, 292] width 15 height 6
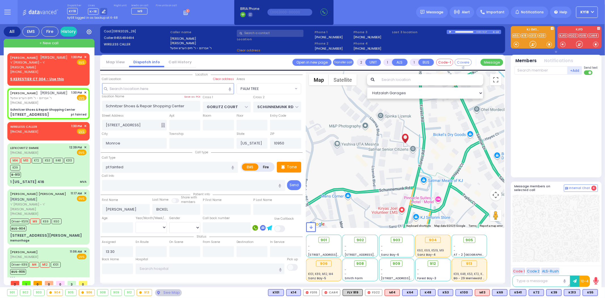
select select
radio input "true"
select select
select select "Hatzalah Garages"
select select "PALM TREE"
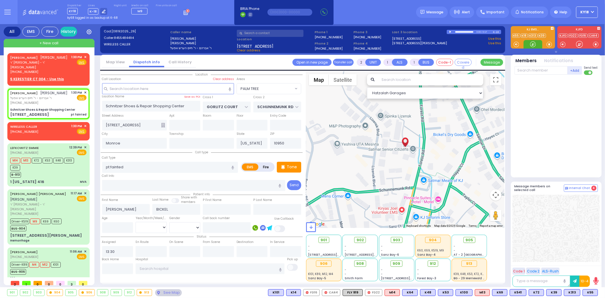
select select "PALM TREE"
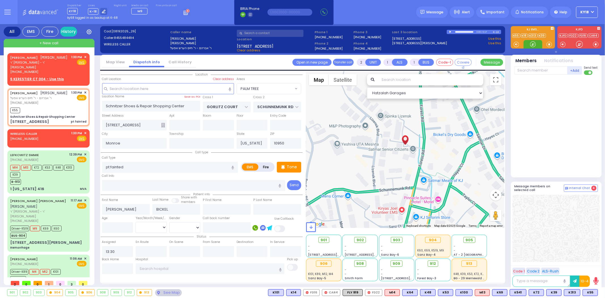
select select
radio input "true"
select select
type input "13:31"
select select "Hatzalah Garages"
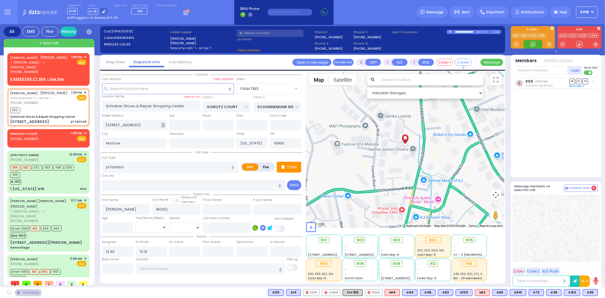
select select
radio input "true"
select select
select select "Hatzalah Garages"
select select "PALM TREE"
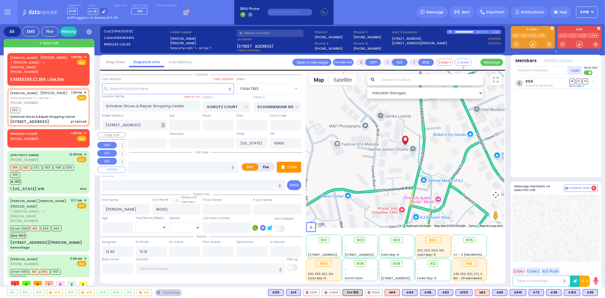
click at [85, 132] on span "✕" at bounding box center [85, 133] width 3 height 5
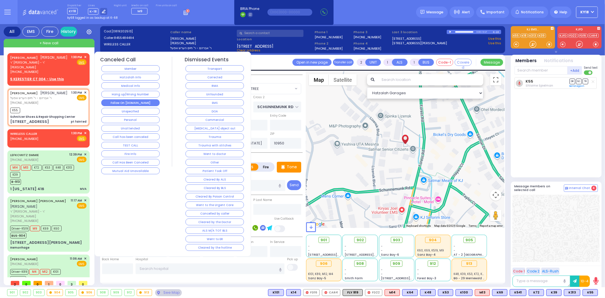
click at [124, 104] on button "Follow On [DOMAIN_NAME]" at bounding box center [130, 102] width 58 height 7
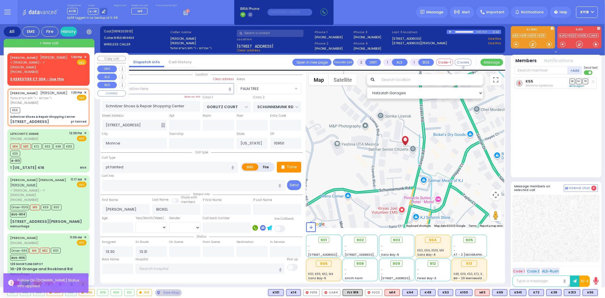
click at [76, 67] on div "1:30 PM ✕ Fire EMS" at bounding box center [78, 65] width 15 height 20
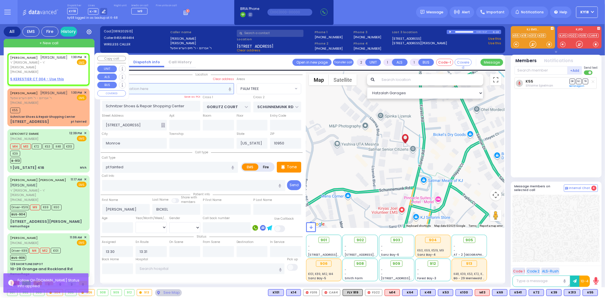
select select
radio input "true"
type input "[PERSON_NAME]"
type input "KAHANA"
select select
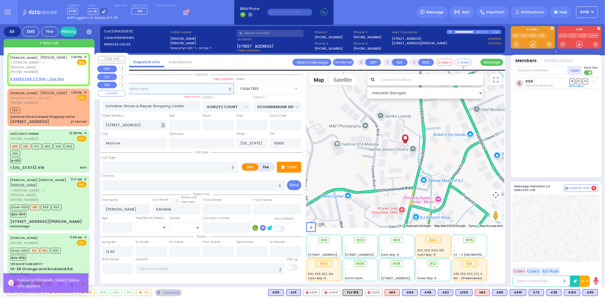
select select "Hatzalah Garages"
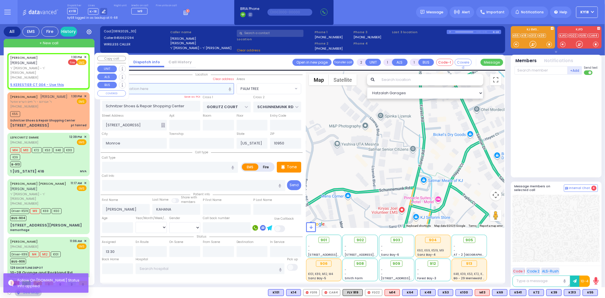
select select
radio input "true"
select select
select select "Hatzalah Garages"
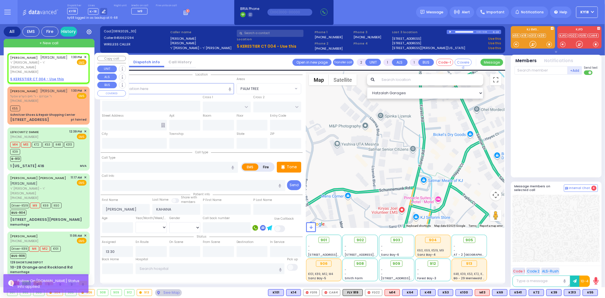
click at [86, 56] on span "✕" at bounding box center [85, 57] width 3 height 5
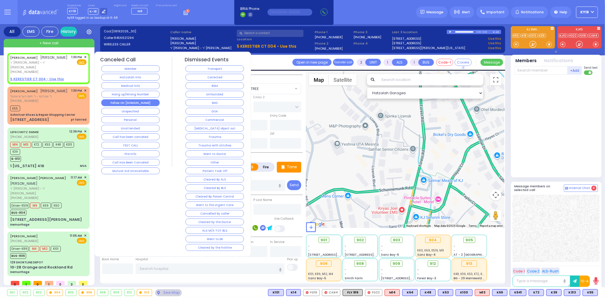
click at [114, 100] on button "Follow On [DOMAIN_NAME]" at bounding box center [130, 102] width 58 height 7
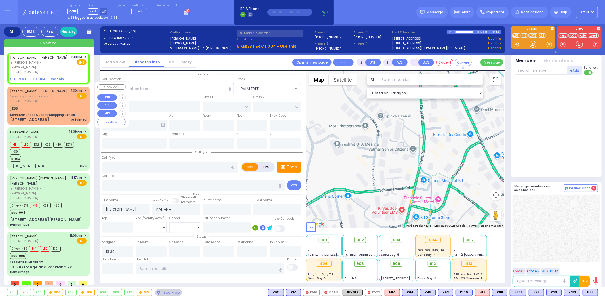
click at [57, 104] on div "[PERSON_NAME] ר' [PERSON_NAME] - ר' חיים הערש אפעל [PHONE_NUMBER] 1:30 PM ✕ EMS" at bounding box center [49, 105] width 80 height 36
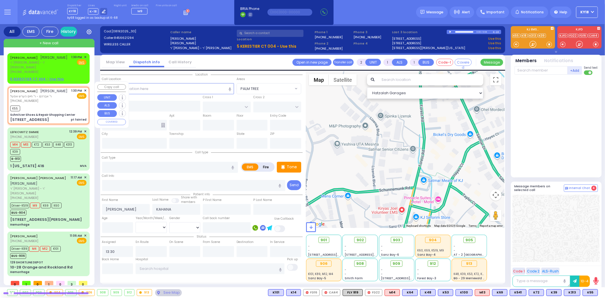
select select
type input "pt fainted"
radio input "true"
type input "[PERSON_NAME]"
type input "BICKEL"
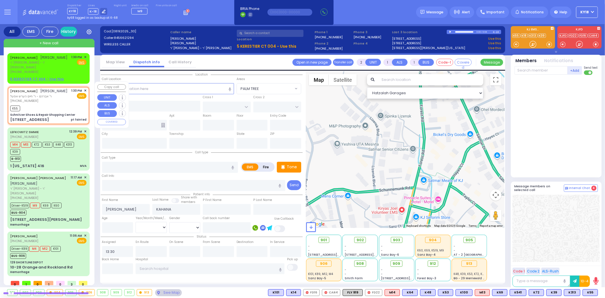
select select
type input "13:31"
type input "Schnitzer Shoes & Repair Shopping Center"
type input "GORLITZ COURT"
type input "SCHUNNEMUNK RD"
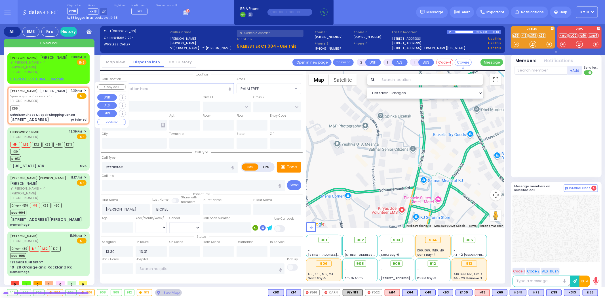
type input "[STREET_ADDRESS]"
type input "Monroe"
type input "[US_STATE]"
type input "10950"
select select "PALM TREE"
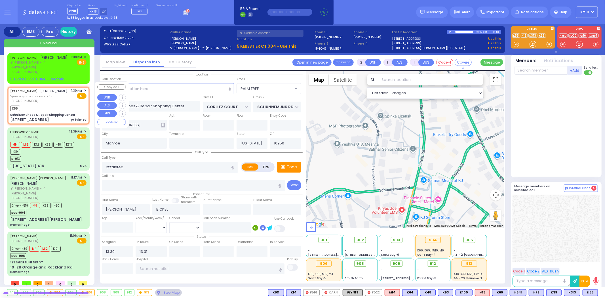
select select "Hatzalah Garages"
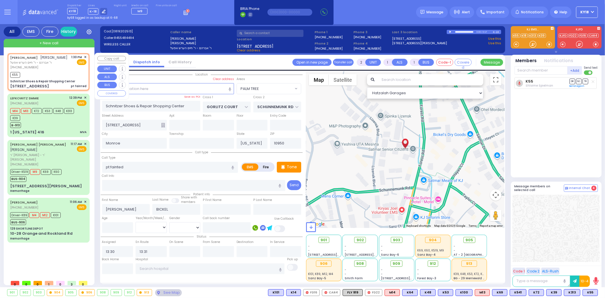
click at [66, 83] on div "Schnitzer Shoes & Repair Shopping Center" at bounding box center [42, 81] width 65 height 4
select select
radio input "true"
select select
select select "PALM TREE"
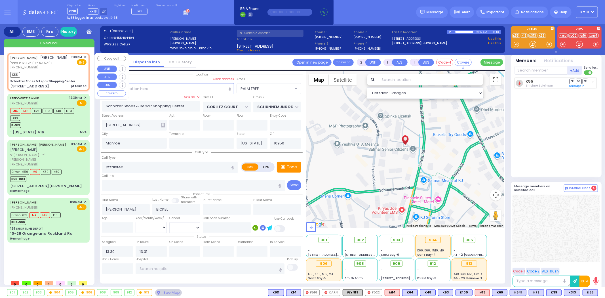
select select "Hatzalah Garages"
click at [64, 77] on div "K55" at bounding box center [48, 74] width 76 height 7
select select
radio input "true"
select select
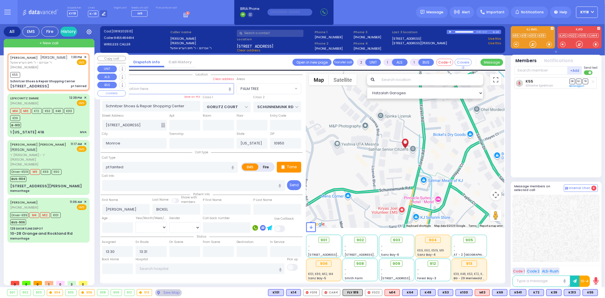
select select "Hatzalah Garages"
select select "PALM TREE"
click at [62, 83] on div "[PERSON_NAME] ר' [PERSON_NAME] - ר' חיים הערש אפעל [PHONE_NUMBER] 1:30 PM ✕ EMS" at bounding box center [49, 72] width 80 height 36
select select
radio input "true"
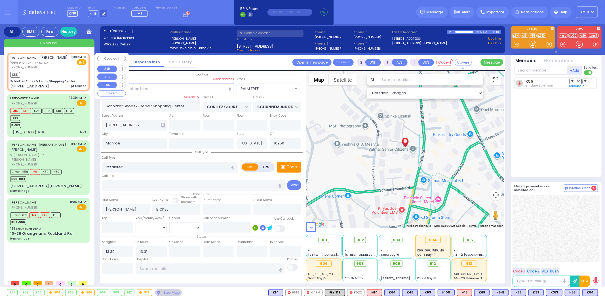
select select
select select "PALM TREE"
select select "Hatzalah Garages"
click at [588, 292] on span "K84" at bounding box center [590, 292] width 15 height 6
select select
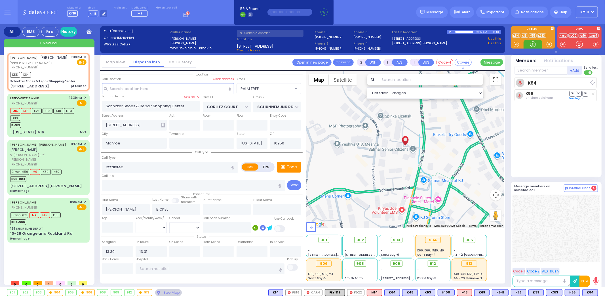
radio input "true"
select select
select select "Hatzalah Garages"
select select "PALM TREE"
click at [81, 133] on div "[PERSON_NAME] SMMIE [PHONE_NUMBER] 12:39 PM ✕ EMS M14 M13 K72" at bounding box center [49, 114] width 80 height 41
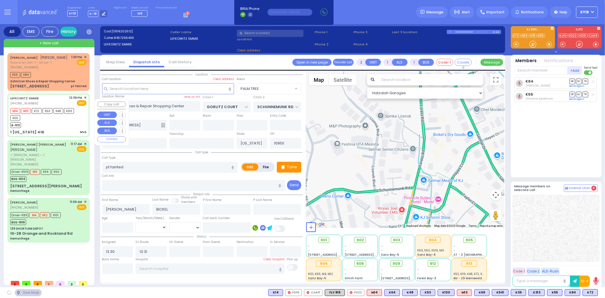
type input "6"
select select
type input "MVA"
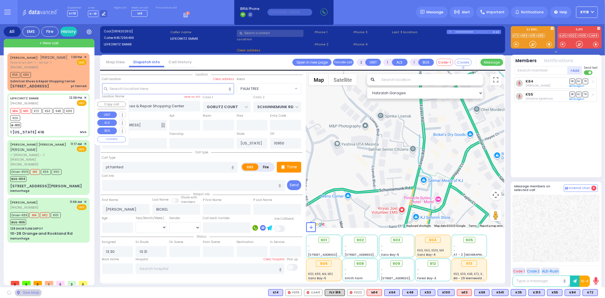
radio input "true"
type input "Yakov S"
type input "Plym"
type input "22"
select select "Year"
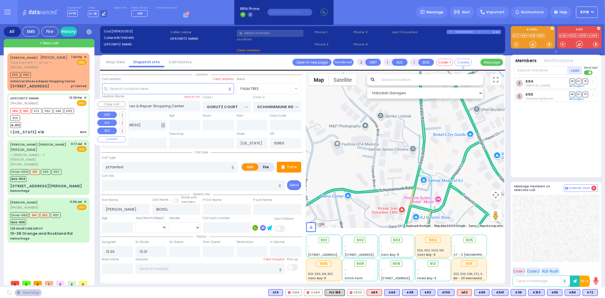
select select "[DEMOGRAPHIC_DATA]"
type input "12:39"
type input "12:41"
type input "12:57"
type input "13:12"
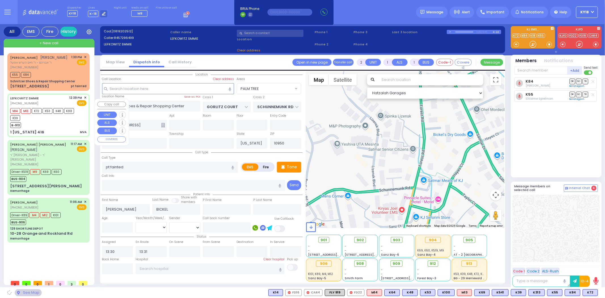
type input "[GEOGRAPHIC_DATA]"
select select "Hatzalah Garages"
type input "1 [US_STATE] 416"
type input "10916"
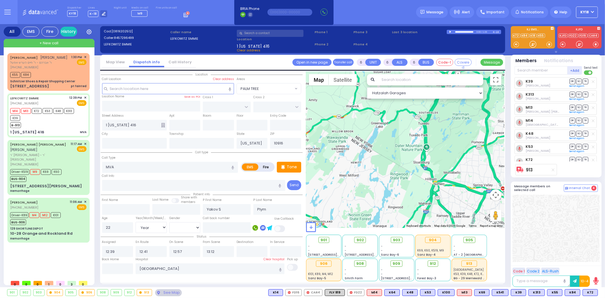
drag, startPoint x: 400, startPoint y: 128, endPoint x: 399, endPoint y: 176, distance: 47.4
click at [399, 176] on div "913 Calculate distance" at bounding box center [405, 149] width 198 height 157
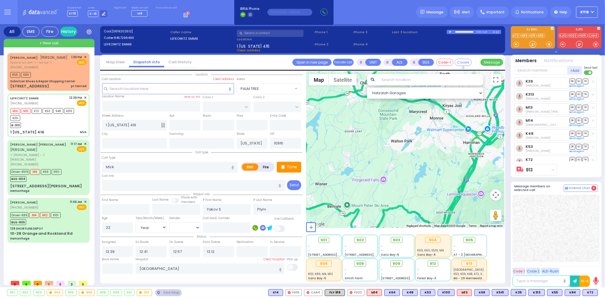
drag, startPoint x: 416, startPoint y: 140, endPoint x: 404, endPoint y: 180, distance: 42.4
click at [404, 180] on div "913 Calculate distance" at bounding box center [405, 149] width 198 height 157
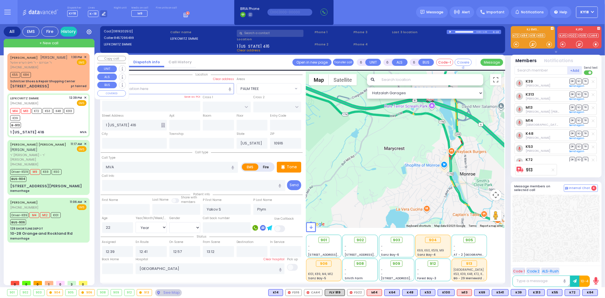
click at [49, 75] on div "K55 K84" at bounding box center [48, 74] width 76 height 7
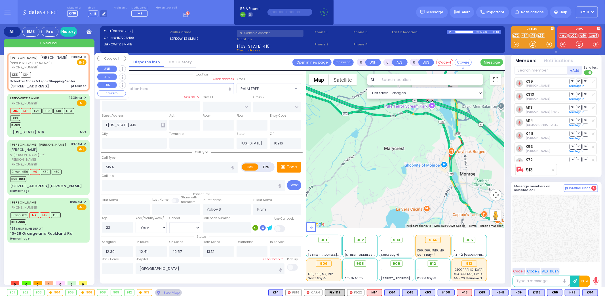
type input "2"
type input "1"
select select
type input "pt fainted"
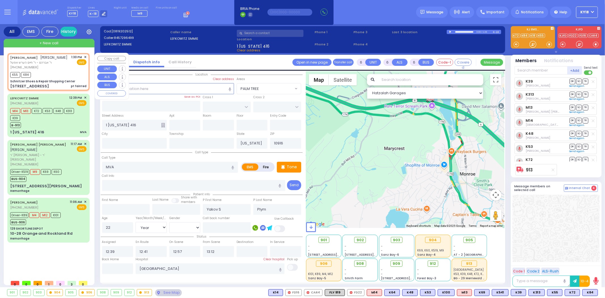
radio input "true"
type input "[PERSON_NAME]"
type input "BICKEL"
select select
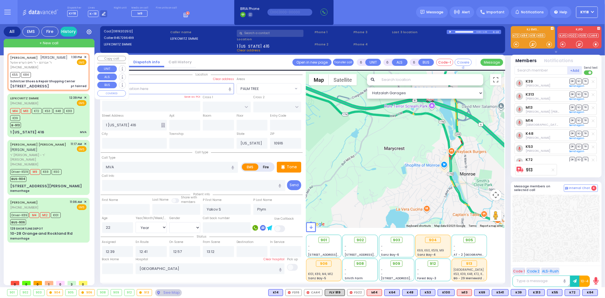
type input "13:30"
type input "13:31"
type input "Schnitzer Shoes & Repair Shopping Center"
type input "GORLITZ COURT"
type input "SCHUNNEMUNK RD"
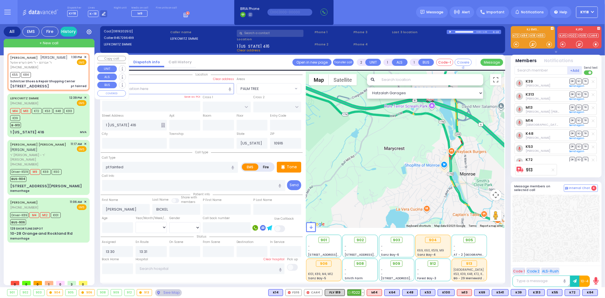
type input "[STREET_ADDRESS]"
type input "Monroe"
type input "10950"
select select "Hatzalah Garages"
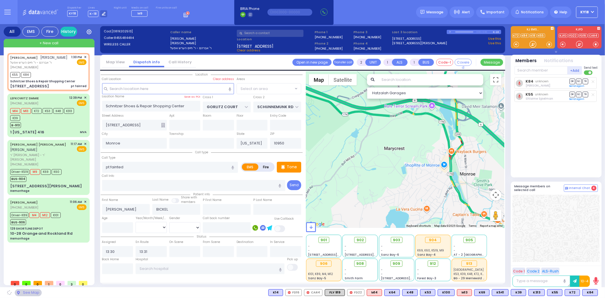
select select "PALM TREE"
click at [394, 240] on circle at bounding box center [392, 240] width 3 height 3
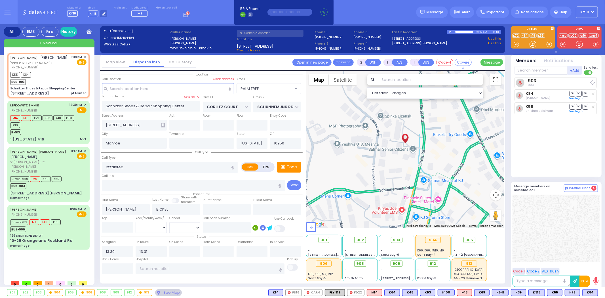
select select
radio input "true"
select select
select select "Hatzalah Garages"
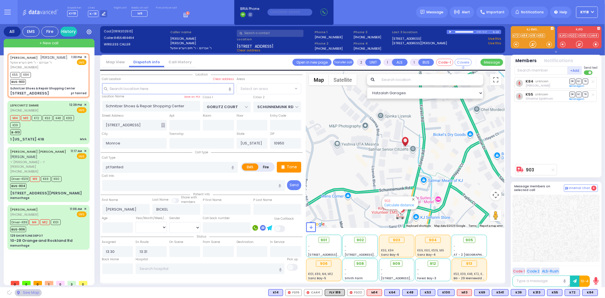
select select "PALM TREE"
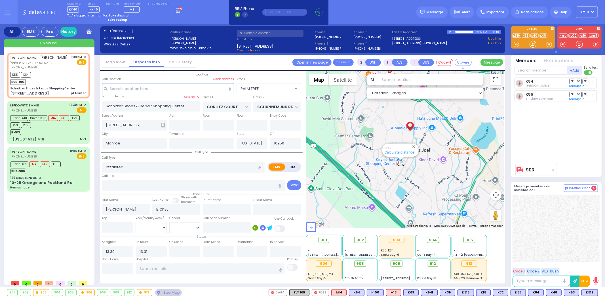
type input "6"
select select
radio input "true"
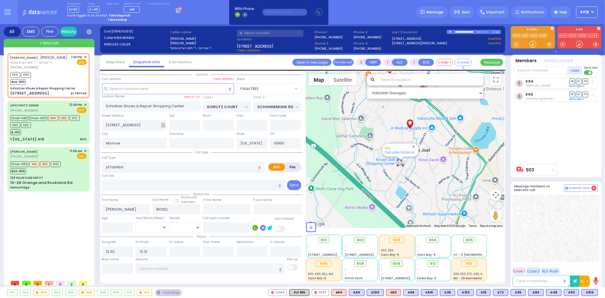
type input "Unknown"
select select "Year"
select select "Hatzalah Garages"
select select "PALM TREE"
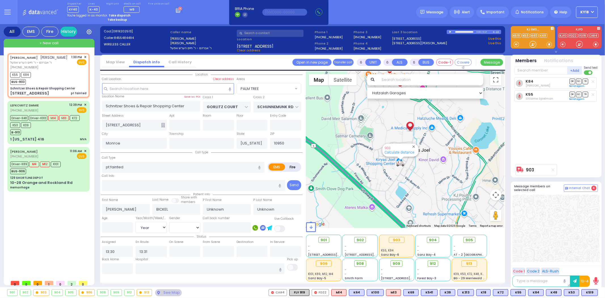
select select
radio input "true"
type input "Faigy"
type input "Hersh"
type input "39"
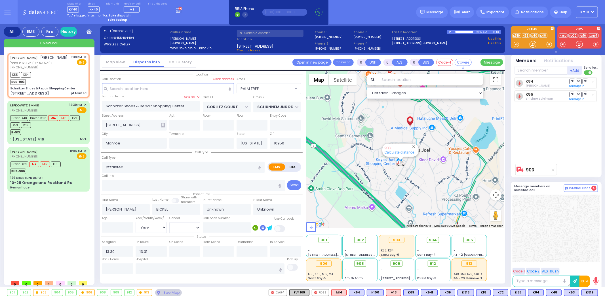
select select "Year"
select select "[DEMOGRAPHIC_DATA]"
select select "Hatzalah Garages"
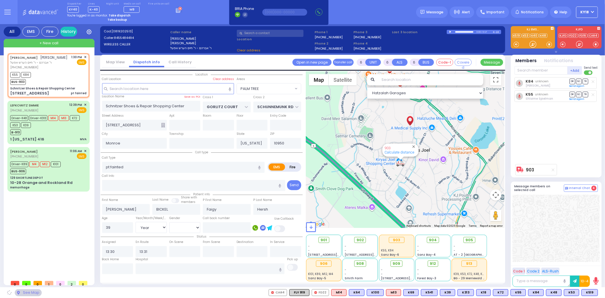
select select "PALM TREE"
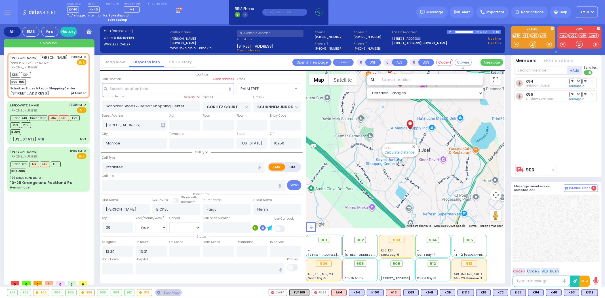
select select
